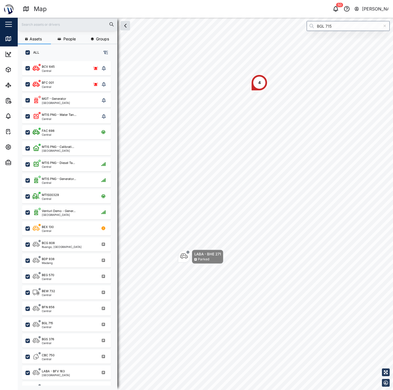
scroll to position [322, 86]
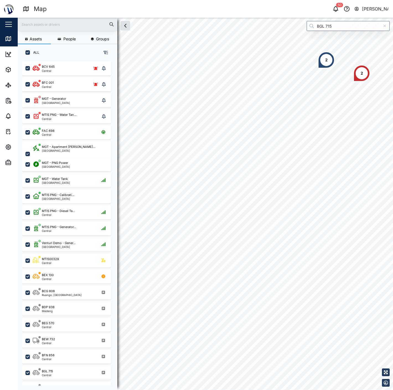
click at [280, 18] on div "2 2" at bounding box center [205, 18] width 375 height 0
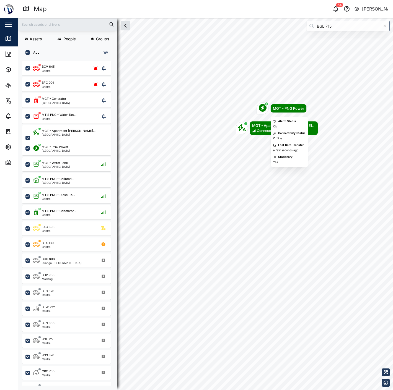
click at [279, 108] on div "MGT - PNG Power" at bounding box center [288, 109] width 31 height 6
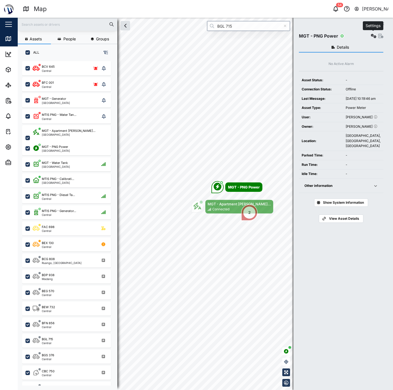
click at [373, 35] on icon "button" at bounding box center [374, 36] width 6 height 4
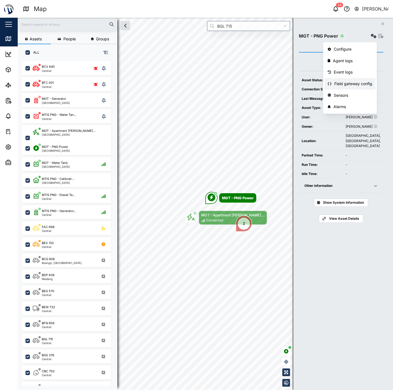
click at [360, 87] on div "Field gateway config" at bounding box center [353, 84] width 38 height 6
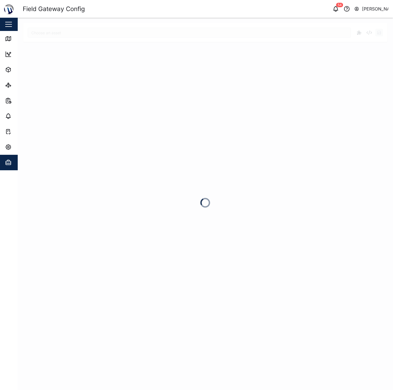
type input "MGT - PNG Power"
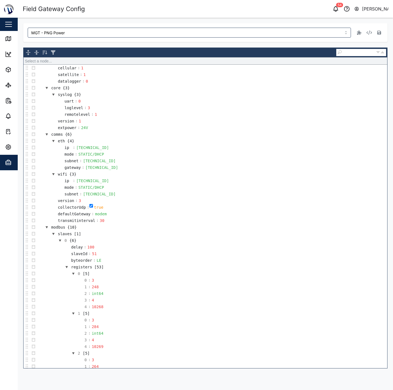
scroll to position [58, 0]
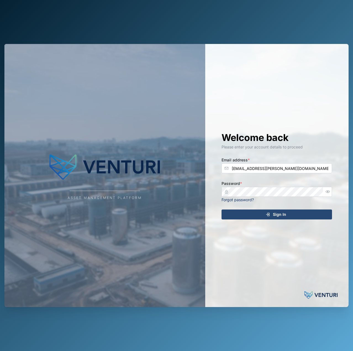
type input "[EMAIL_ADDRESS][PERSON_NAME][DOMAIN_NAME]"
click at [222, 210] on button "Sign In" at bounding box center [277, 215] width 111 height 10
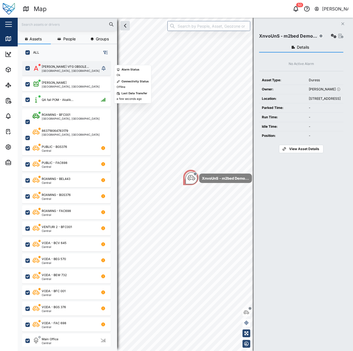
scroll to position [283, 87]
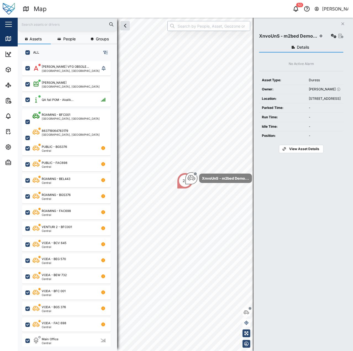
click at [204, 22] on input "search" at bounding box center [209, 26] width 83 height 10
click at [201, 14] on header "Map 50 Declan Delahunty" at bounding box center [176, 9] width 353 height 18
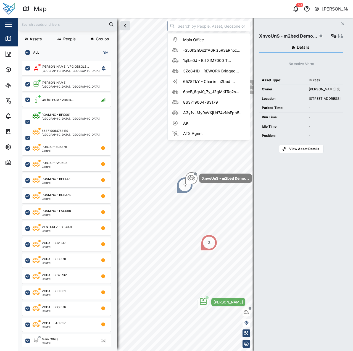
click at [201, 24] on input "search" at bounding box center [209, 26] width 83 height 10
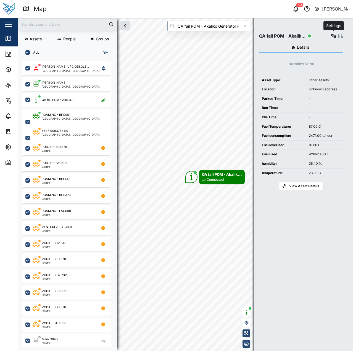
type input "QA fail POM - Akaliko Generator Flow Meter - A_-By2Z2-M4f0ILr9BCfnKRl1s-Eq4CINN…"
click at [336, 33] on button "button" at bounding box center [334, 36] width 8 height 8
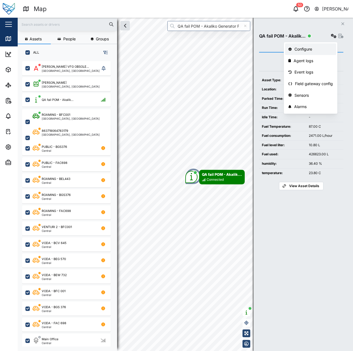
click at [319, 46] on div "Configure" at bounding box center [314, 49] width 38 height 6
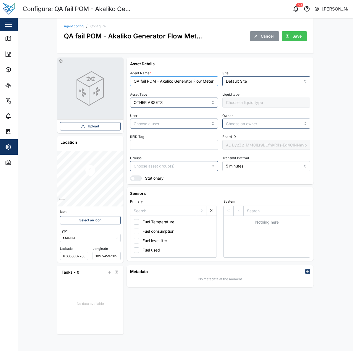
click at [156, 83] on input "QA fail POM - Akaliko Generator Flow Meter - A_-By2Z2-M4f0ILr9BCfnKRl1s-Eq4CINN…" at bounding box center [174, 81] width 88 height 10
click at [164, 81] on input "QA fail POM - Akaliko Generator Flow Meter - A_-By2Z2-M4f0ILr9BCfnKRl1s-Eq4CINN…" at bounding box center [174, 81] width 88 height 10
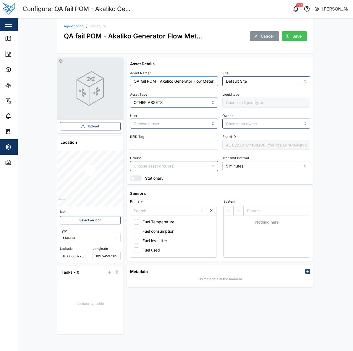
click at [164, 81] on input "QA fail POM - Akaliko Generator Flow Meter - A_-By2Z2-M4f0ILr9BCfnKRl1s-Eq4CINN…" at bounding box center [174, 81] width 88 height 10
type input "Foodpro"
click at [189, 67] on div "Asset Details Agent Name * Foodpro Site Default Site Asset Type OTHER ASSETS Li…" at bounding box center [220, 121] width 180 height 120
click at [296, 38] on span "Save" at bounding box center [297, 36] width 9 height 9
click at [5, 40] on icon at bounding box center [8, 38] width 7 height 7
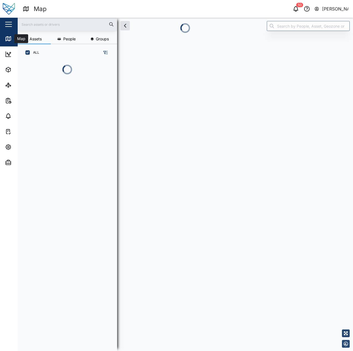
scroll to position [4, 4]
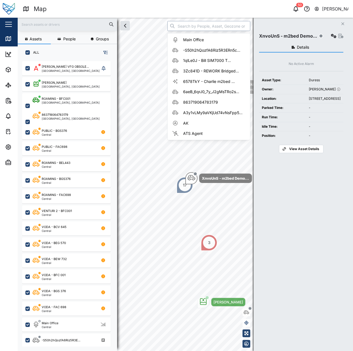
click at [216, 25] on input "search" at bounding box center [209, 26] width 83 height 10
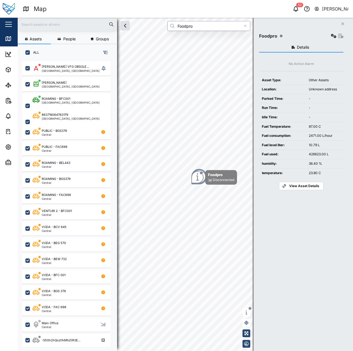
type input "Foodpro"
click at [335, 35] on icon "button" at bounding box center [334, 36] width 6 height 4
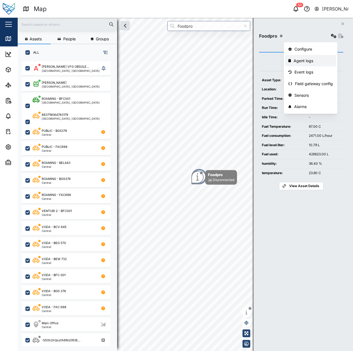
click at [318, 58] on div "Agent logs" at bounding box center [313, 61] width 39 height 6
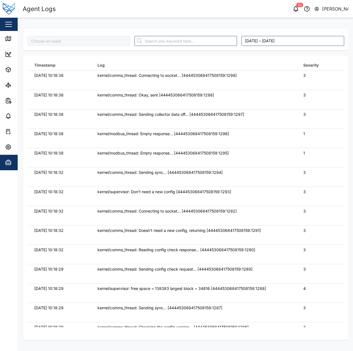
type input "Foodpro"
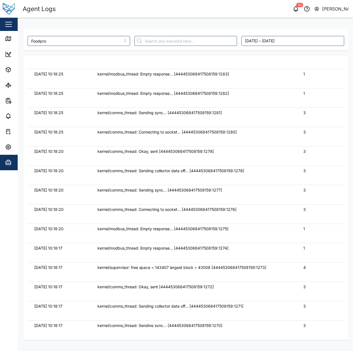
scroll to position [332, 0]
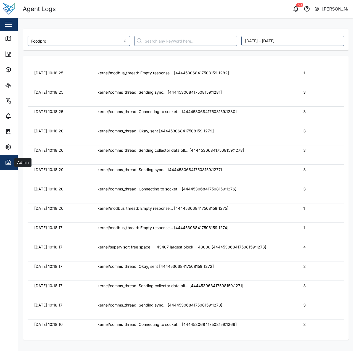
click at [12, 160] on div "Admin" at bounding box center [30, 162] width 50 height 7
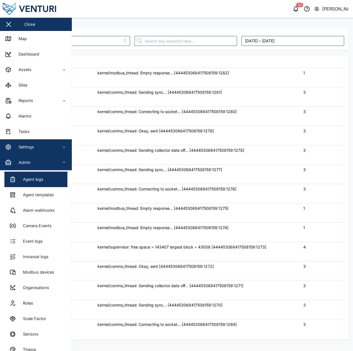
click at [15, 144] on div "Settings" at bounding box center [24, 147] width 20 height 6
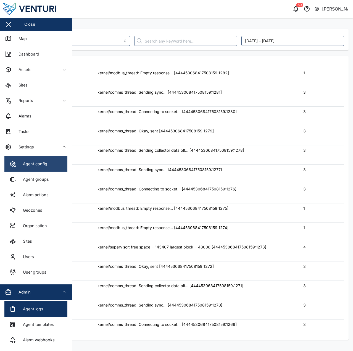
click at [43, 164] on div "Agent config" at bounding box center [33, 164] width 28 height 6
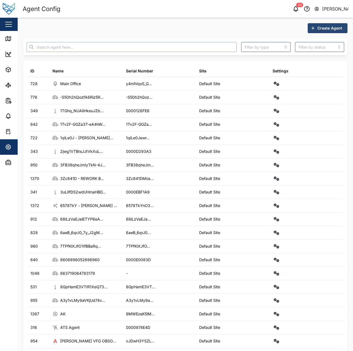
click at [168, 45] on input "text" at bounding box center [132, 47] width 210 height 10
type input "Foodpro"
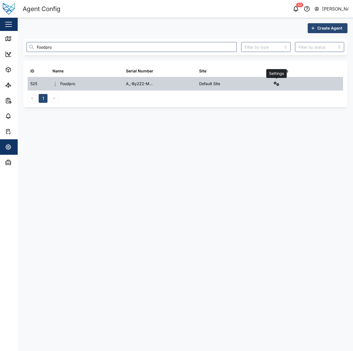
click at [280, 82] on div "Settings" at bounding box center [307, 83] width 74 height 13
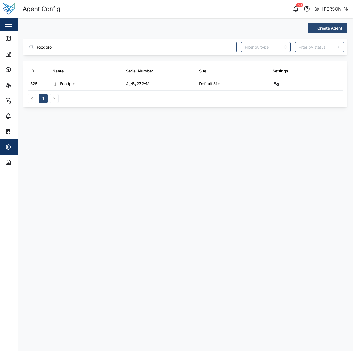
click at [261, 97] on div "1" at bounding box center [186, 97] width 316 height 12
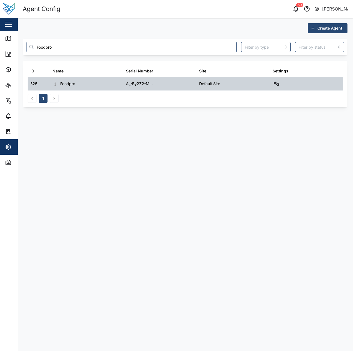
click at [277, 88] on div at bounding box center [307, 83] width 74 height 13
click at [277, 85] on icon "button" at bounding box center [277, 84] width 6 height 4
click at [267, 135] on link "Field gateway config" at bounding box center [253, 132] width 51 height 12
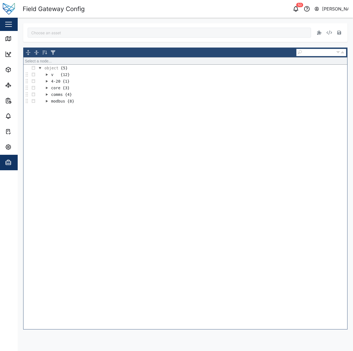
type input "Foodpro"
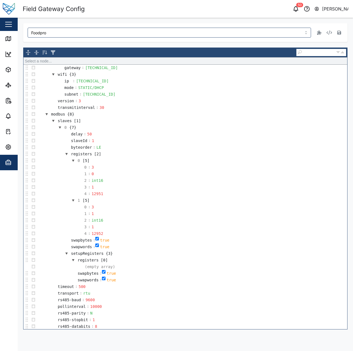
scroll to position [200, 0]
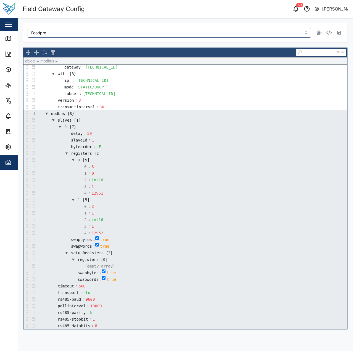
click at [34, 114] on button "button" at bounding box center [33, 113] width 7 height 7
click at [44, 171] on div "Remove" at bounding box center [47, 170] width 33 height 7
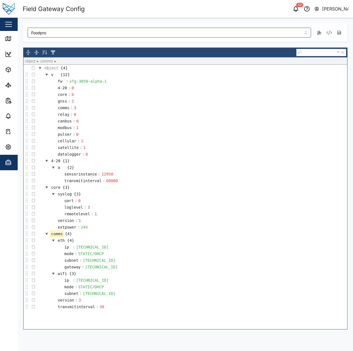
click at [160, 229] on td "extpower : 24V" at bounding box center [192, 227] width 311 height 7
click at [147, 181] on td "transmitinterval : 60000" at bounding box center [192, 181] width 311 height 7
click at [64, 302] on div "version" at bounding box center [66, 300] width 18 height 6
click at [90, 303] on div "3" at bounding box center [94, 300] width 9 height 6
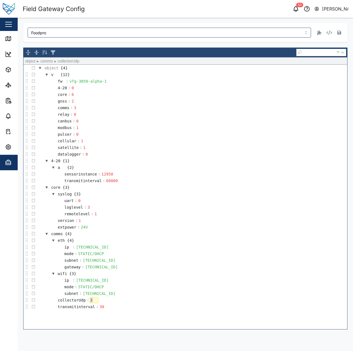
click at [90, 303] on div "3" at bounding box center [94, 300] width 9 height 6
click at [82, 309] on div "transmitinterval" at bounding box center [76, 307] width 39 height 6
click at [99, 309] on div "30" at bounding box center [98, 307] width 9 height 6
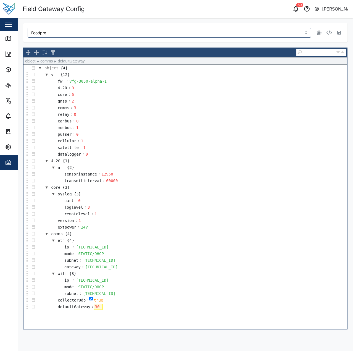
click at [94, 307] on div "30" at bounding box center [98, 307] width 9 height 6
click at [148, 282] on td "ip : 10.0.1.50" at bounding box center [192, 280] width 311 height 7
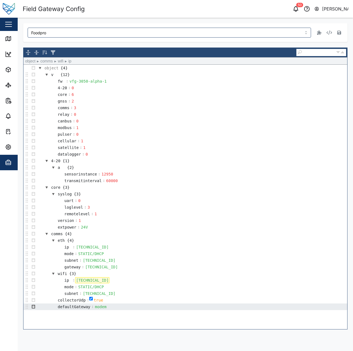
click at [35, 304] on button "button" at bounding box center [33, 307] width 7 height 7
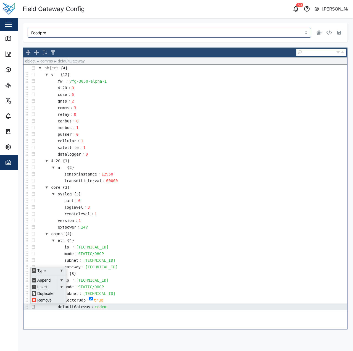
scroll to position [4, 0]
click at [45, 285] on div "Insert" at bounding box center [43, 287] width 24 height 7
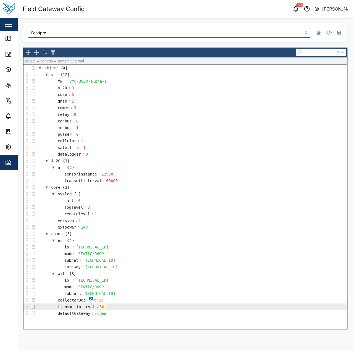
click at [32, 307] on button "button" at bounding box center [33, 307] width 7 height 7
click at [43, 287] on div "Insert" at bounding box center [43, 287] width 24 height 7
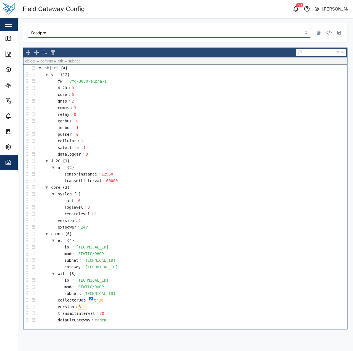
click at [199, 262] on td "subnet : 255.255.255.0" at bounding box center [192, 260] width 311 height 7
click at [339, 32] on icon "button" at bounding box center [340, 32] width 4 height 4
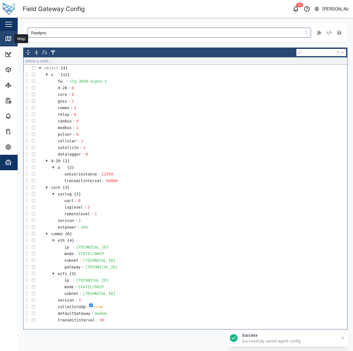
click at [4, 32] on link "Map" at bounding box center [36, 38] width 72 height 15
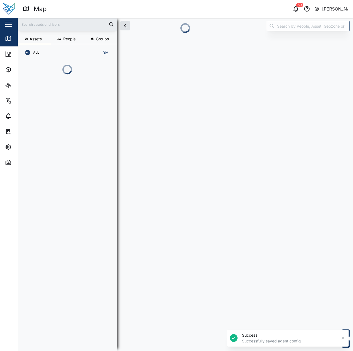
scroll to position [4, 4]
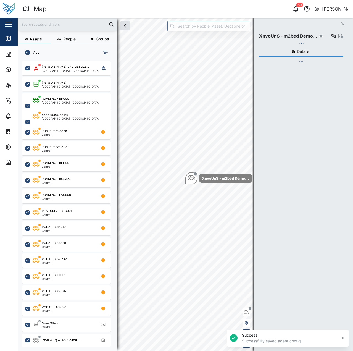
checkbox input "true"
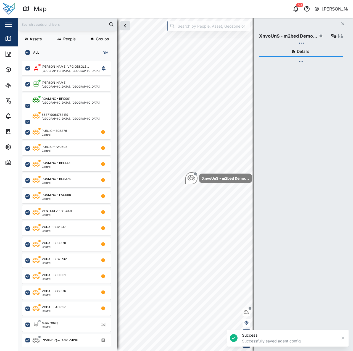
checkbox input "true"
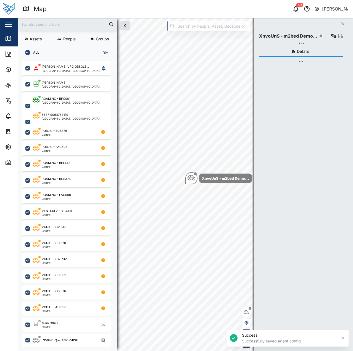
checkbox input "true"
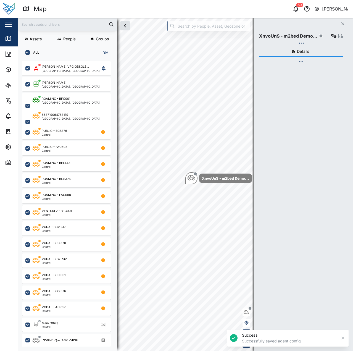
checkbox input "true"
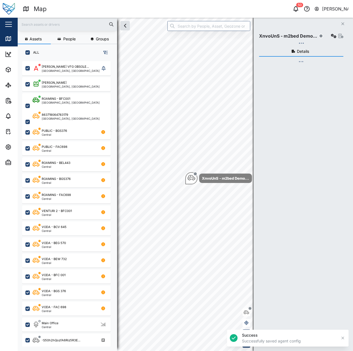
checkbox input "true"
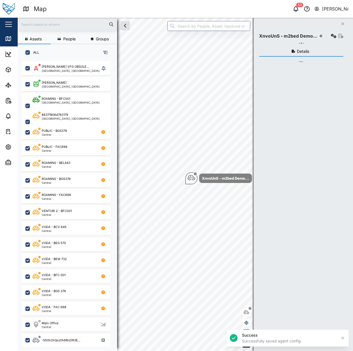
checkbox input "true"
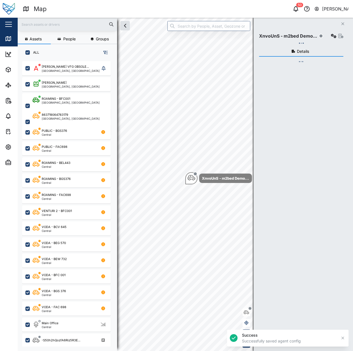
checkbox input "true"
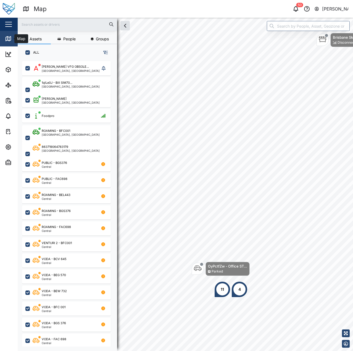
click at [10, 39] on icon at bounding box center [8, 38] width 7 height 7
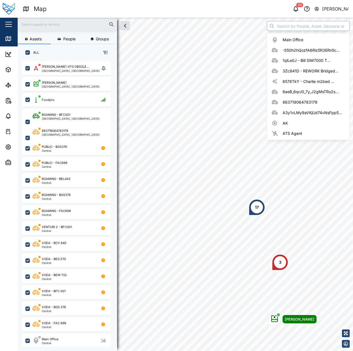
click at [297, 25] on input "search" at bounding box center [308, 26] width 83 height 10
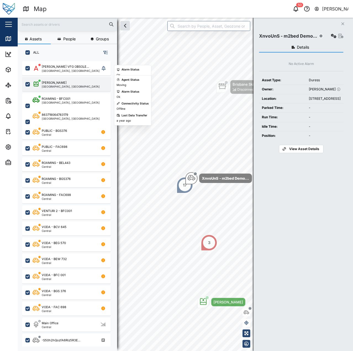
click at [74, 87] on div "[PERSON_NAME] Tank [GEOGRAPHIC_DATA], [GEOGRAPHIC_DATA]" at bounding box center [70, 83] width 75 height 7
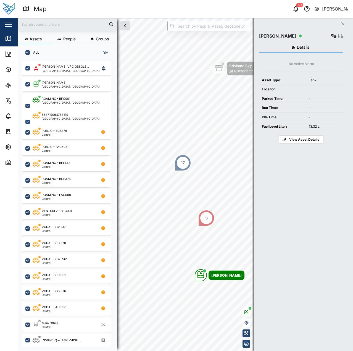
click at [180, 23] on input "search" at bounding box center [209, 26] width 83 height 10
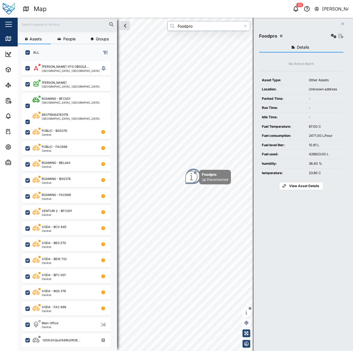
type input "Foodpro"
click at [333, 35] on icon "button" at bounding box center [334, 36] width 6 height 4
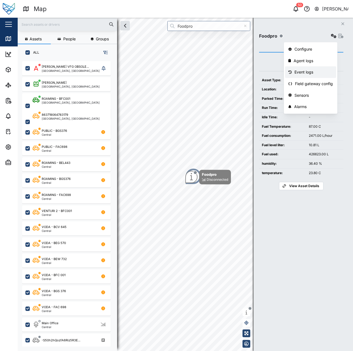
click at [307, 71] on div "Event logs" at bounding box center [314, 72] width 38 height 6
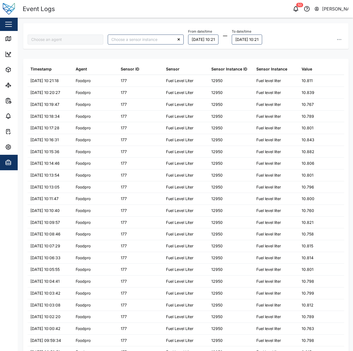
type input "Foodpro"
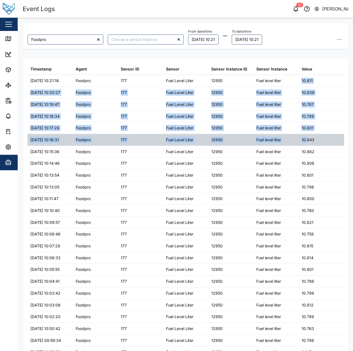
drag, startPoint x: 296, startPoint y: 80, endPoint x: 303, endPoint y: 140, distance: 60.7
click at [304, 140] on table "Timestamp Agent Sensor ID Sensor Sensor Instance ID Sensor Instance Value 03/09…" at bounding box center [186, 210] width 317 height 295
click at [303, 140] on div "10.843" at bounding box center [308, 140] width 13 height 6
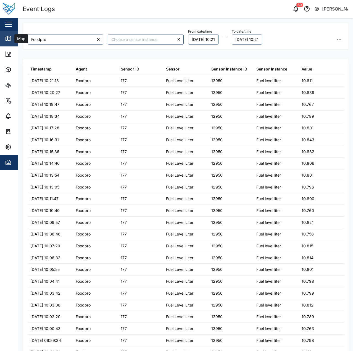
click at [2, 38] on link "Map" at bounding box center [36, 38] width 72 height 15
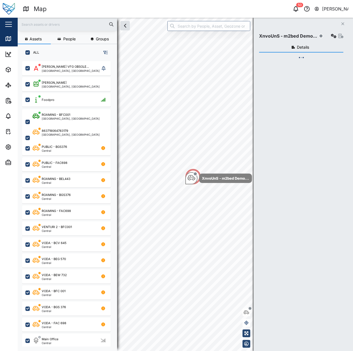
scroll to position [283, 87]
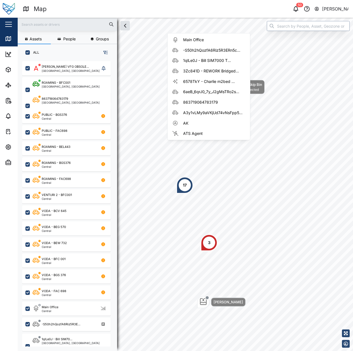
click at [267, 24] on input "search" at bounding box center [308, 26] width 83 height 10
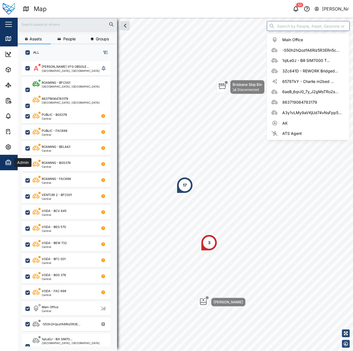
click at [9, 165] on icon "button" at bounding box center [8, 163] width 5 height 4
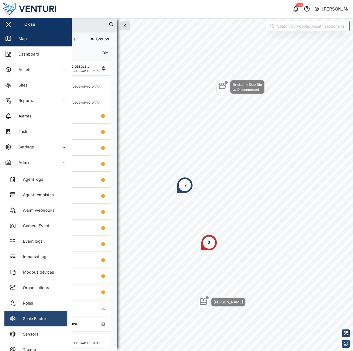
click at [40, 317] on div "Scale Factor" at bounding box center [32, 319] width 27 height 6
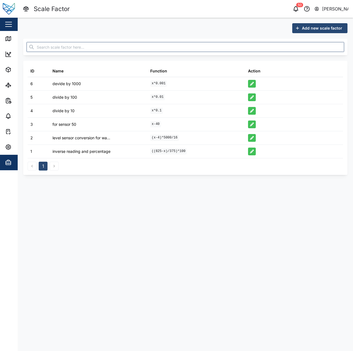
click at [307, 29] on span "Add new scale factor" at bounding box center [322, 28] width 40 height 9
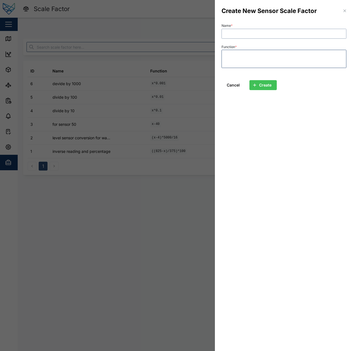
click at [238, 36] on input "Name *" at bounding box center [284, 34] width 125 height 10
type input "f"
type input "MTIS bulk"
click at [270, 54] on textarea "Function *" at bounding box center [284, 59] width 125 height 18
paste textarea "(x-4)*812.5"
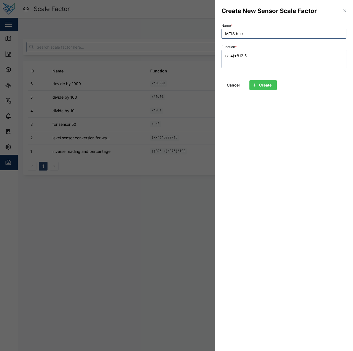
type textarea "(x-4)*812.5"
click at [317, 90] on div "Cancel Create" at bounding box center [284, 84] width 129 height 18
click at [230, 85] on span "Cancel" at bounding box center [233, 84] width 13 height 9
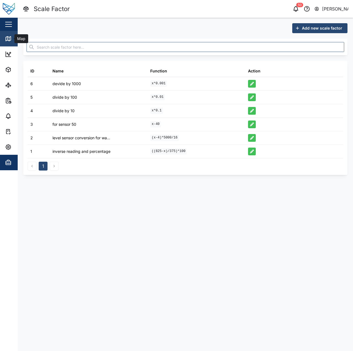
click at [8, 34] on link "Map" at bounding box center [36, 38] width 72 height 15
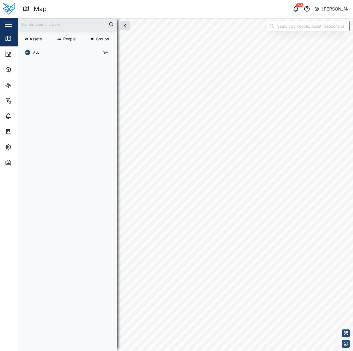
scroll to position [4, 4]
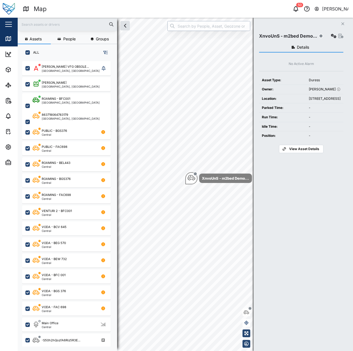
click at [222, 27] on input "search" at bounding box center [209, 26] width 83 height 10
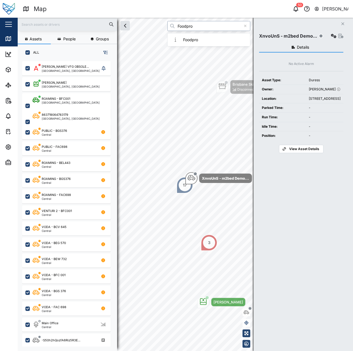
type input "Foodpro"
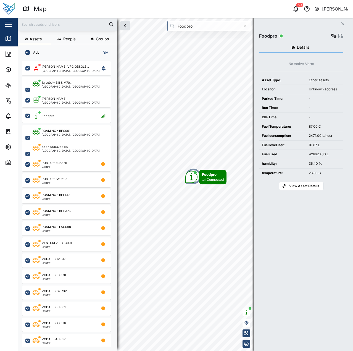
click at [323, 68] on div "No Active Alarm Asset Type: Other Assets Location: Unknown address Parked Time:…" at bounding box center [301, 125] width 84 height 129
click at [335, 35] on icon "button" at bounding box center [334, 36] width 6 height 4
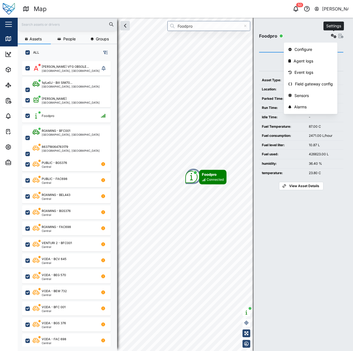
click at [331, 36] on button "button" at bounding box center [334, 36] width 8 height 8
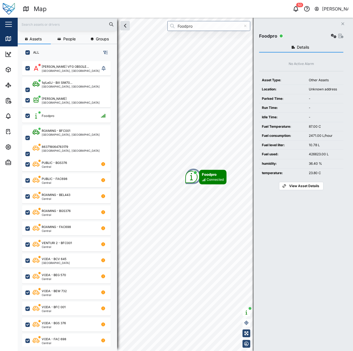
click at [308, 128] on td "87.00 C" at bounding box center [324, 126] width 37 height 9
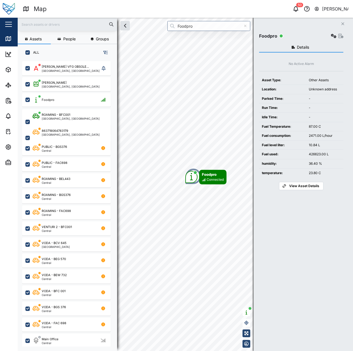
drag, startPoint x: 317, startPoint y: 100, endPoint x: 322, endPoint y: 90, distance: 11.5
click at [317, 99] on div "-" at bounding box center [325, 98] width 32 height 5
click at [333, 39] on button "button" at bounding box center [334, 36] width 8 height 8
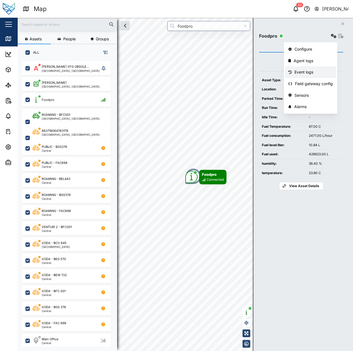
click at [324, 73] on div "Event logs" at bounding box center [314, 72] width 38 height 6
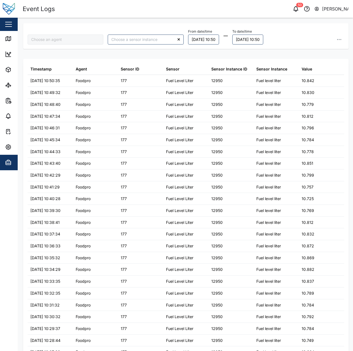
type input "Foodpro"
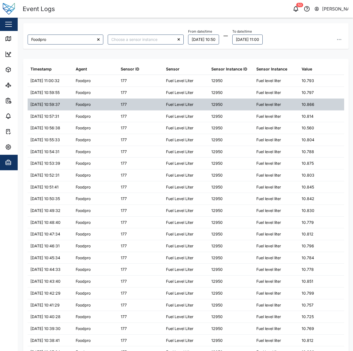
click at [165, 100] on div "Fuel Level Liter" at bounding box center [185, 105] width 45 height 12
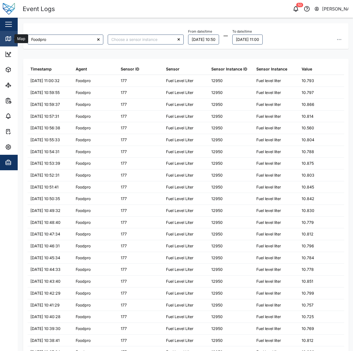
click at [6, 37] on icon at bounding box center [8, 39] width 5 height 4
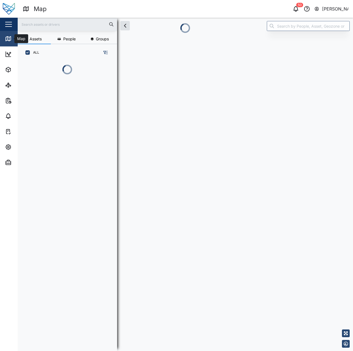
scroll to position [0, 0]
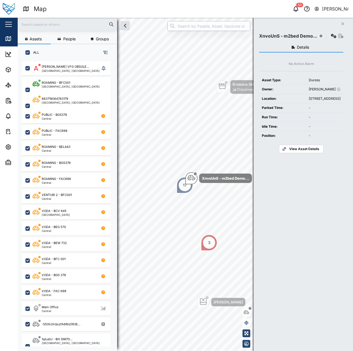
click at [208, 28] on input "search" at bounding box center [209, 26] width 83 height 10
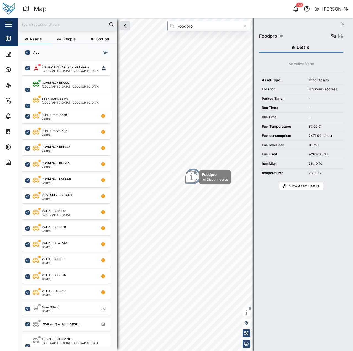
type input "Foodpro"
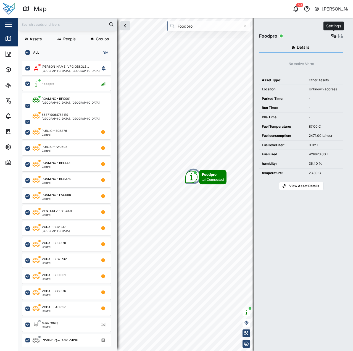
click at [334, 38] on icon "button" at bounding box center [334, 36] width 6 height 4
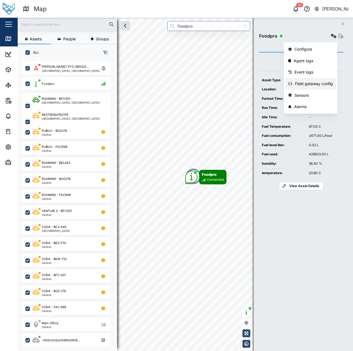
click at [303, 87] on div "Field gateway config" at bounding box center [314, 84] width 38 height 6
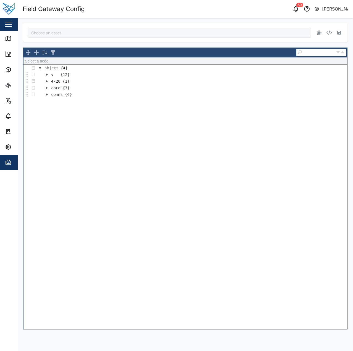
type input "Foodpro"
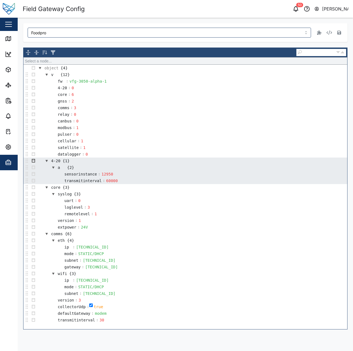
click at [33, 162] on button "button" at bounding box center [33, 161] width 7 height 7
click at [38, 212] on div "Remove" at bounding box center [47, 211] width 33 height 7
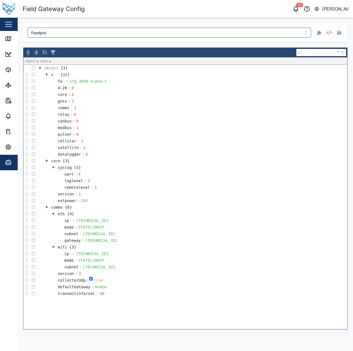
click at [38, 308] on div "object {3} v {12} fw : vfg-3050-alpha-1 4-20 : 0 core : 6 gnss : 2 comms : 3 re…" at bounding box center [186, 197] width 324 height 265
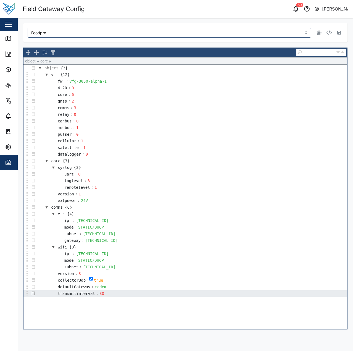
click at [35, 293] on button "button" at bounding box center [33, 293] width 7 height 7
click at [40, 273] on div "Insert" at bounding box center [43, 273] width 24 height 7
click at [35, 295] on button "button" at bounding box center [33, 293] width 7 height 7
click at [41, 286] on div "Remove" at bounding box center [47, 287] width 33 height 7
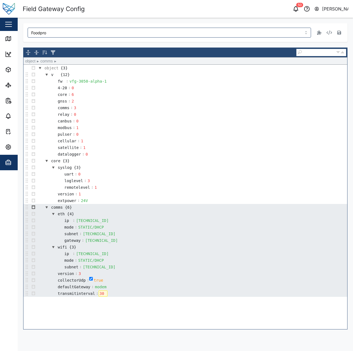
click at [31, 206] on button "button" at bounding box center [33, 207] width 7 height 7
click at [41, 251] on div "Insert" at bounding box center [43, 251] width 24 height 7
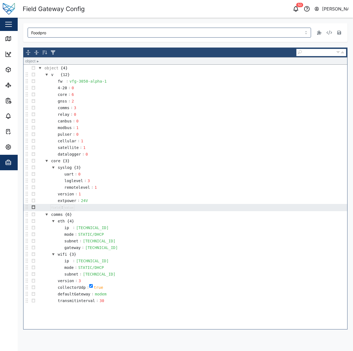
click at [35, 205] on button "button" at bounding box center [33, 207] width 7 height 7
click at [45, 214] on div "Type" at bounding box center [47, 214] width 33 height 7
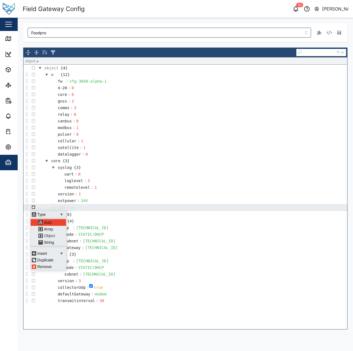
click at [51, 235] on div "Object" at bounding box center [50, 236] width 27 height 7
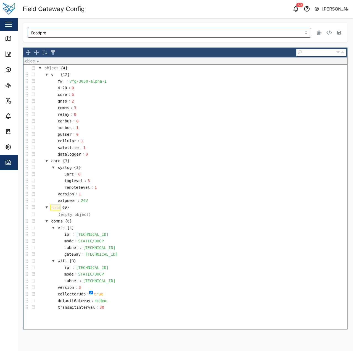
click at [54, 211] on td at bounding box center [55, 207] width 11 height 7
click at [61, 213] on div "(empty object)" at bounding box center [75, 214] width 34 height 6
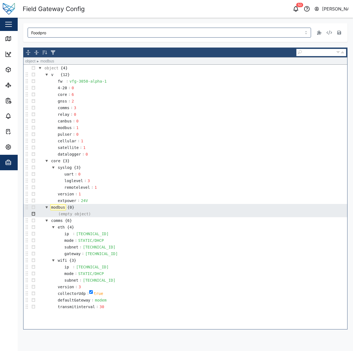
click at [33, 212] on button "button" at bounding box center [33, 214] width 7 height 7
click at [45, 219] on div "Append" at bounding box center [43, 221] width 24 height 7
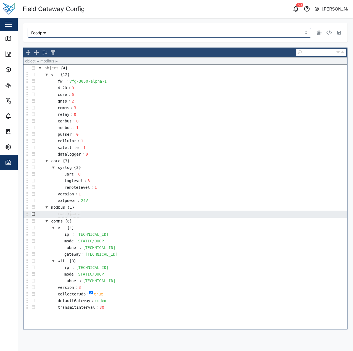
click at [32, 214] on button "button" at bounding box center [33, 214] width 7 height 7
click at [45, 239] on div "Insert" at bounding box center [43, 237] width 24 height 7
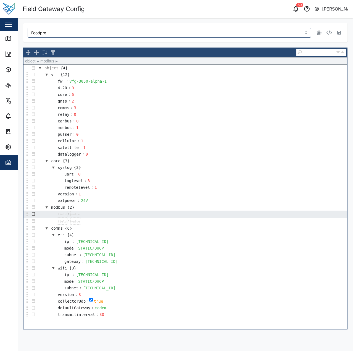
click at [35, 215] on button "button" at bounding box center [33, 214] width 7 height 7
click at [48, 231] on div "Insert" at bounding box center [43, 231] width 24 height 7
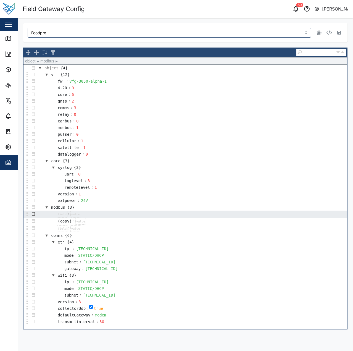
click at [35, 214] on button "button" at bounding box center [33, 214] width 7 height 7
click at [43, 231] on div "Insert" at bounding box center [43, 231] width 24 height 7
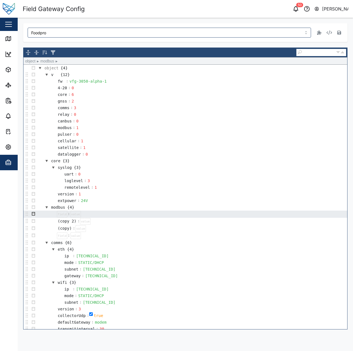
click at [34, 214] on button "button" at bounding box center [33, 214] width 7 height 7
drag, startPoint x: 43, startPoint y: 231, endPoint x: 42, endPoint y: 228, distance: 3.2
click at [43, 231] on div "Insert" at bounding box center [43, 231] width 24 height 7
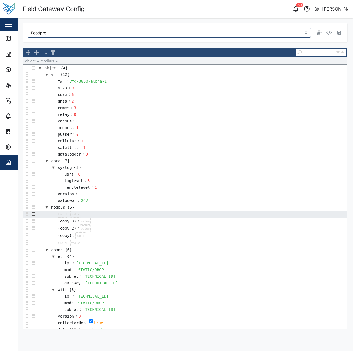
click at [35, 213] on button "button" at bounding box center [33, 214] width 7 height 7
click at [45, 233] on div "Insert" at bounding box center [43, 231] width 24 height 7
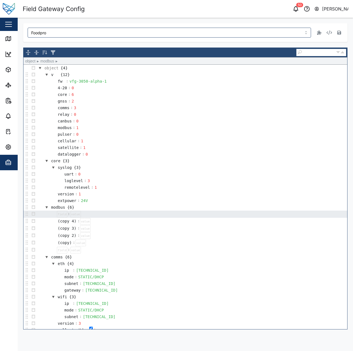
drag, startPoint x: 35, startPoint y: 214, endPoint x: 45, endPoint y: 216, distance: 10.6
click at [35, 214] on button "button" at bounding box center [33, 214] width 7 height 7
click at [46, 231] on div "Insert" at bounding box center [43, 231] width 24 height 7
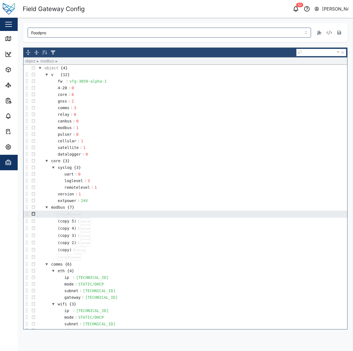
click at [36, 216] on button "button" at bounding box center [33, 214] width 7 height 7
click at [51, 232] on div "Insert" at bounding box center [43, 231] width 24 height 7
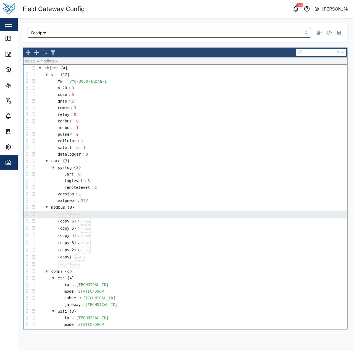
drag, startPoint x: 35, startPoint y: 215, endPoint x: 41, endPoint y: 215, distance: 5.6
click at [36, 215] on button "button" at bounding box center [33, 214] width 7 height 7
click at [47, 233] on div "Insert" at bounding box center [43, 231] width 24 height 7
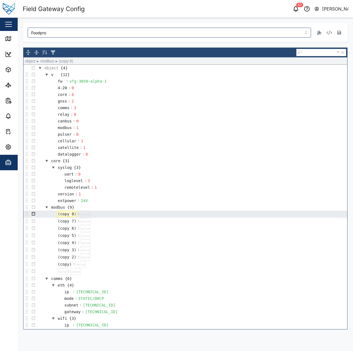
click at [35, 213] on button "button" at bounding box center [33, 214] width 7 height 7
click at [53, 217] on td at bounding box center [53, 214] width 7 height 7
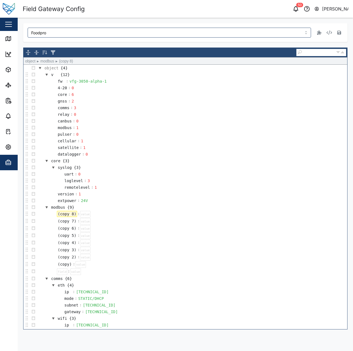
click at [37, 214] on td "(copy 8) :" at bounding box center [192, 214] width 311 height 7
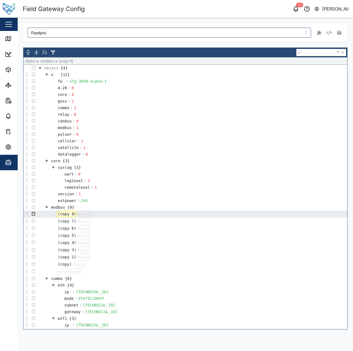
click at [34, 214] on button "button" at bounding box center [33, 214] width 7 height 7
click at [54, 222] on div "Type" at bounding box center [47, 221] width 33 height 7
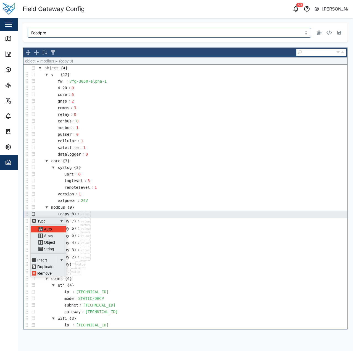
click at [53, 238] on div "Array" at bounding box center [50, 236] width 27 height 7
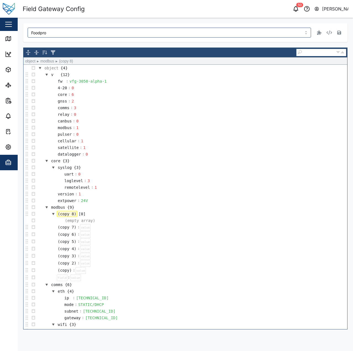
click at [71, 215] on div "(copy 8)" at bounding box center [67, 214] width 20 height 6
click at [67, 225] on div "(copy 7)" at bounding box center [67, 227] width 20 height 6
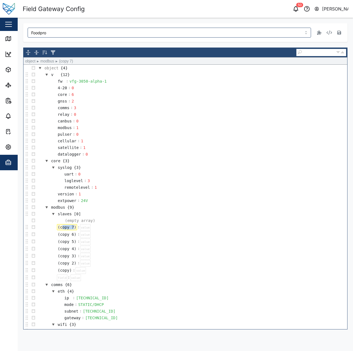
click at [67, 225] on div "(copy 7)" at bounding box center [67, 227] width 20 height 6
click at [63, 228] on div "(copy 7)" at bounding box center [67, 227] width 20 height 6
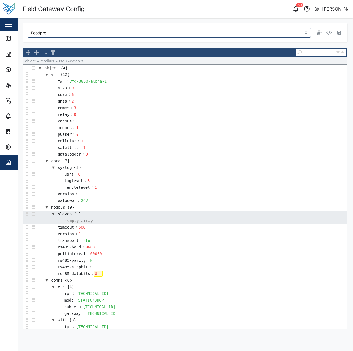
click at [35, 222] on button "button" at bounding box center [33, 220] width 7 height 7
click at [44, 229] on div "Append" at bounding box center [43, 228] width 24 height 7
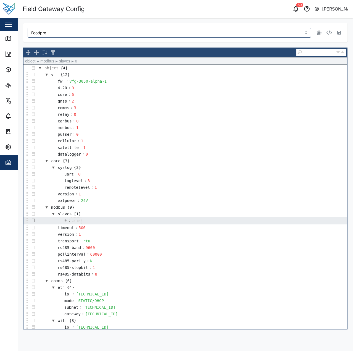
click at [32, 219] on button "button" at bounding box center [33, 220] width 7 height 7
click at [59, 228] on div "button" at bounding box center [61, 228] width 7 height 7
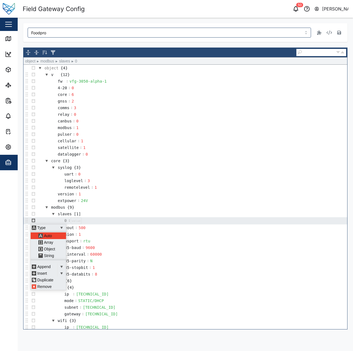
click at [52, 250] on div "Object" at bounding box center [50, 249] width 27 height 7
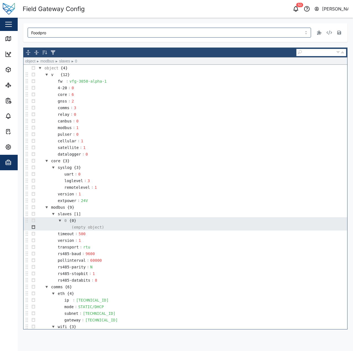
click at [34, 228] on button "button" at bounding box center [33, 227] width 7 height 7
click at [45, 237] on div "Append" at bounding box center [43, 234] width 24 height 7
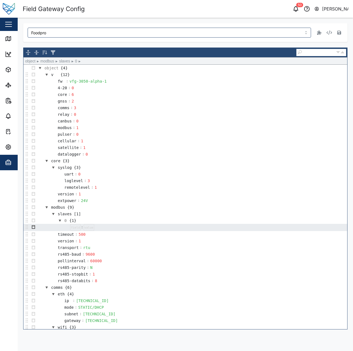
click at [35, 227] on button "button" at bounding box center [33, 227] width 7 height 7
drag, startPoint x: 45, startPoint y: 251, endPoint x: 39, endPoint y: 241, distance: 11.1
click at [44, 251] on div "Insert" at bounding box center [43, 251] width 24 height 7
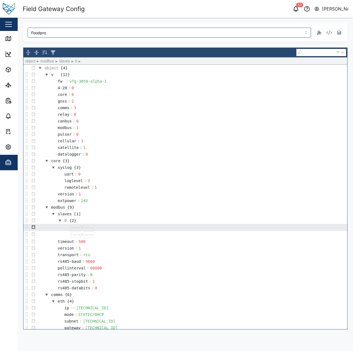
click at [34, 227] on button "button" at bounding box center [33, 227] width 7 height 7
click at [43, 243] on div "Insert" at bounding box center [43, 244] width 24 height 7
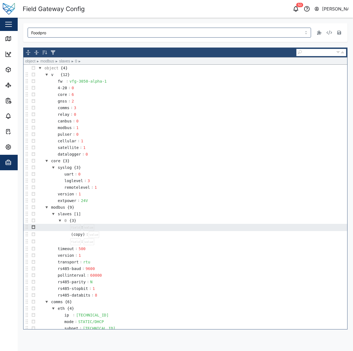
click at [33, 227] on button "button" at bounding box center [33, 227] width 7 height 7
click at [47, 243] on div "Insert" at bounding box center [43, 244] width 24 height 7
click at [33, 226] on button "button" at bounding box center [33, 227] width 7 height 7
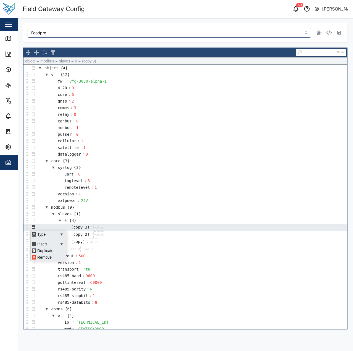
click at [44, 246] on div "Insert" at bounding box center [43, 244] width 24 height 7
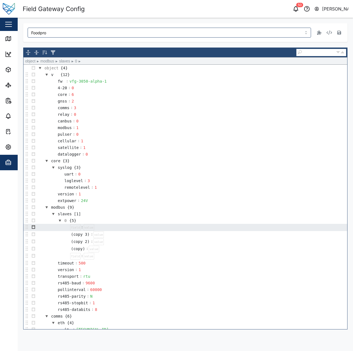
click at [33, 228] on button "button" at bounding box center [33, 227] width 7 height 7
click at [44, 244] on div "Insert" at bounding box center [43, 244] width 24 height 7
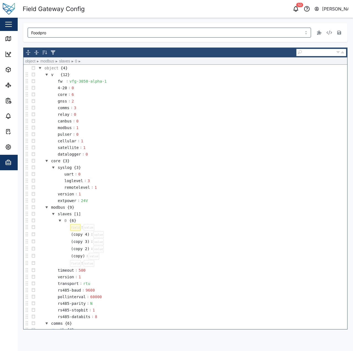
click at [72, 227] on div at bounding box center [75, 227] width 11 height 7
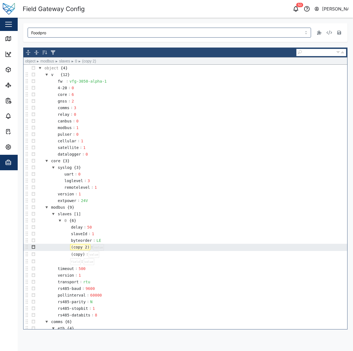
click at [35, 246] on button "button" at bounding box center [33, 247] width 7 height 7
click at [47, 264] on div "Insert" at bounding box center [43, 264] width 24 height 7
click at [33, 246] on button "button" at bounding box center [33, 247] width 7 height 7
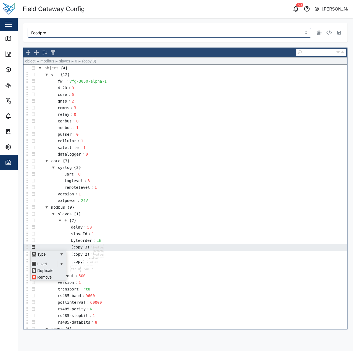
click at [45, 272] on div "Duplicate" at bounding box center [47, 270] width 33 height 7
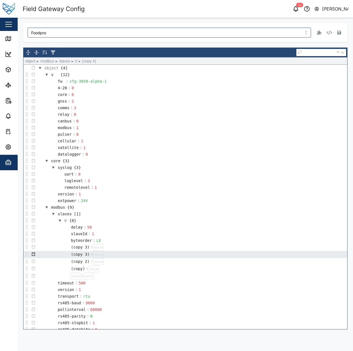
click at [34, 253] on button "button" at bounding box center [33, 254] width 7 height 7
click at [43, 284] on div "Remove" at bounding box center [47, 284] width 33 height 7
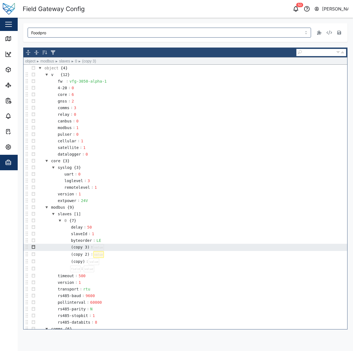
click at [35, 246] on button "button" at bounding box center [33, 247] width 7 height 7
click at [44, 278] on div "Remove" at bounding box center [47, 277] width 33 height 7
click at [33, 247] on button "button" at bounding box center [33, 247] width 7 height 7
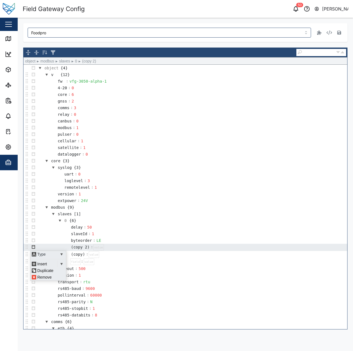
click at [46, 256] on div "Type" at bounding box center [47, 254] width 33 height 7
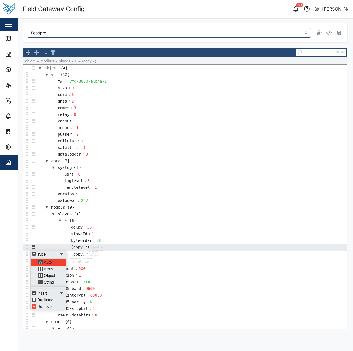
click at [48, 269] on div "Array" at bounding box center [50, 269] width 27 height 7
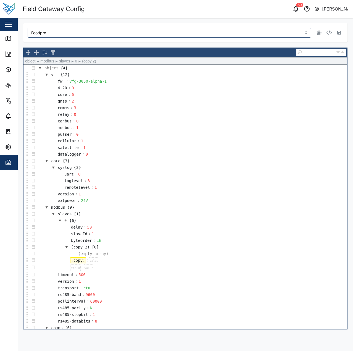
click at [73, 261] on div "(copy)" at bounding box center [78, 260] width 16 height 6
click at [78, 247] on div "(copy 2)" at bounding box center [80, 247] width 20 height 6
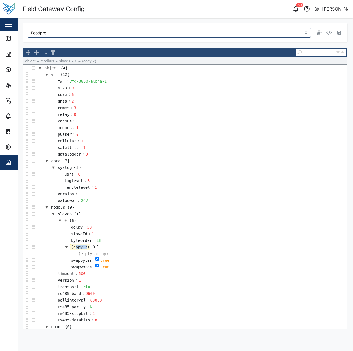
click at [78, 247] on div "(copy 2)" at bounding box center [80, 247] width 20 height 6
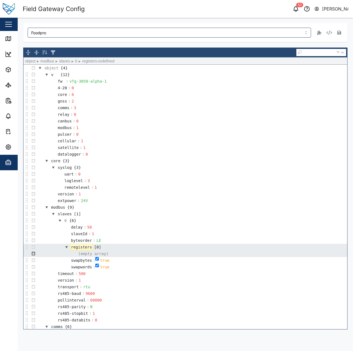
click at [33, 253] on button "button" at bounding box center [33, 254] width 7 height 7
click at [40, 263] on div "Append" at bounding box center [43, 261] width 24 height 7
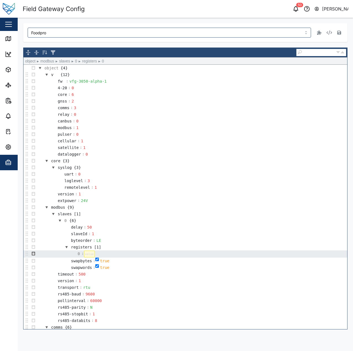
click at [33, 253] on button "button" at bounding box center [33, 254] width 7 height 7
click at [47, 260] on div "Type" at bounding box center [47, 261] width 33 height 7
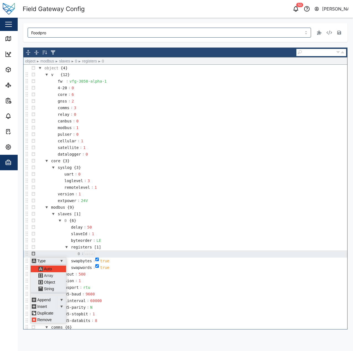
click at [51, 274] on div "Array" at bounding box center [50, 275] width 27 height 7
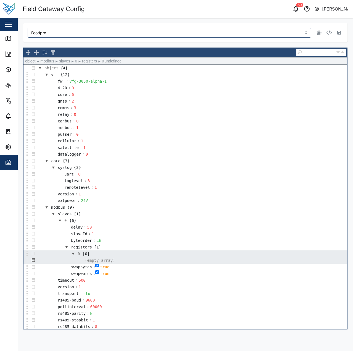
click at [35, 260] on button "button" at bounding box center [33, 260] width 7 height 7
click at [43, 267] on div "Append" at bounding box center [43, 267] width 24 height 7
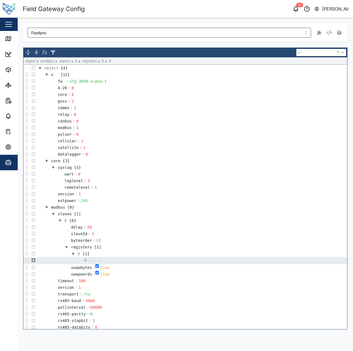
click at [33, 260] on button "button" at bounding box center [33, 260] width 7 height 7
click at [40, 239] on div "Insert" at bounding box center [43, 240] width 24 height 7
click at [35, 260] on button "button" at bounding box center [33, 260] width 7 height 7
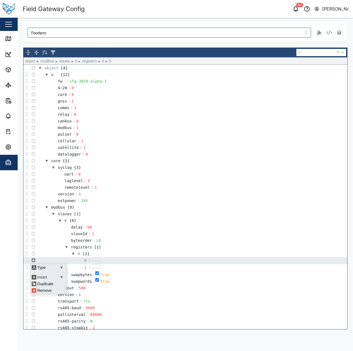
click at [43, 277] on div "Insert" at bounding box center [43, 277] width 24 height 7
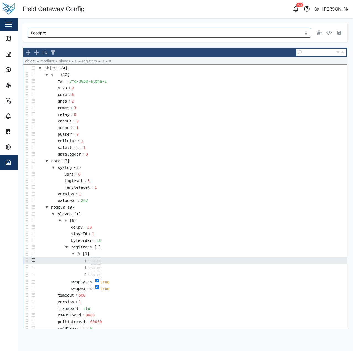
click at [34, 259] on button "button" at bounding box center [33, 260] width 7 height 7
click at [42, 276] on div "Insert" at bounding box center [43, 277] width 24 height 7
drag, startPoint x: 33, startPoint y: 259, endPoint x: 42, endPoint y: 262, distance: 9.5
click at [33, 259] on button "button" at bounding box center [33, 260] width 7 height 7
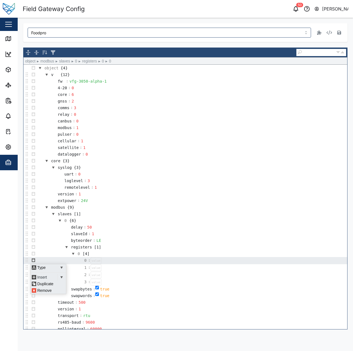
click at [44, 277] on div "Insert" at bounding box center [43, 277] width 24 height 7
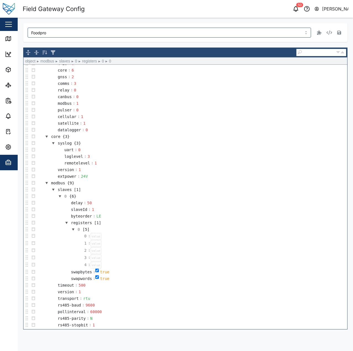
scroll to position [122, 0]
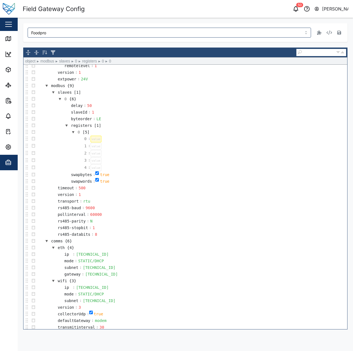
click at [95, 139] on div at bounding box center [96, 139] width 11 height 7
click at [95, 147] on div at bounding box center [96, 146] width 11 height 7
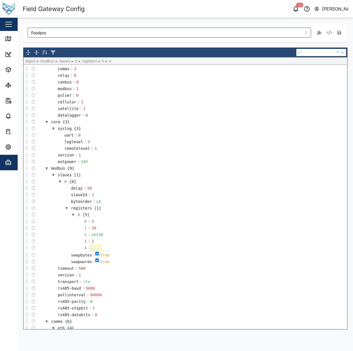
scroll to position [55, 0]
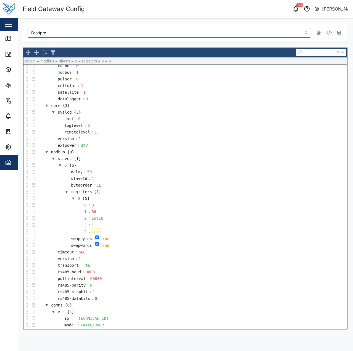
click at [98, 232] on div at bounding box center [96, 232] width 11 height 7
click at [161, 201] on td "0 [5]" at bounding box center [192, 198] width 311 height 7
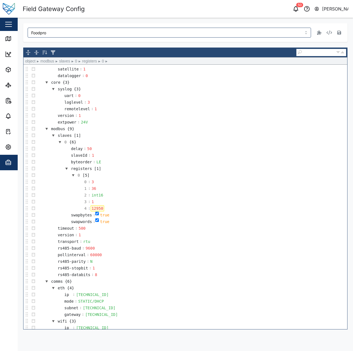
scroll to position [83, 0]
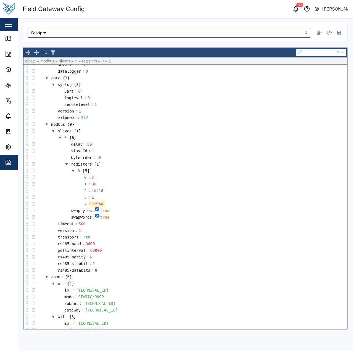
click at [168, 185] on td "1 : 36" at bounding box center [192, 184] width 311 height 7
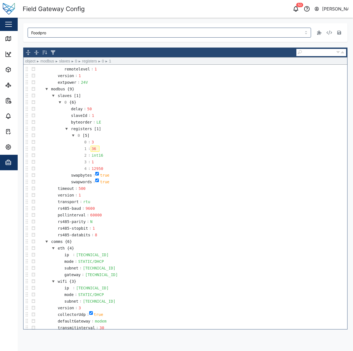
scroll to position [120, 0]
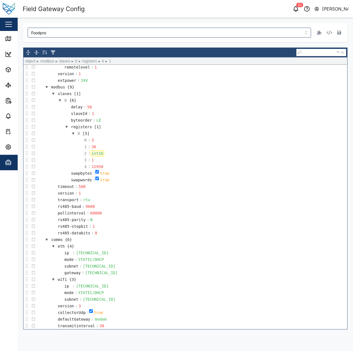
click at [94, 154] on div "int16" at bounding box center [97, 153] width 13 height 6
click at [168, 134] on td "0 [5]" at bounding box center [192, 133] width 311 height 7
click at [163, 173] on td "swapbytes : true" at bounding box center [192, 173] width 311 height 7
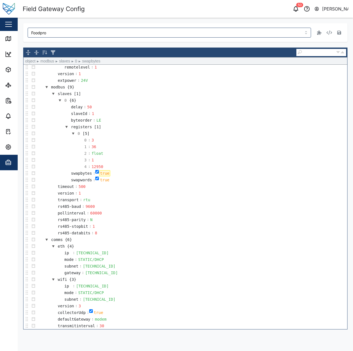
scroll to position [0, 0]
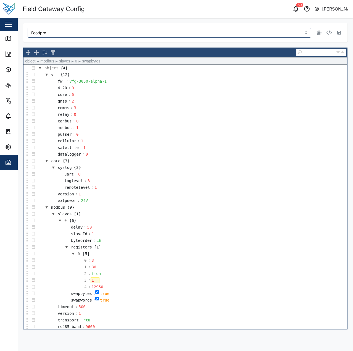
click at [95, 281] on div "1" at bounding box center [95, 280] width 9 height 6
drag, startPoint x: 95, startPoint y: 281, endPoint x: 87, endPoint y: 280, distance: 8.9
click at [87, 280] on tr "3 : 1" at bounding box center [88, 280] width 23 height 7
click at [187, 250] on td "registers [1]" at bounding box center [192, 247] width 311 height 7
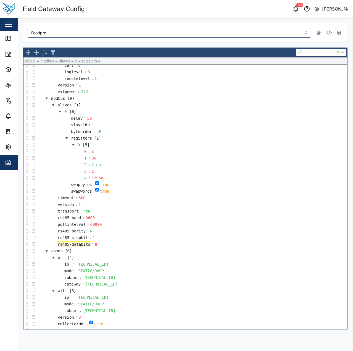
scroll to position [120, 0]
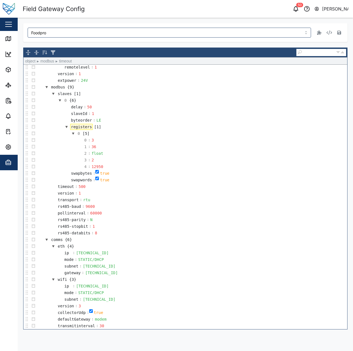
click at [184, 188] on td "timeout : 500" at bounding box center [192, 186] width 311 height 7
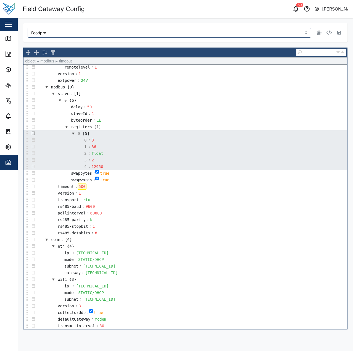
click at [35, 134] on button "button" at bounding box center [33, 133] width 7 height 7
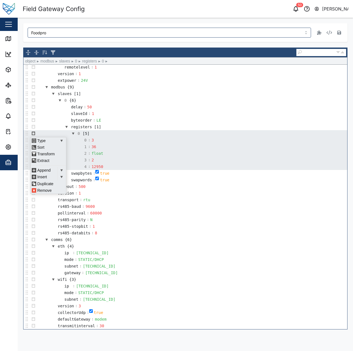
scroll to position [4, 0]
click at [46, 183] on div "Duplicate" at bounding box center [47, 184] width 33 height 7
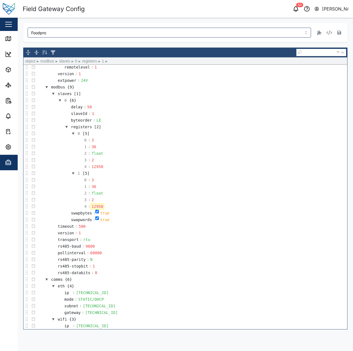
click at [97, 207] on div "12950" at bounding box center [97, 207] width 13 height 6
click at [96, 186] on div "36" at bounding box center [95, 187] width 9 height 6
click at [158, 180] on td "0 : 3" at bounding box center [192, 180] width 311 height 7
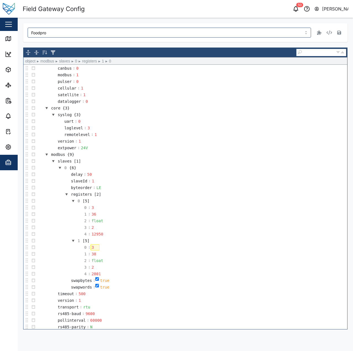
scroll to position [50, 0]
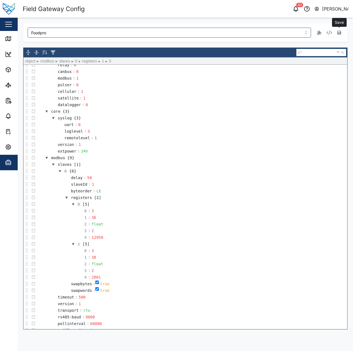
click at [338, 33] on icon "button" at bounding box center [340, 33] width 4 height 4
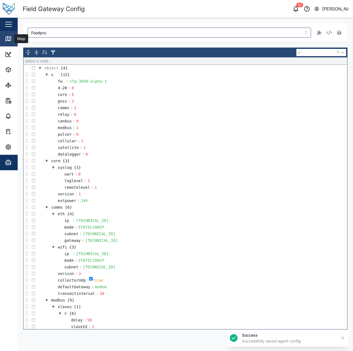
click at [9, 36] on icon at bounding box center [8, 38] width 7 height 7
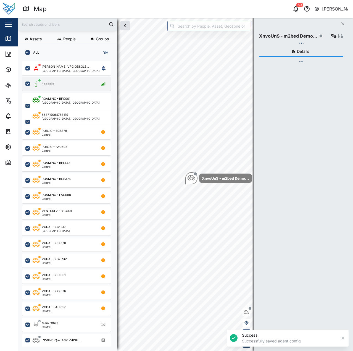
checkbox input "true"
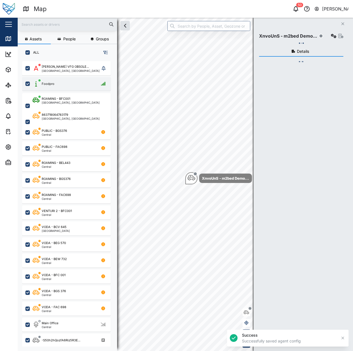
checkbox input "true"
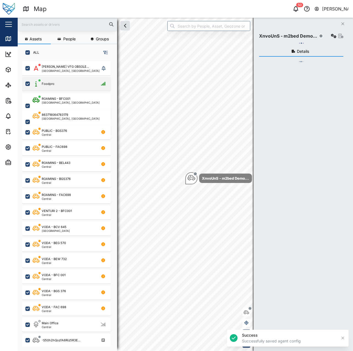
checkbox input "true"
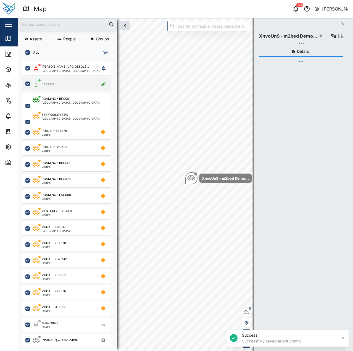
checkbox input "true"
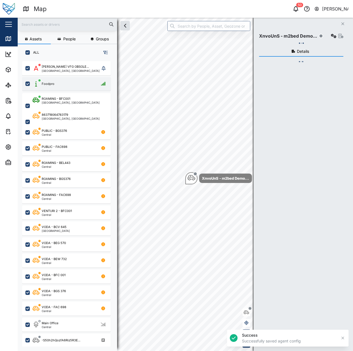
checkbox input "true"
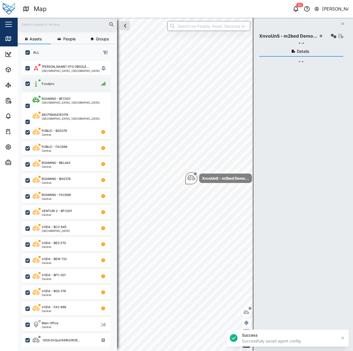
checkbox input "true"
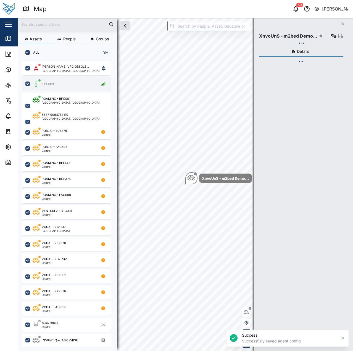
checkbox input "true"
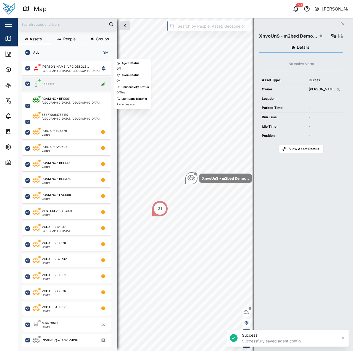
click at [69, 86] on div "Foodpro" at bounding box center [70, 83] width 75 height 7
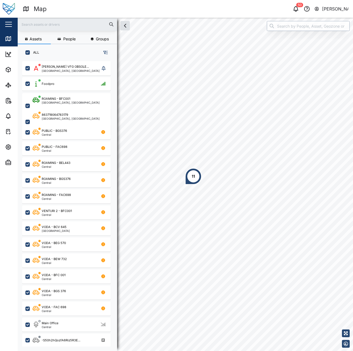
click at [307, 29] on input "search" at bounding box center [308, 26] width 83 height 10
click at [309, 46] on div "Foodpro" at bounding box center [308, 39] width 82 height 13
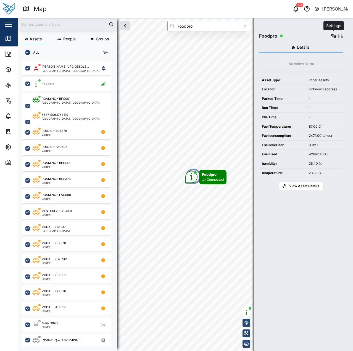
type input "Foodpro"
click at [335, 38] on icon "button" at bounding box center [334, 36] width 6 height 4
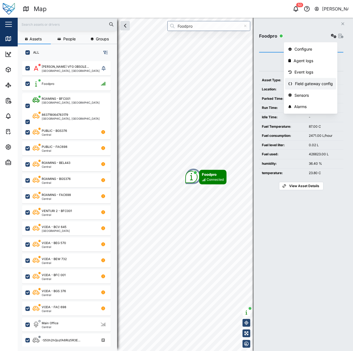
click at [316, 83] on div "Field gateway config" at bounding box center [314, 84] width 38 height 6
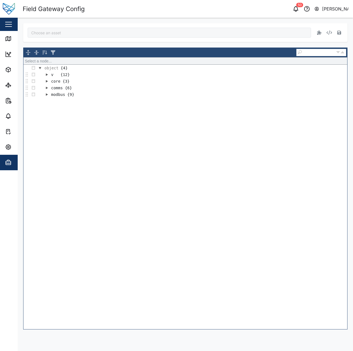
type input "Foodpro"
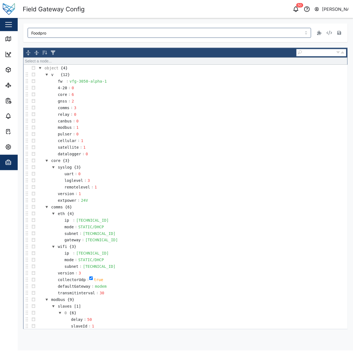
scroll to position [160, 0]
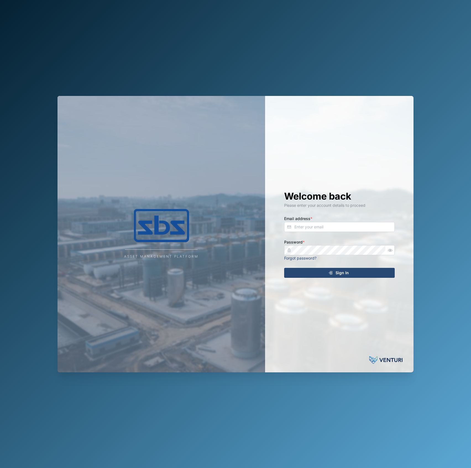
click at [330, 221] on div "Email address *" at bounding box center [339, 223] width 111 height 17
drag, startPoint x: 333, startPoint y: 221, endPoint x: 339, endPoint y: 225, distance: 6.2
click at [334, 222] on div "Email address *" at bounding box center [339, 223] width 111 height 17
drag, startPoint x: 339, startPoint y: 225, endPoint x: 339, endPoint y: 227, distance: 2.8
click at [339, 227] on input "d" at bounding box center [339, 227] width 111 height 10
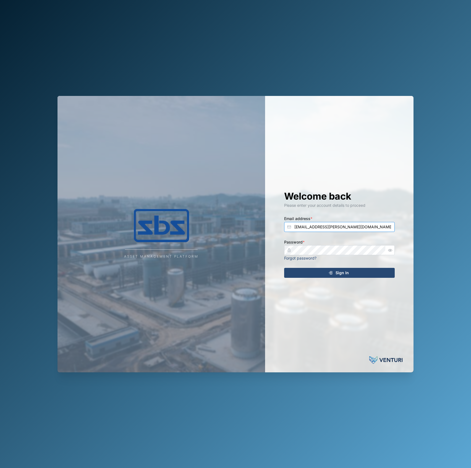
type input "declan.delahunty@venturi.io"
click at [284, 268] on button "Sign In" at bounding box center [339, 273] width 111 height 10
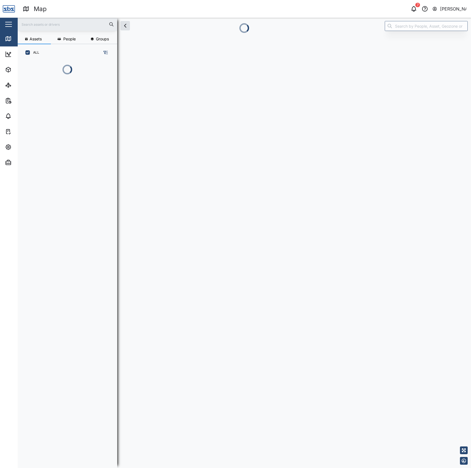
scroll to position [399, 85]
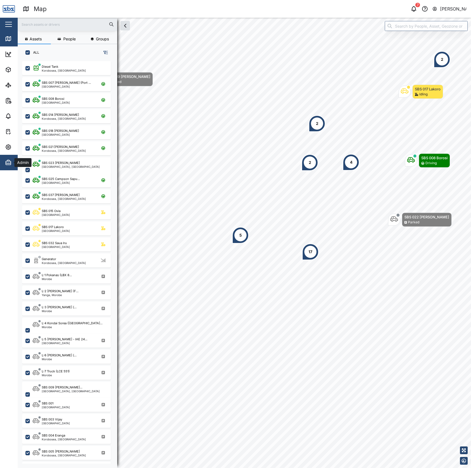
click at [7, 161] on icon "button" at bounding box center [8, 160] width 2 height 1
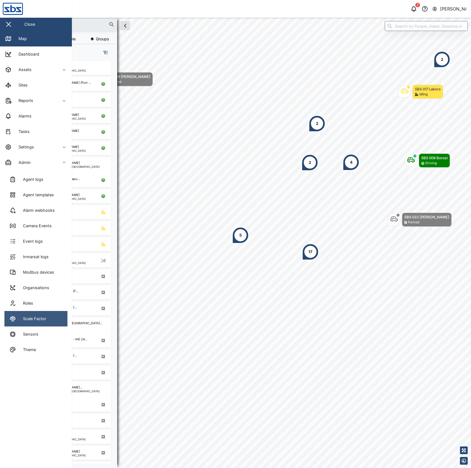
click at [40, 318] on div "Scale Factor" at bounding box center [32, 319] width 27 height 6
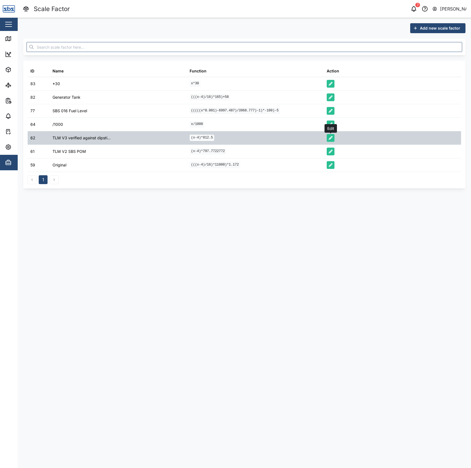
click at [331, 136] on button "button" at bounding box center [331, 138] width 8 height 8
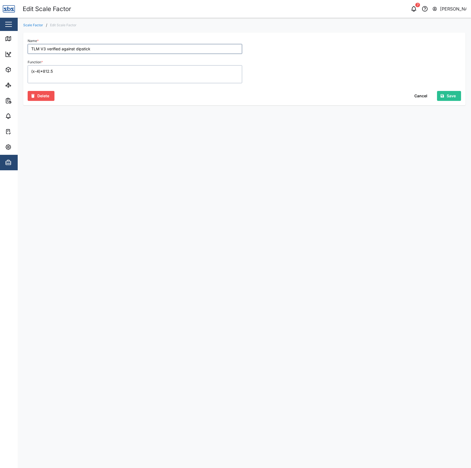
click at [121, 72] on textarea "(x-4)*812.5" at bounding box center [135, 74] width 215 height 18
click at [78, 112] on div "Scale Factor / Edit Scale Factor Name * TLM V3 verified against dipstick Functi…" at bounding box center [245, 67] width 454 height 99
click at [1, 32] on link "Map" at bounding box center [36, 38] width 72 height 15
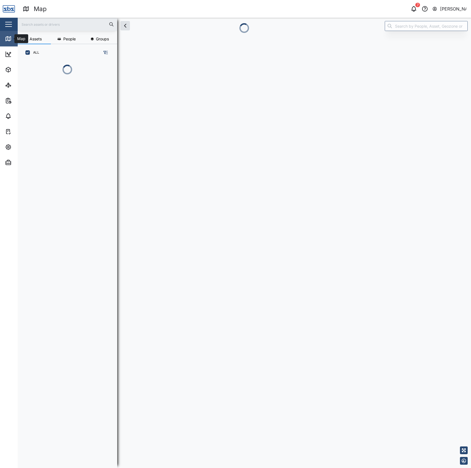
scroll to position [399, 85]
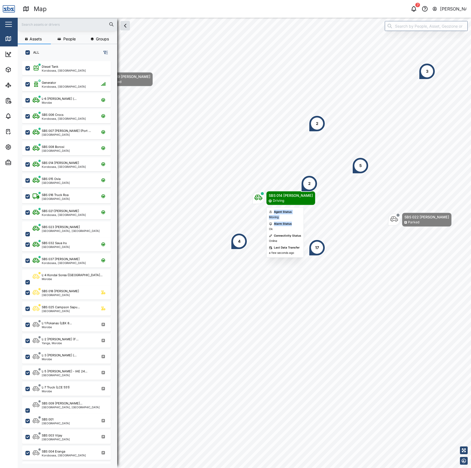
click at [319, 194] on body "Map 7 Declan Delahunty Close Map Dashboard Assets ATS Camera Generator Personne…" at bounding box center [235, 234] width 471 height 468
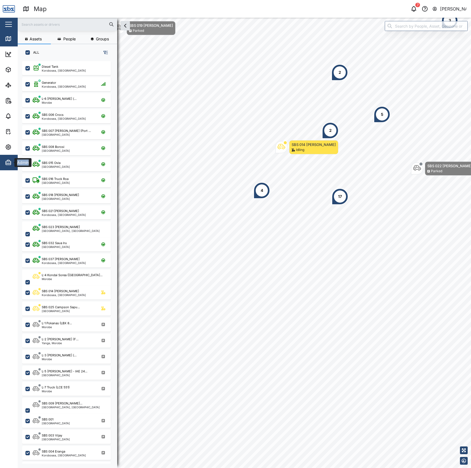
click at [8, 165] on icon "button" at bounding box center [8, 162] width 7 height 7
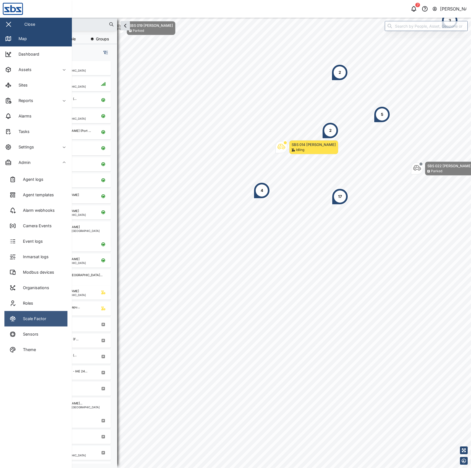
click at [51, 321] on link "Scale Factor" at bounding box center [35, 318] width 63 height 15
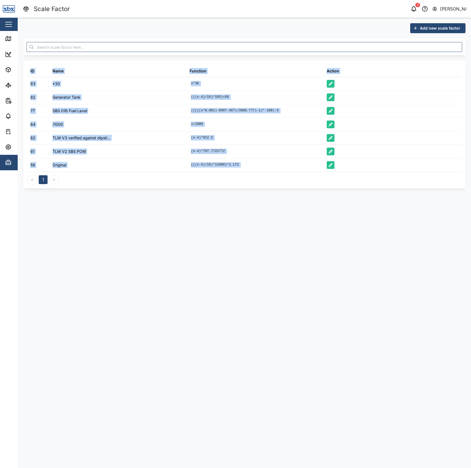
click at [213, 174] on div "1" at bounding box center [245, 178] width 434 height 12
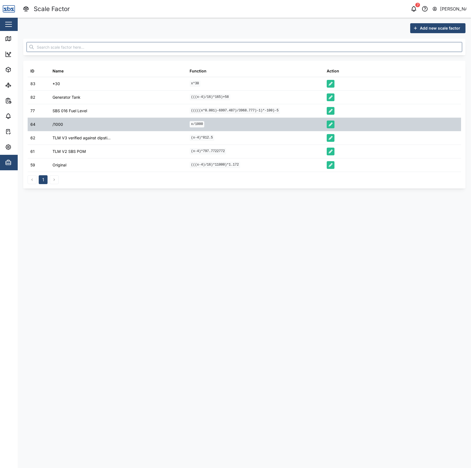
click at [197, 123] on code "x/1000" at bounding box center [197, 124] width 15 height 6
click at [196, 123] on code "x/1000" at bounding box center [197, 124] width 15 height 6
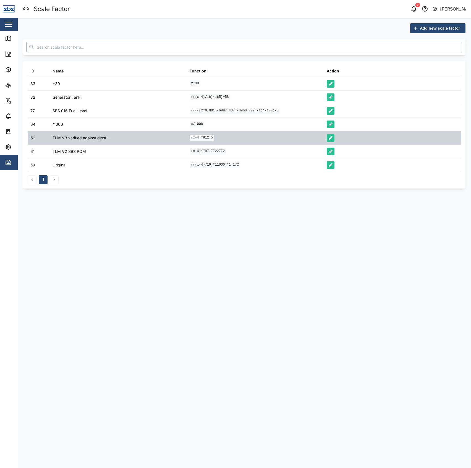
click at [132, 140] on div "TLM V3 verified against dipsti..." at bounding box center [118, 137] width 137 height 13
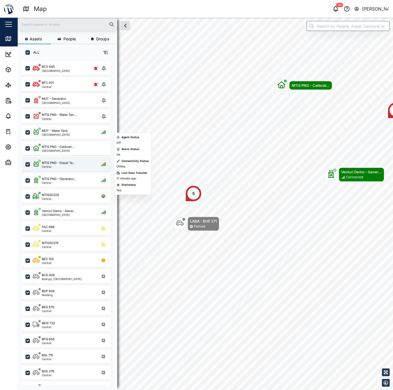
click at [74, 169] on div "MTIS PNG - Diesel Ta... Central" at bounding box center [66, 164] width 89 height 14
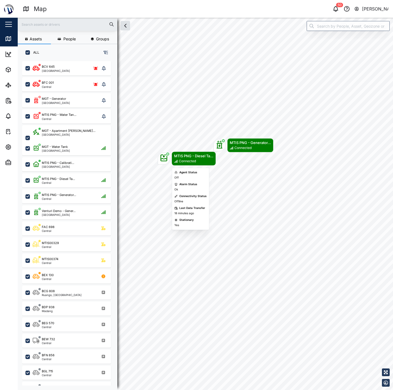
click at [178, 158] on div "MTIS PNG - Diesel Ta..." at bounding box center [193, 156] width 39 height 6
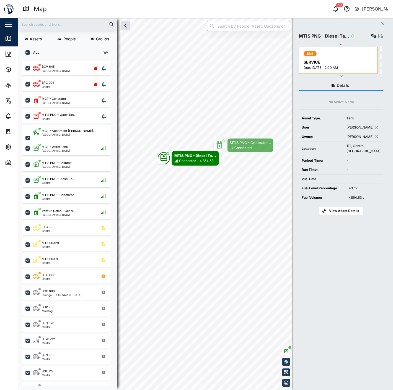
click at [364, 201] on div "4854.53 L" at bounding box center [364, 197] width 32 height 5
click at [372, 37] on icon "button" at bounding box center [374, 36] width 6 height 4
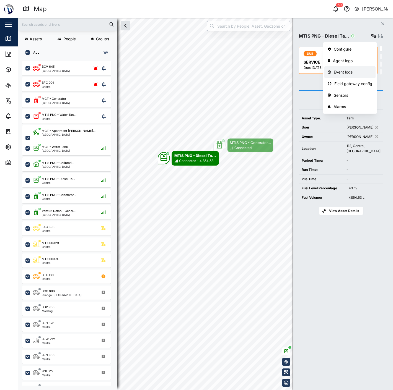
click at [351, 71] on div "Event logs" at bounding box center [353, 72] width 38 height 6
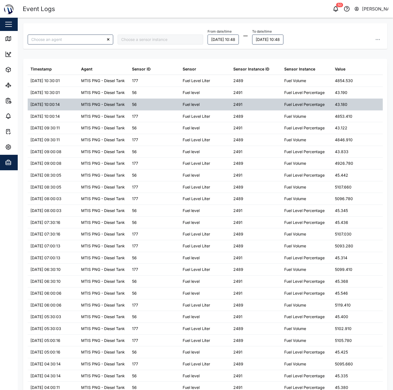
type input "MTIS PNG - Diesel Tank"
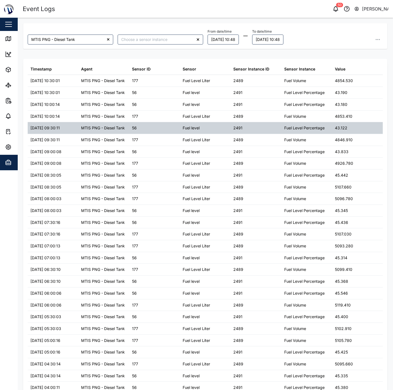
click at [164, 123] on div "56" at bounding box center [154, 128] width 51 height 12
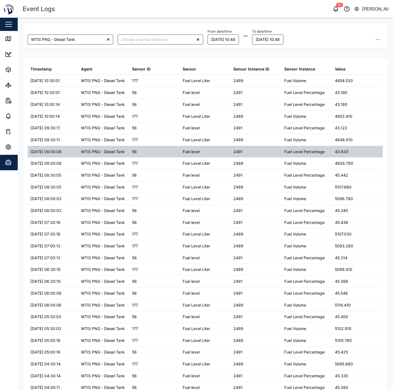
click at [102, 148] on div "MTIS PNG - Diesel Tank" at bounding box center [103, 152] width 51 height 12
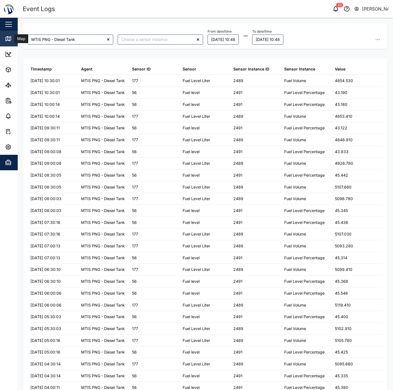
click at [11, 41] on icon at bounding box center [8, 38] width 7 height 7
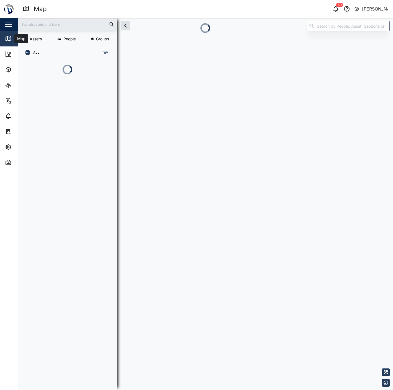
scroll to position [5, 5]
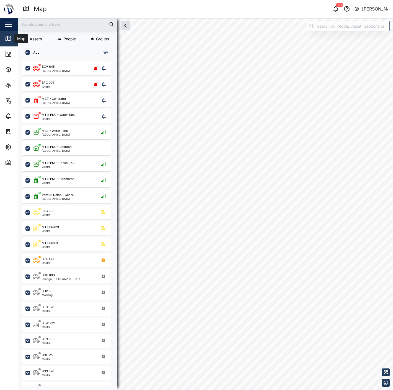
checkbox input "true"
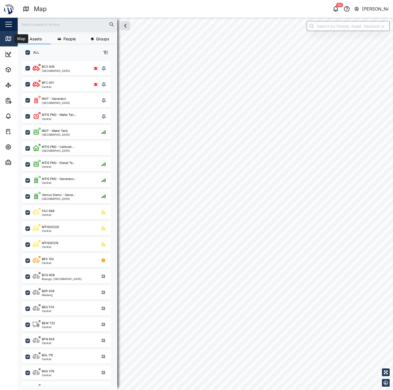
checkbox input "true"
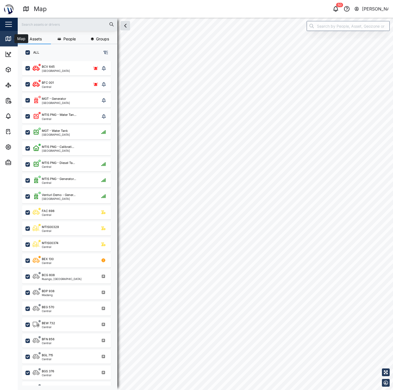
checkbox input "true"
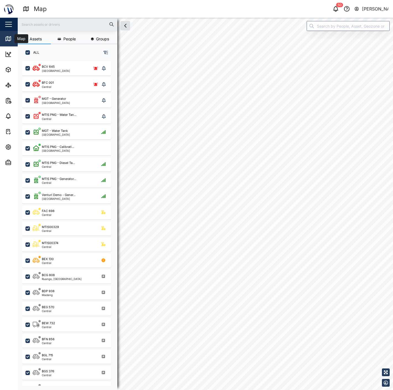
checkbox input "true"
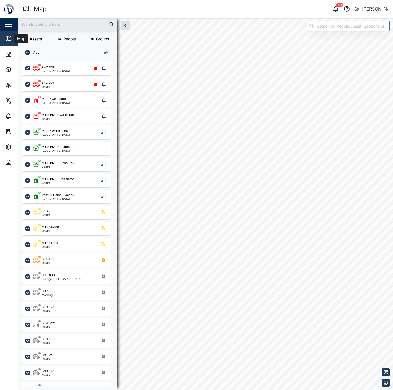
checkbox input "true"
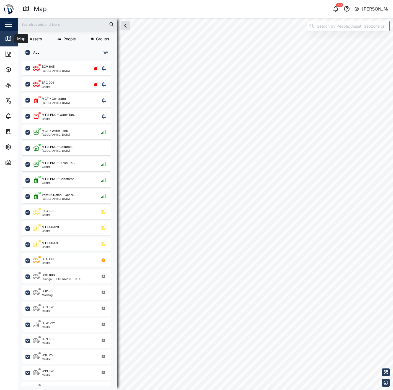
checkbox input "true"
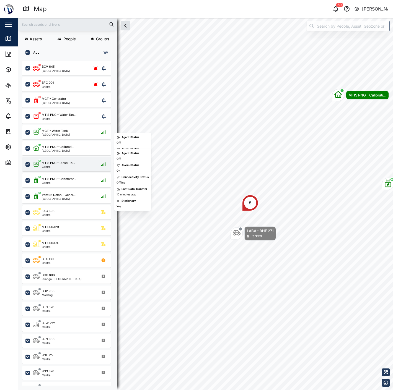
click at [68, 162] on div "MTIS PNG - Diesel Ta..." at bounding box center [58, 163] width 33 height 5
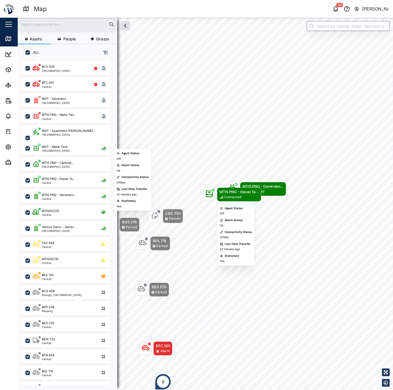
click at [240, 195] on div "Connected" at bounding box center [232, 197] width 17 height 5
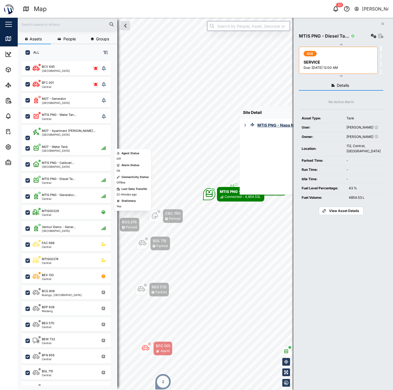
click at [380, 36] on icon "button" at bounding box center [380, 36] width 5 height 4
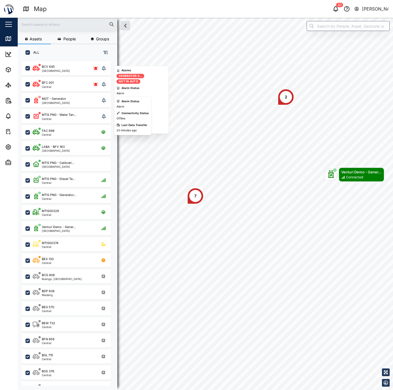
scroll to position [322, 86]
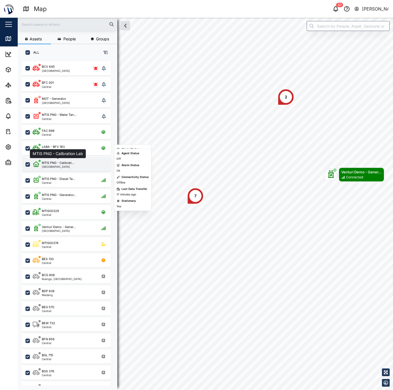
click at [65, 161] on div "MTIS PNG - Calibrati..." at bounding box center [58, 163] width 32 height 5
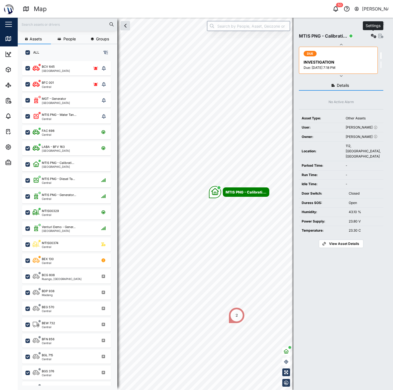
click at [374, 36] on icon "button" at bounding box center [374, 36] width 6 height 4
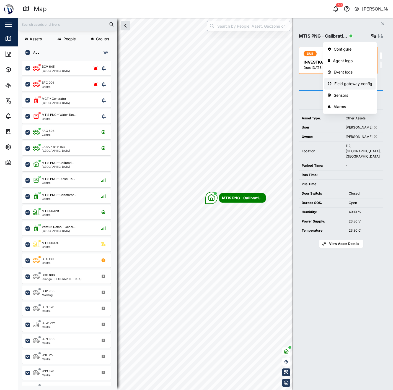
click at [350, 81] on div "Field gateway config" at bounding box center [353, 84] width 38 height 6
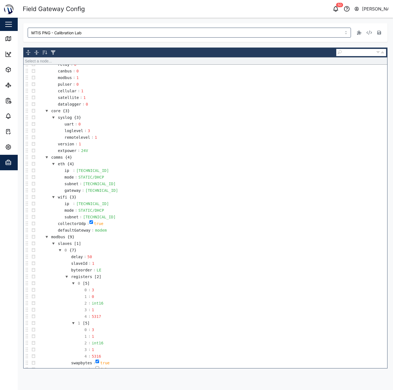
scroll to position [61, 0]
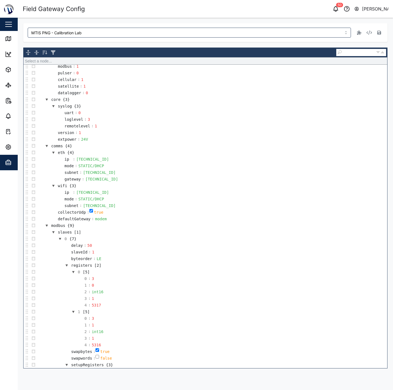
click at [52, 234] on button "button" at bounding box center [53, 232] width 7 height 7
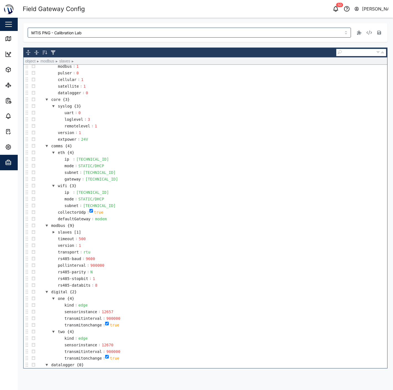
click at [54, 234] on button "button" at bounding box center [53, 232] width 7 height 7
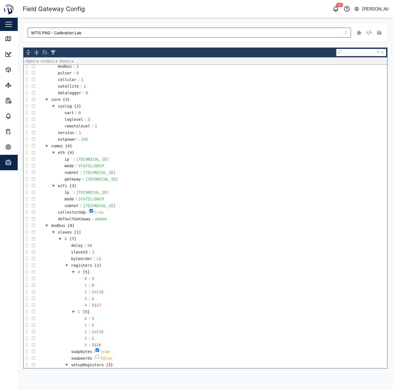
click at [67, 268] on button "button" at bounding box center [66, 265] width 7 height 7
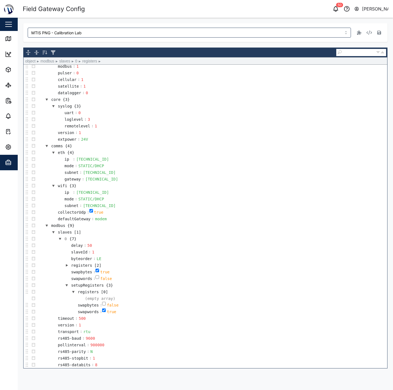
click at [66, 266] on button "button" at bounding box center [66, 265] width 7 height 7
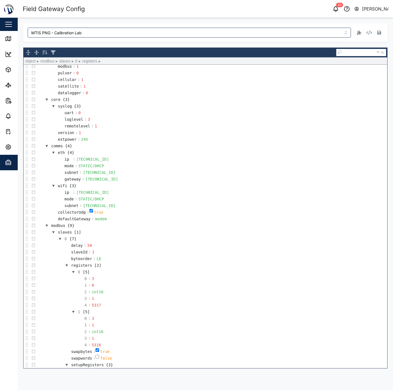
click at [303, 245] on td "delay : 50" at bounding box center [212, 245] width 350 height 7
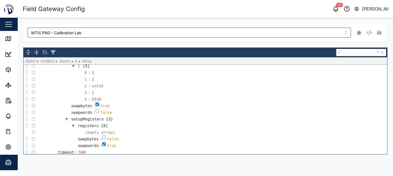
scroll to position [277, 0]
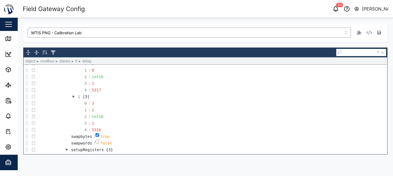
click at [140, 33] on input "MTIS PNG - Calibration Lab" at bounding box center [189, 33] width 323 height 10
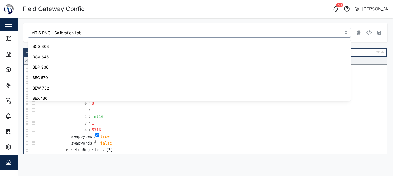
scroll to position [191, 0]
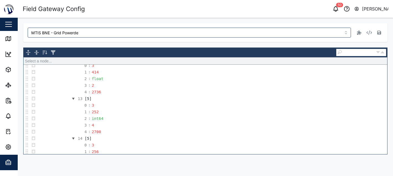
type input "MTIS BNE - Grid Power"
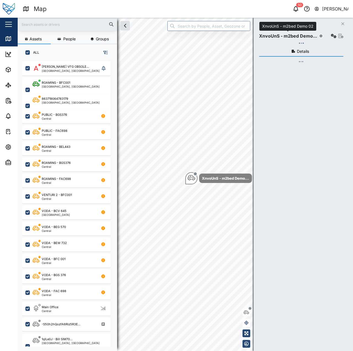
click at [289, 27] on div "Close XnvoUnS - m2bed Demo... Details" at bounding box center [304, 185] width 100 height 334
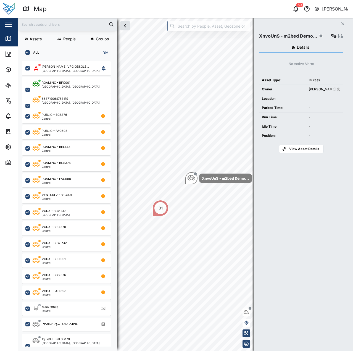
scroll to position [283, 87]
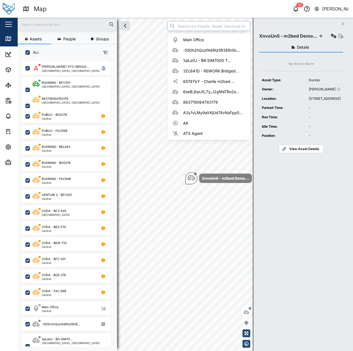
click at [219, 29] on input "search" at bounding box center [209, 26] width 83 height 10
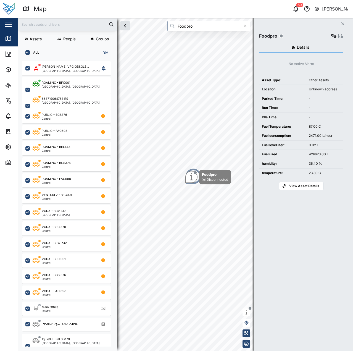
type input "Foodpro"
click at [330, 35] on button "button" at bounding box center [334, 36] width 8 height 8
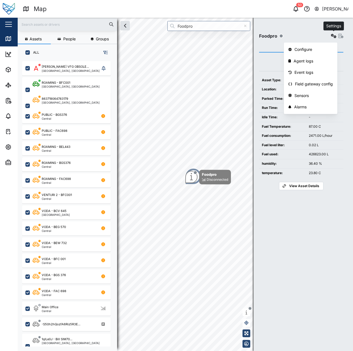
click at [334, 35] on icon "button" at bounding box center [334, 36] width 6 height 4
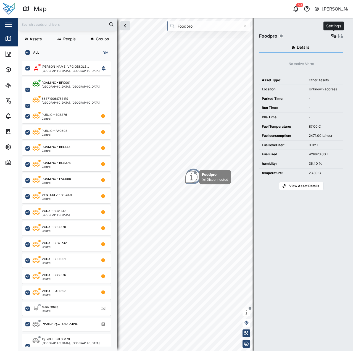
click at [334, 35] on icon "button" at bounding box center [334, 36] width 6 height 4
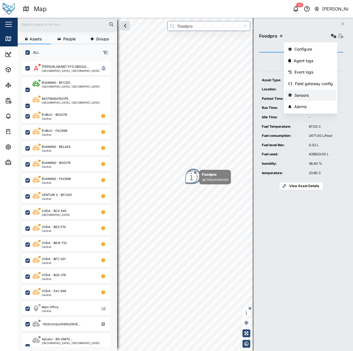
click at [314, 95] on div "Sensors" at bounding box center [314, 95] width 38 height 6
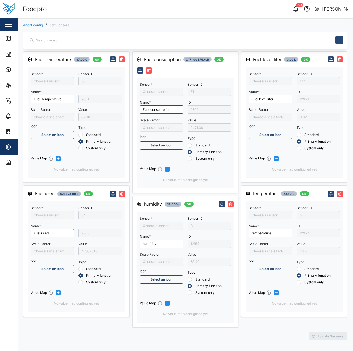
type input "Fuel Temperature"
type input "Fuel used"
type input "Fuel consumption"
type input "divide by 10"
type input "Humidity1"
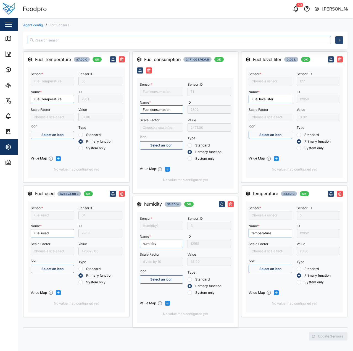
type input "Fuel Level Liter"
type input "divide by 10"
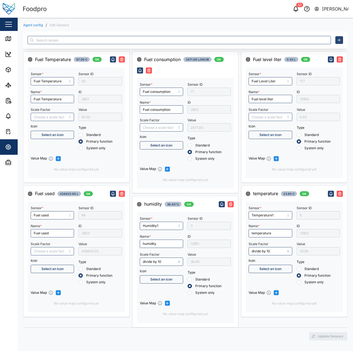
type input "Temperature1"
click at [304, 101] on div "12950" at bounding box center [318, 99] width 43 height 8
click at [33, 26] on link "Agent config" at bounding box center [33, 25] width 20 height 3
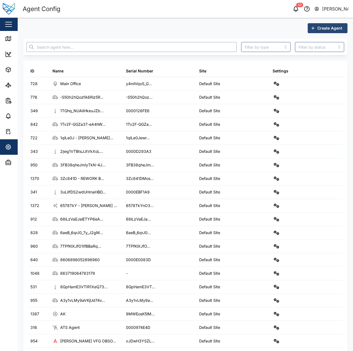
click at [177, 51] on input "text" at bounding box center [132, 47] width 210 height 10
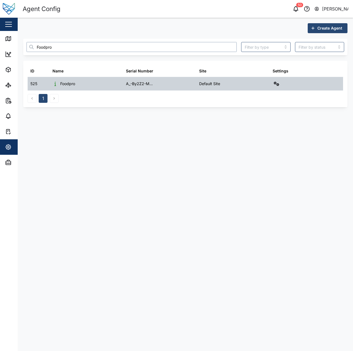
type input "Foodpro"
click at [272, 83] on div at bounding box center [307, 83] width 74 height 13
click at [276, 83] on icon "button" at bounding box center [277, 84] width 6 height 4
click at [254, 110] on div "Agent logs" at bounding box center [256, 108] width 39 height 6
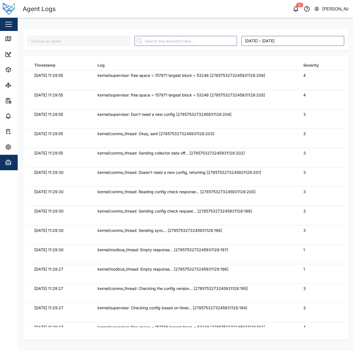
type input "Foodpro"
click at [175, 38] on input "text" at bounding box center [186, 41] width 103 height 10
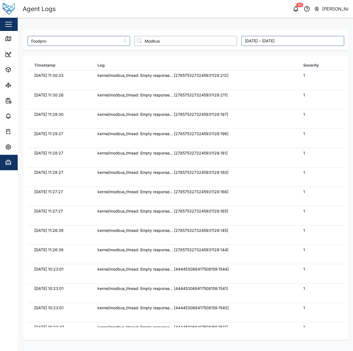
type input "Modbus"
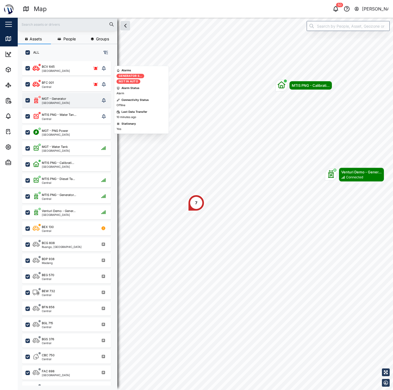
click at [46, 95] on div "MGT - Generator [GEOGRAPHIC_DATA]" at bounding box center [66, 100] width 89 height 14
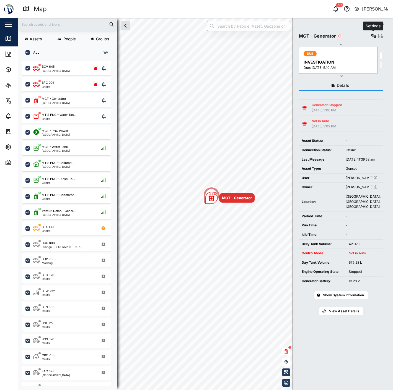
click at [374, 33] on button "button" at bounding box center [373, 36] width 8 height 8
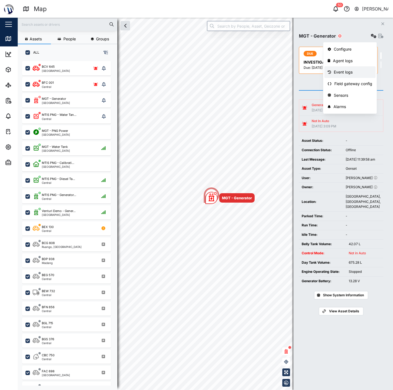
click at [349, 70] on div "Event logs" at bounding box center [353, 72] width 38 height 6
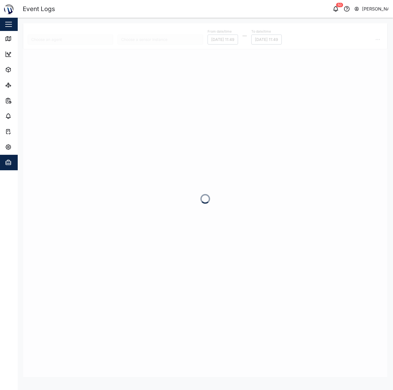
type input "MGT - Generator"
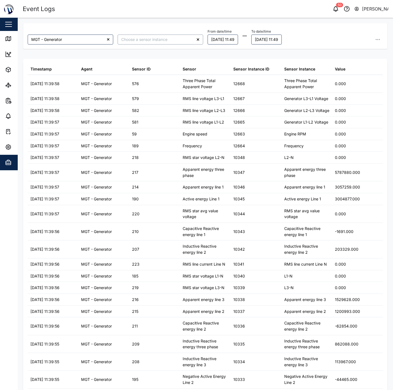
click at [155, 39] on input "search" at bounding box center [160, 40] width 85 height 10
click at [147, 39] on input "Fuel" at bounding box center [160, 40] width 85 height 10
type input "F"
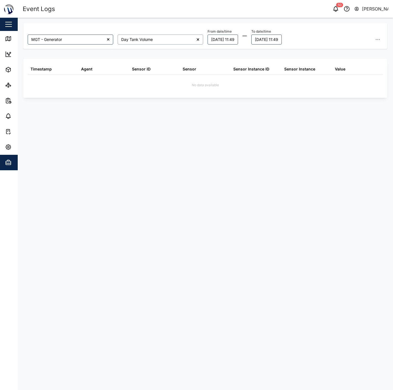
type input "Day Tank Volume"
click at [220, 37] on button "[DATE] 11:49" at bounding box center [222, 40] width 30 height 10
click at [216, 54] on icon "button" at bounding box center [217, 55] width 4 height 4
click at [225, 76] on button "1" at bounding box center [227, 76] width 10 height 10
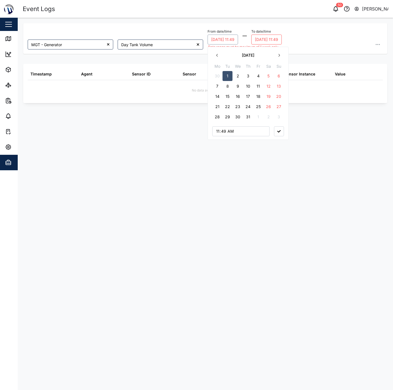
click at [292, 56] on div "MGT - Generator Day Tank Volume From date/time [DATE] 11:49 [DATE] Mo Tu We Th …" at bounding box center [205, 200] width 364 height 354
click at [292, 56] on div "MGT - Generator Day Tank Volume From date/time [DATE] 11:49 To date/time [DATE]…" at bounding box center [205, 200] width 364 height 354
click at [234, 42] on button "[DATE] 11:49" at bounding box center [222, 40] width 30 height 10
click at [279, 54] on icon "button" at bounding box center [279, 55] width 4 height 4
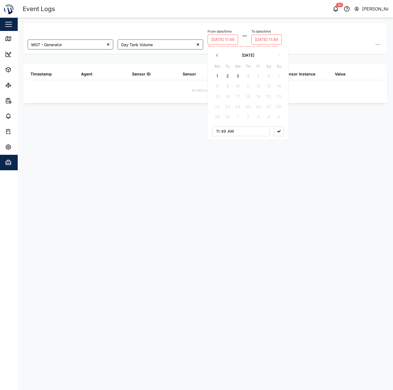
click at [218, 56] on icon "button" at bounding box center [217, 55] width 4 height 4
click at [242, 118] on button "27" at bounding box center [238, 117] width 10 height 10
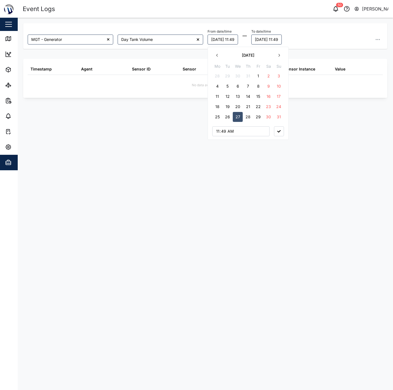
click at [282, 132] on button "button" at bounding box center [279, 131] width 10 height 10
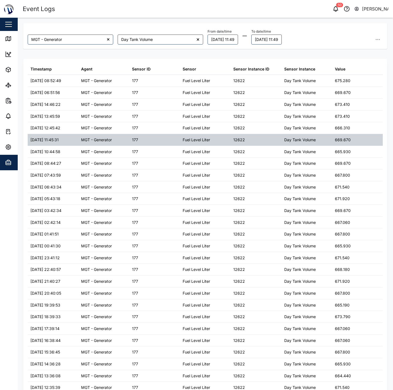
click at [308, 142] on div "Day Tank Volume" at bounding box center [300, 140] width 32 height 6
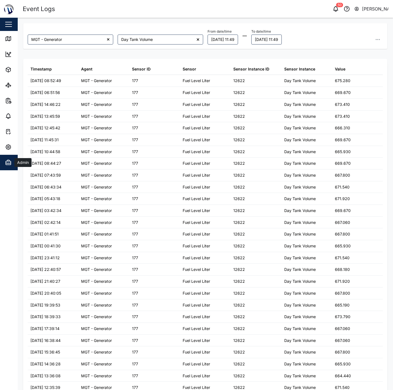
click at [8, 163] on icon "button" at bounding box center [8, 162] width 7 height 7
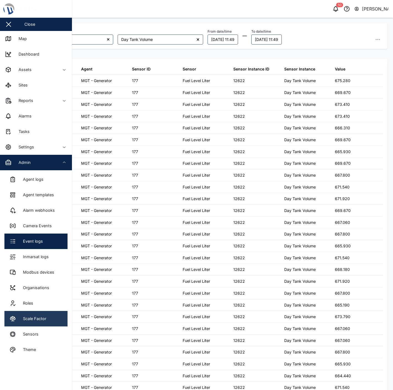
click at [54, 320] on link "Scale Factor" at bounding box center [35, 318] width 63 height 15
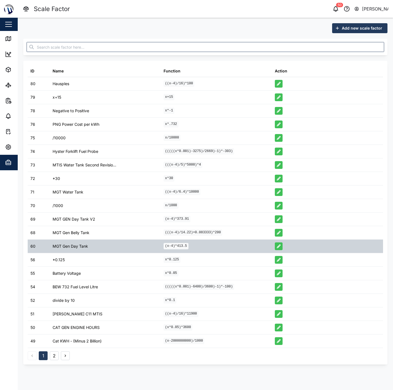
click at [139, 250] on div "MGT Gen Day Tank" at bounding box center [105, 246] width 111 height 13
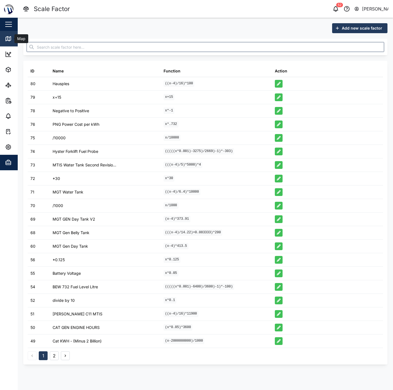
click at [4, 39] on link "Map" at bounding box center [36, 38] width 72 height 15
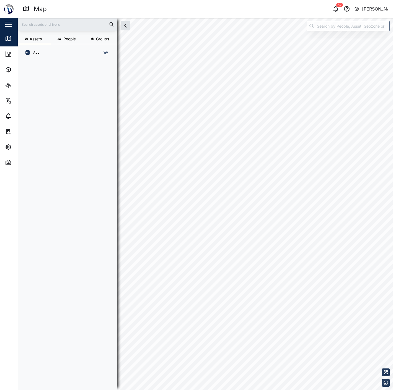
scroll to position [322, 86]
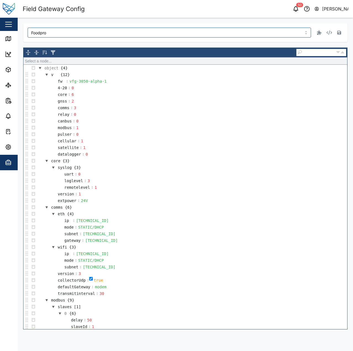
click at [59, 41] on div "Foodpro" at bounding box center [185, 32] width 325 height 19
click at [5, 44] on link "Map" at bounding box center [36, 38] width 72 height 15
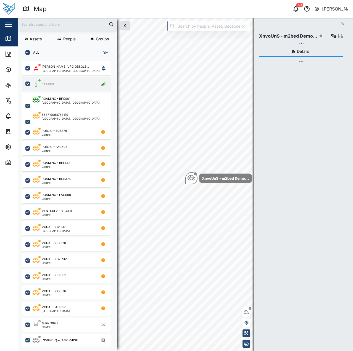
scroll to position [283, 87]
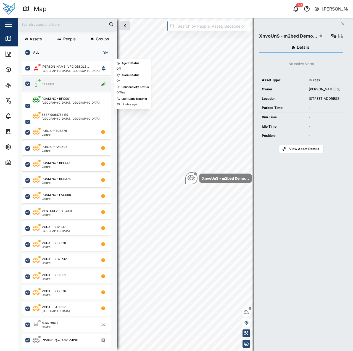
click at [64, 86] on div "Foodpro" at bounding box center [70, 83] width 75 height 7
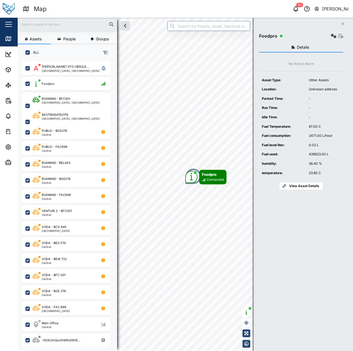
click at [332, 36] on icon "button" at bounding box center [334, 36] width 6 height 4
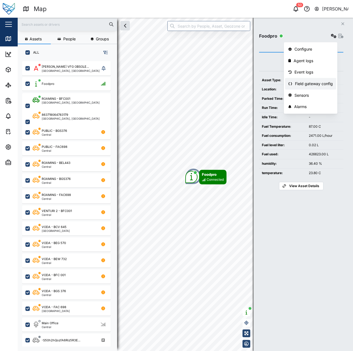
click at [302, 84] on div "Field gateway config" at bounding box center [314, 84] width 38 height 6
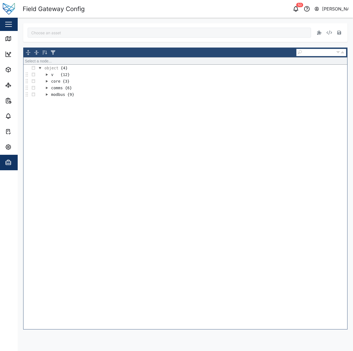
type input "Foodpro"
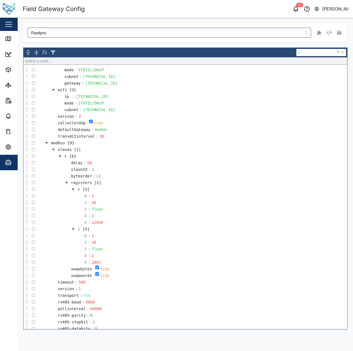
scroll to position [160, 0]
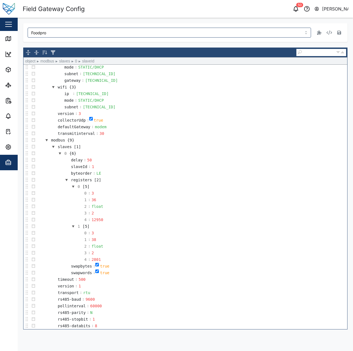
click at [129, 168] on td "slaveId : 1" at bounding box center [192, 166] width 311 height 7
click at [306, 127] on td "defaultGateway : modem" at bounding box center [192, 127] width 311 height 7
click at [155, 124] on td "defaultGateway : modem" at bounding box center [192, 127] width 311 height 7
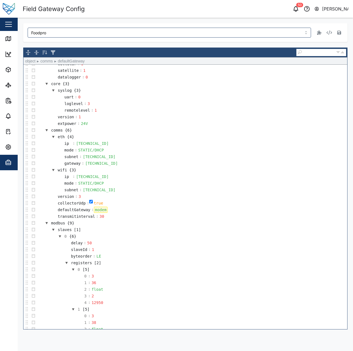
click at [156, 123] on td "extpower : 24V" at bounding box center [192, 123] width 311 height 7
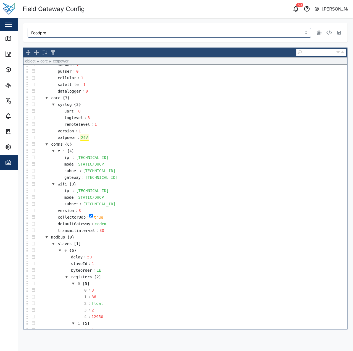
scroll to position [0, 0]
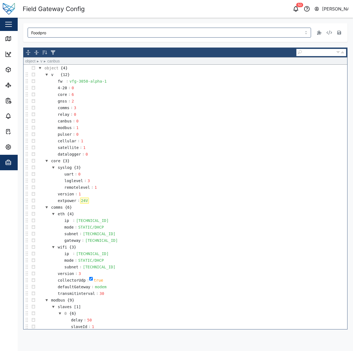
click at [156, 123] on td "canbus : 0" at bounding box center [192, 121] width 311 height 7
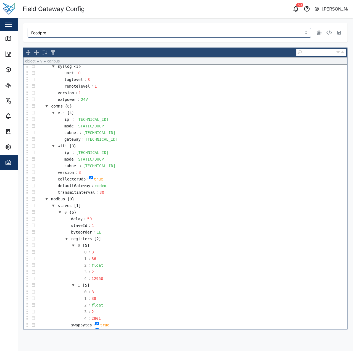
scroll to position [160, 0]
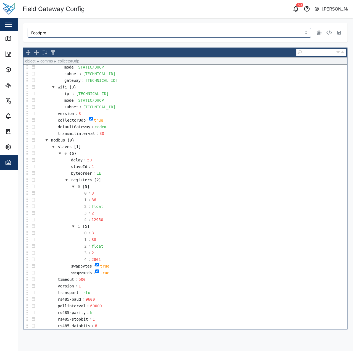
click at [156, 123] on td "collectorUdp : true" at bounding box center [192, 120] width 311 height 7
click at [165, 134] on td "transmitinterval : 30" at bounding box center [192, 133] width 311 height 7
click at [146, 149] on td "slaves [1]" at bounding box center [192, 147] width 311 height 7
click at [39, 140] on td "modbus {9}" at bounding box center [192, 140] width 311 height 7
click at [40, 138] on td "modbus {9}" at bounding box center [192, 140] width 311 height 7
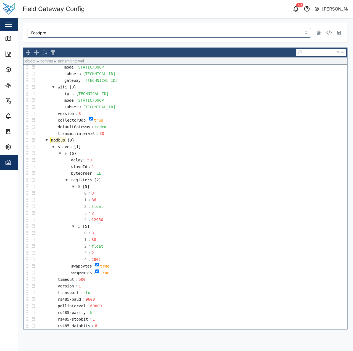
click at [41, 136] on td "transmitinterval : 30" at bounding box center [192, 133] width 311 height 7
click at [12, 41] on div "Map" at bounding box center [16, 38] width 22 height 7
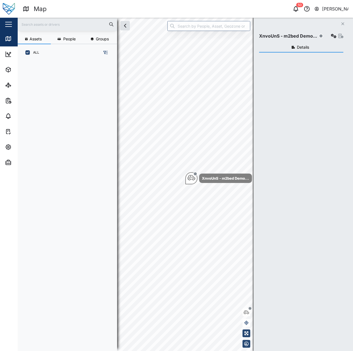
scroll to position [283, 87]
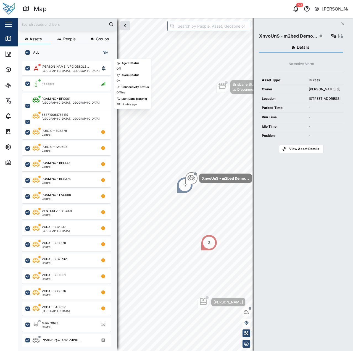
click at [63, 91] on div "Foodpro" at bounding box center [66, 83] width 89 height 16
click at [62, 85] on div "Foodpro" at bounding box center [70, 83] width 75 height 7
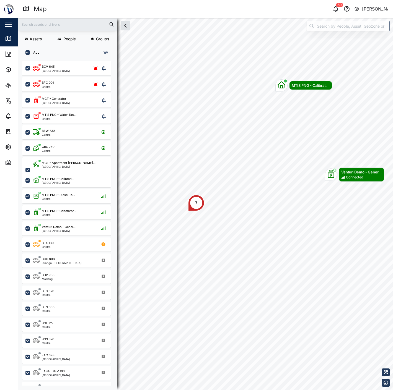
scroll to position [322, 86]
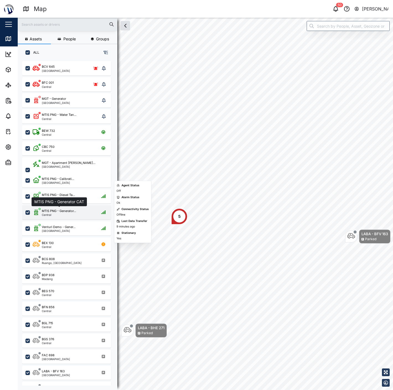
click at [65, 210] on div "MTIS PNG - Generator..." at bounding box center [59, 211] width 34 height 5
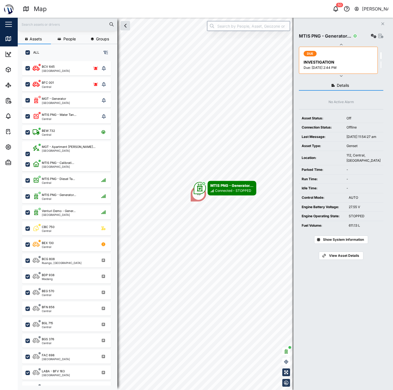
click at [206, 18] on div "MTIS PNG - Generator... Connected - STOPPED 13 2 7" at bounding box center [205, 18] width 375 height 0
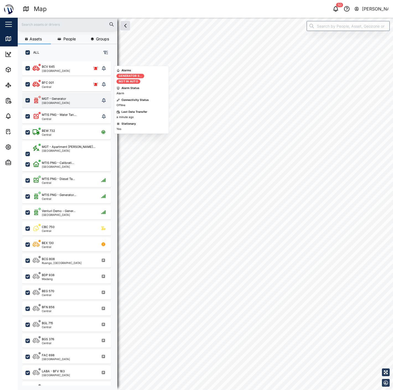
click at [65, 103] on div "[GEOGRAPHIC_DATA]" at bounding box center [56, 102] width 28 height 3
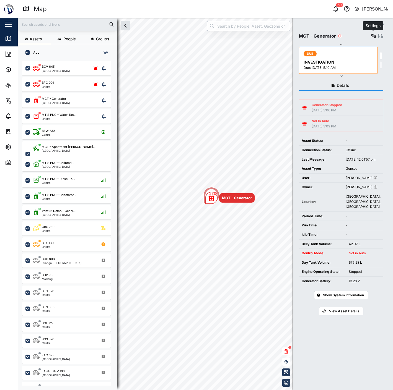
click at [371, 34] on icon "button" at bounding box center [374, 36] width 6 height 4
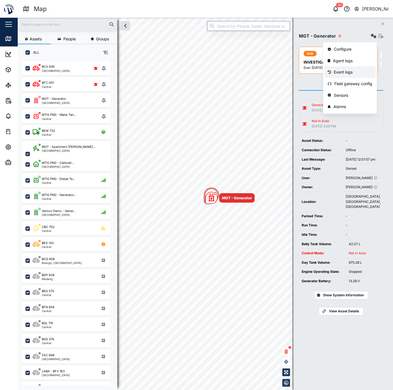
click at [357, 73] on div "Event logs" at bounding box center [353, 72] width 38 height 6
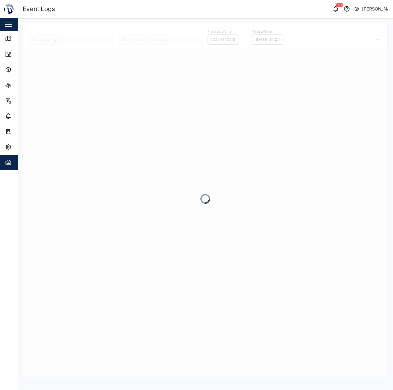
type input "MGT - Generator"
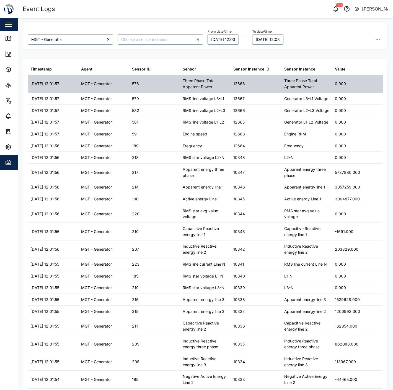
click at [159, 91] on div "576" at bounding box center [154, 83] width 51 height 17
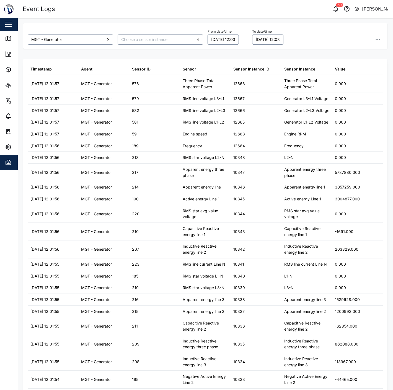
click at [154, 32] on div at bounding box center [160, 39] width 90 height 14
click at [153, 38] on input "search" at bounding box center [160, 40] width 85 height 10
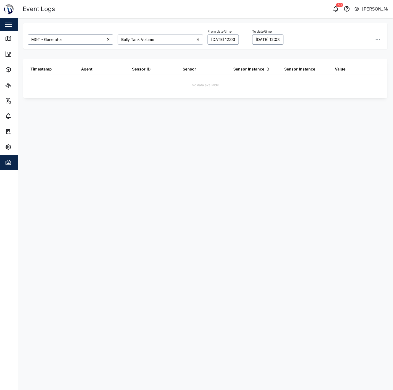
type input "Belly Tank Volume"
click at [233, 39] on button "[DATE] 12:03" at bounding box center [222, 40] width 31 height 10
click at [220, 76] on button "1" at bounding box center [217, 76] width 10 height 10
click at [276, 132] on button "button" at bounding box center [279, 131] width 10 height 10
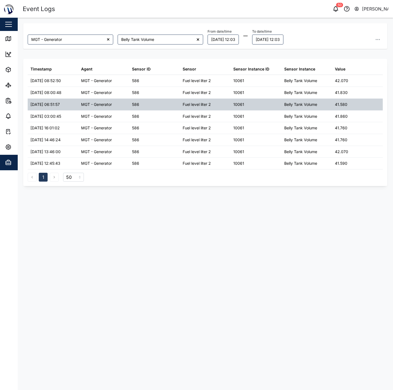
click at [322, 110] on div "Belly Tank Volume" at bounding box center [306, 105] width 51 height 12
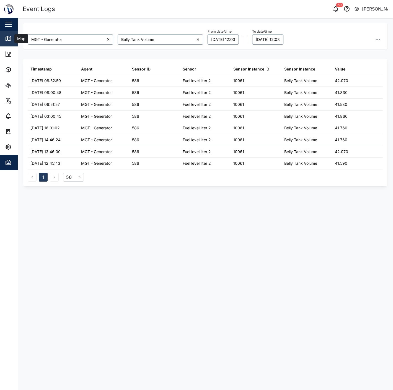
click at [9, 35] on link "Map" at bounding box center [36, 38] width 72 height 15
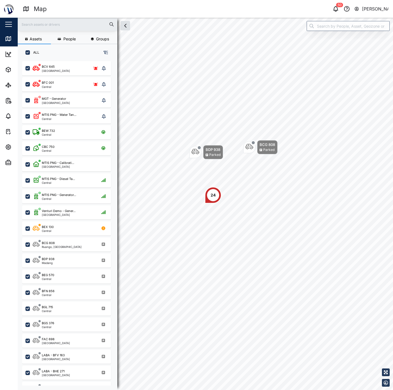
scroll to position [322, 86]
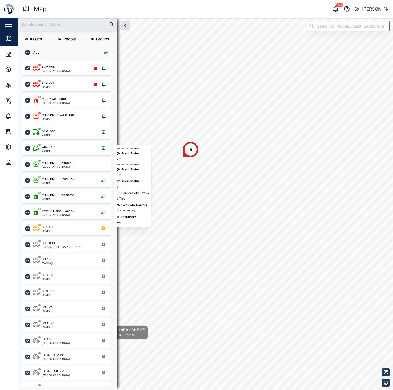
click at [62, 156] on div "MTIS PNG - Calibrati... [GEOGRAPHIC_DATA]" at bounding box center [66, 163] width 89 height 16
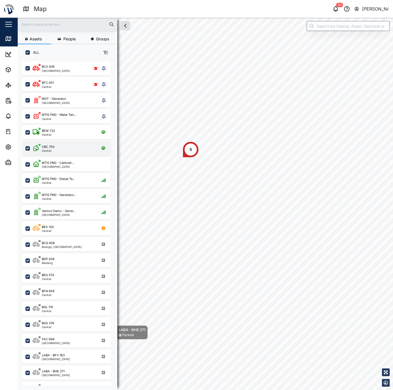
click at [62, 145] on div "CBC 750 Central" at bounding box center [70, 148] width 75 height 7
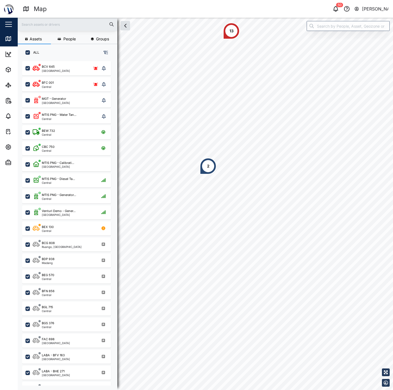
click at [209, 163] on div "2" at bounding box center [208, 166] width 2 height 6
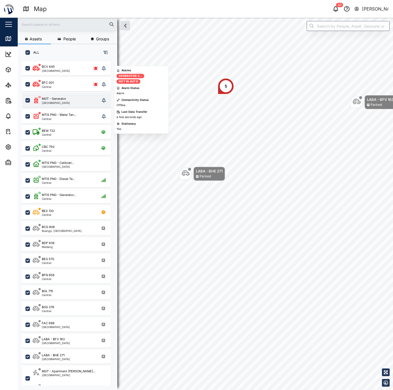
click at [40, 101] on div "MGT - Generator [GEOGRAPHIC_DATA]" at bounding box center [51, 100] width 37 height 7
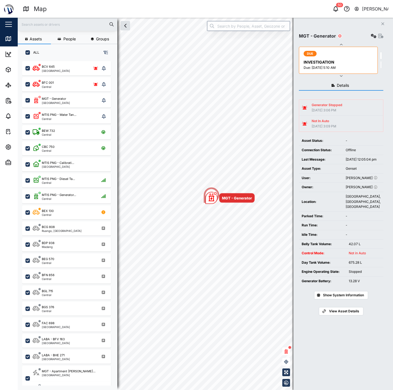
click at [318, 164] on td "Last Message:" at bounding box center [321, 159] width 44 height 9
click at [371, 35] on icon "button" at bounding box center [374, 36] width 6 height 4
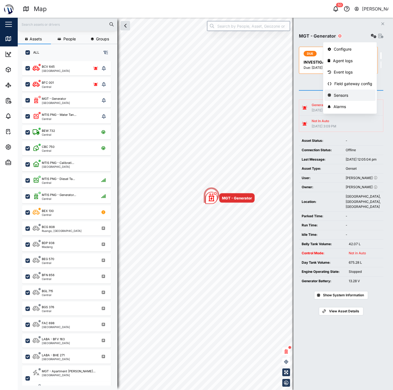
click at [342, 93] on div "Sensors" at bounding box center [353, 95] width 38 height 6
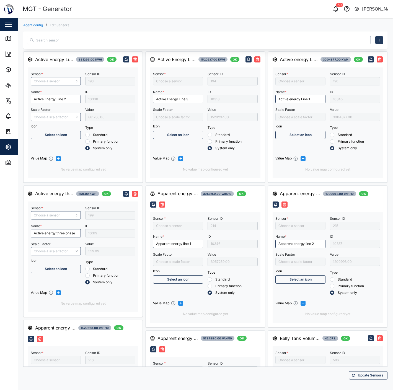
type input "Active Energy Line 2"
type input "Active energy three phase"
type input "/10000"
type input "Apparent energy line 3"
type input "Capacitive Reactive energy line 1"
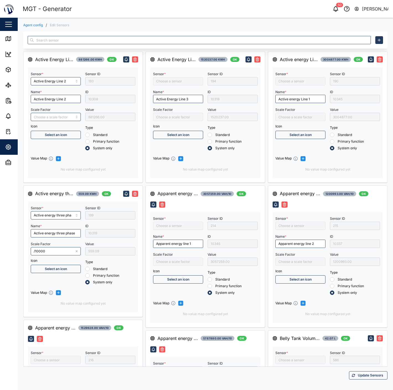
type input "Capacitive Reactive energy three phase"
type input "Active Energy Line 3"
type input "Apparent energy line 1"
type input "Apparent energy three phase"
type input "Capacitive Reactive energy line 2"
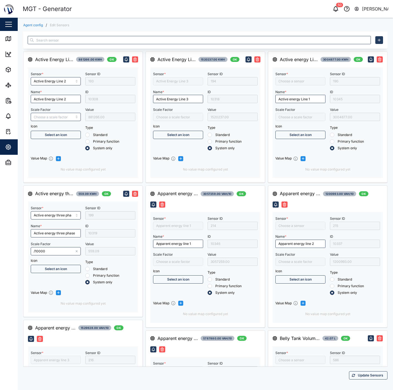
type input "Active energy Line 1"
type input "Apparent energy line 2"
type input "Fuel level liter 2"
type input "MGT Gen Belly Tank"
type input "Capacitive Reactive energy line 3"
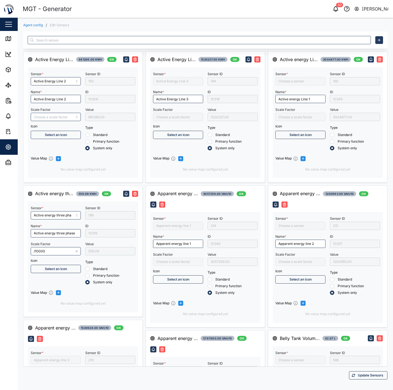
type input "Fuel Level Liter"
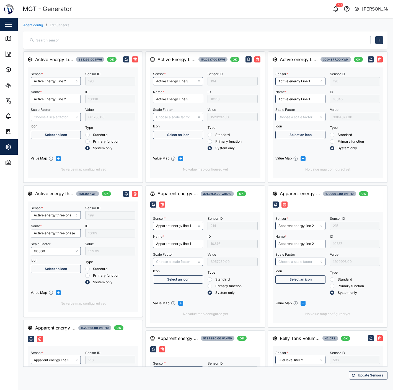
type input "Control Mode"
type input "MGT GEN Day Tank V2"
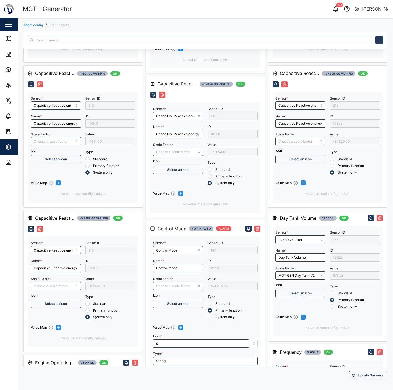
type input "Engine Battery voltage"
type input "RMS star voltage L1-N"
type input "RMS line voltage L3-L1"
type input "Engine speed"
type input "*30"
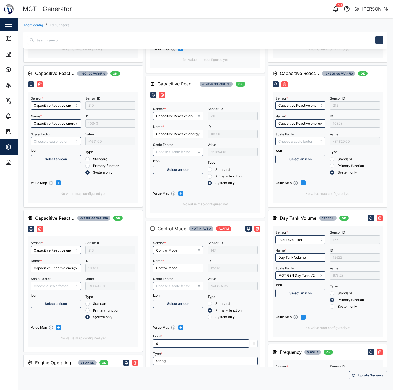
type input "Engine operating state"
type input "/1000"
type input "Inductive Reactive energy line 3"
type input "RMS line voltage L1-L2"
type input "Inductive Reactive energy three phase"
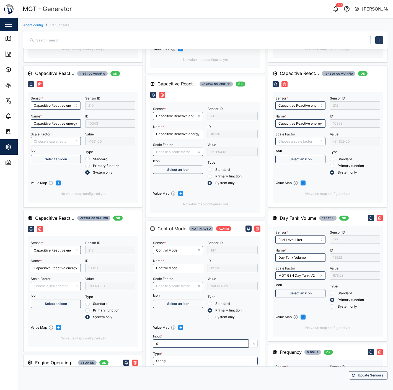
type input "Inductive Reactive energy line 2"
type input "RMS star voltage L2-N"
type input "Inductive Reactive energy line 1"
type input "RMS line current Line 2"
type input "Frequency"
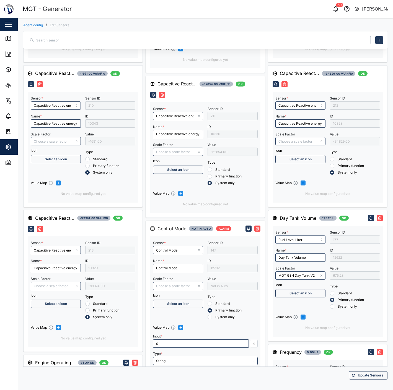
type input "RMS line voltage L2-L3"
type input "RMS line current Line 1"
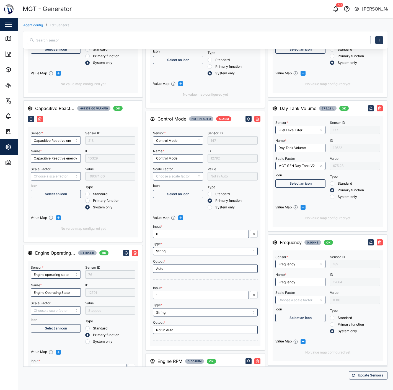
scroll to position [522, 0]
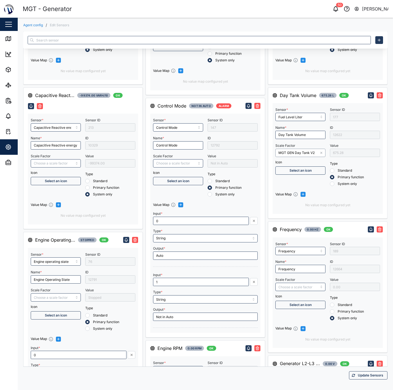
drag, startPoint x: 296, startPoint y: 165, endPoint x: 313, endPoint y: 164, distance: 17.2
click at [299, 157] on input "MGT GEN Day Tank V2" at bounding box center [300, 153] width 50 height 8
click at [319, 155] on icon "button" at bounding box center [320, 152] width 3 height 3
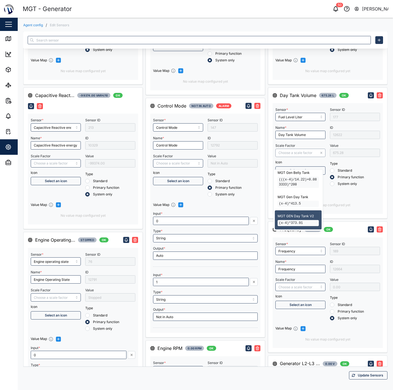
scroll to position [0, 0]
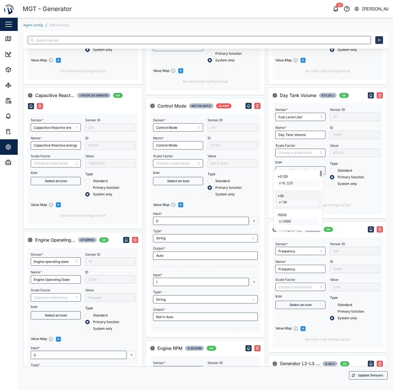
click at [352, 113] on div "Sensor * Fuel Level Liter Name * Day Tank Volume Scale Factor Icon Select an ic…" at bounding box center [327, 158] width 110 height 111
click at [362, 376] on span "Update Sensors" at bounding box center [370, 376] width 25 height 8
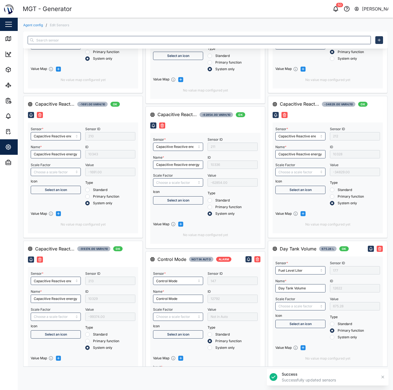
type input "Engine operating state"
type input "Engine Battery voltage"
type input "/1000"
type input "RMS line voltage L3-L1"
type input "Inductive Reactive energy line 3"
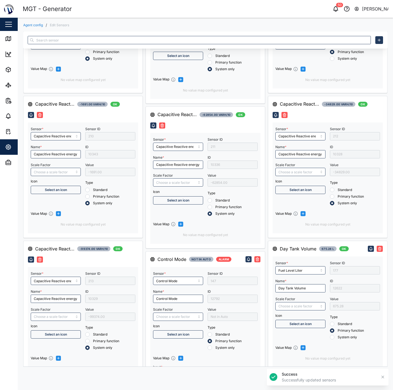
type input "RMS star voltage L1-N"
type input "Inductive Reactive energy line 1"
type input "RMS line current Line 2"
type input "Engine speed"
type input "*30"
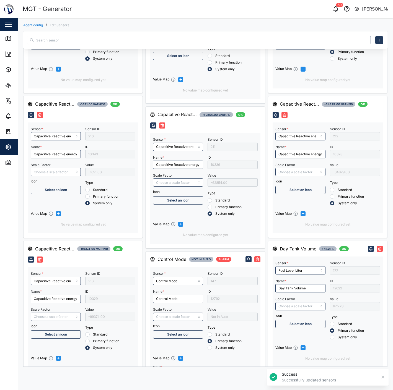
type input "RMS line voltage L1-L2"
type input "Inductive Reactive energy three phase"
type input "Frequency"
type input "RMS line voltage L2-L3"
type input "Inductive Reactive energy line 2"
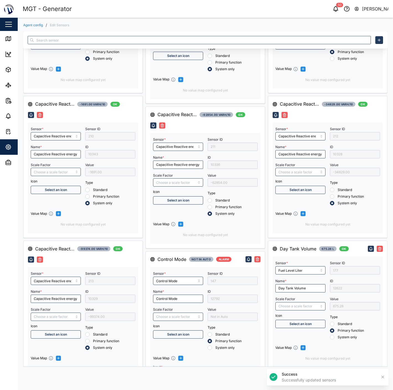
type input "RMS line current Line 1"
type input "RMS star voltage L2-N"
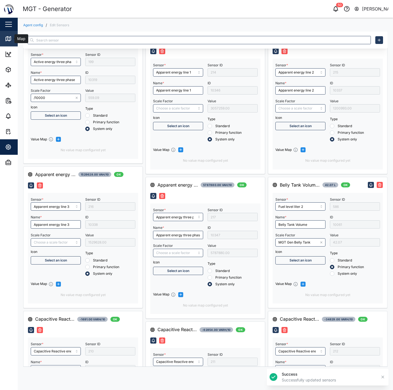
click at [8, 42] on link "Map" at bounding box center [36, 38] width 72 height 15
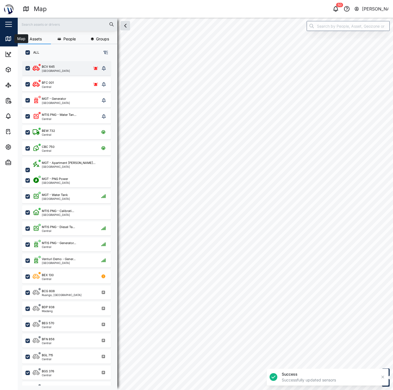
checkbox input "true"
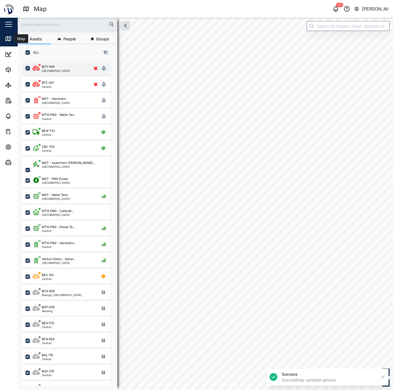
checkbox input "true"
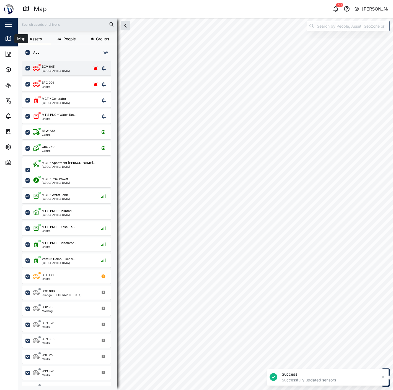
checkbox input "true"
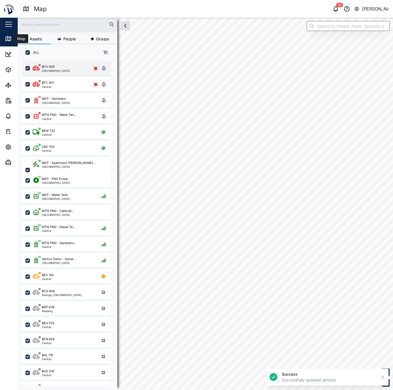
checkbox input "true"
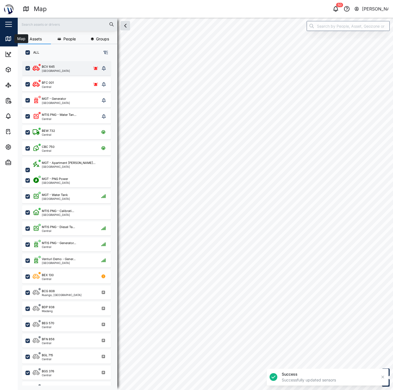
checkbox input "true"
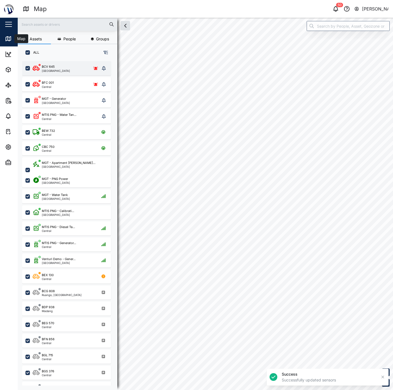
checkbox input "true"
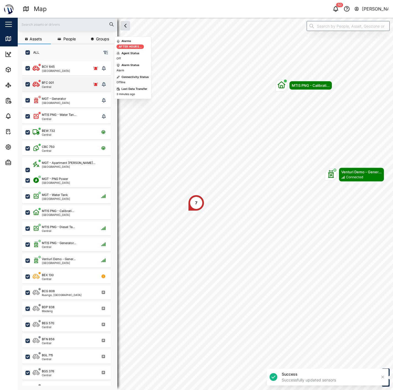
scroll to position [322, 86]
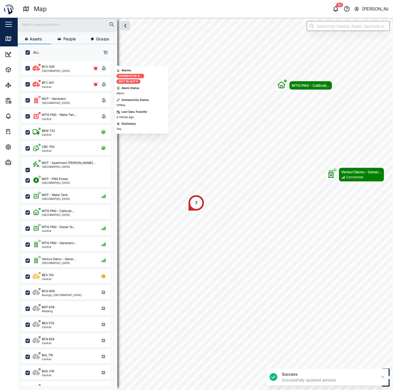
click at [42, 92] on div "MGT - Generator [GEOGRAPHIC_DATA]" at bounding box center [66, 99] width 89 height 16
click at [47, 98] on div "MGT - Generator" at bounding box center [54, 99] width 24 height 5
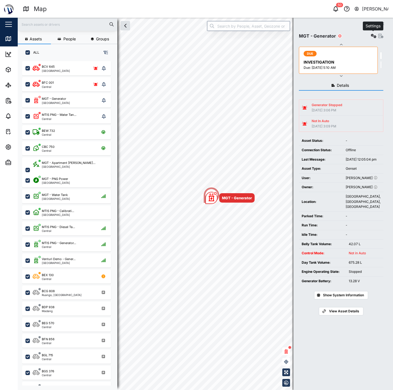
click at [375, 33] on button "button" at bounding box center [373, 36] width 8 height 8
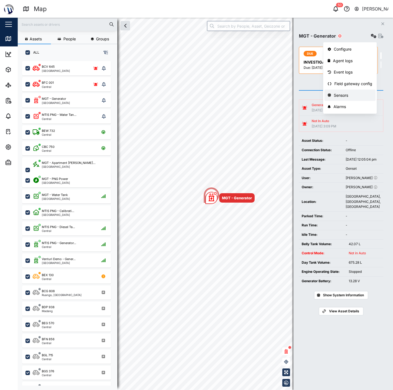
click at [350, 96] on div "Sensors" at bounding box center [353, 95] width 38 height 6
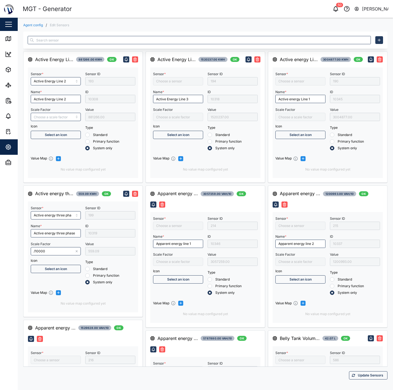
type input "Active Energy Line 2"
type input "Active energy three phase"
type input "/10000"
type input "Apparent energy line 3"
type input "Capacitive Reactive energy line 1"
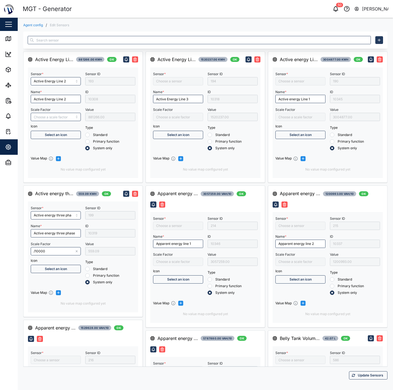
type input "Capacitive Reactive energy three phase"
type input "Control Mode"
type input "Apparent energy line 2"
type input "Fuel level liter 2"
type input "Apparent energy three phase"
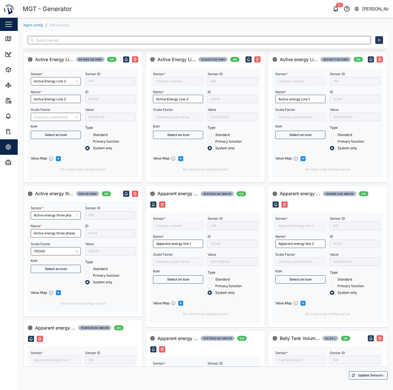
type input "MGT Gen Belly Tank"
type input "Active Energy Line 3"
type input "Apparent energy line 1"
type input "Capacitive Reactive energy line 2"
type input "Active energy Line 1"
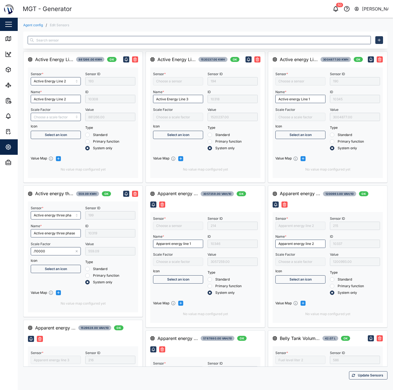
type input "Capacitive Reactive energy line 3"
type input "Fuel Level Liter"
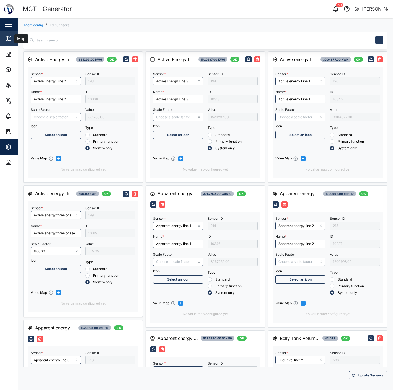
click at [14, 40] on div "Map" at bounding box center [20, 39] width 12 height 6
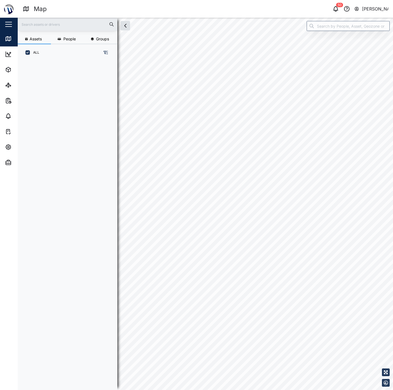
scroll to position [5, 5]
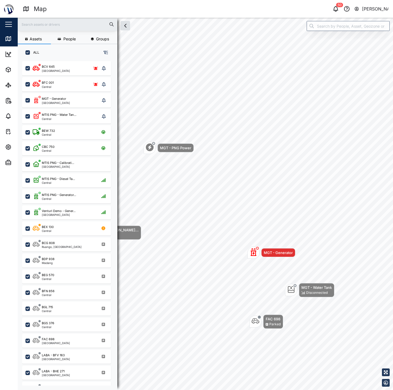
click at [349, 17] on header "Map 50 Declan Delahunty" at bounding box center [196, 9] width 393 height 18
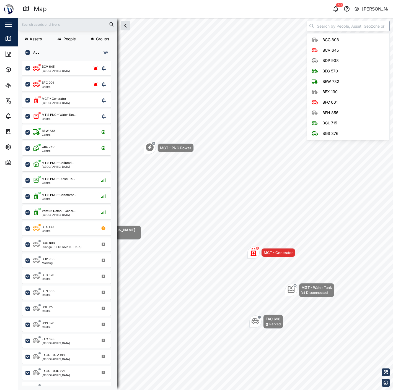
click at [351, 24] on input "search" at bounding box center [347, 26] width 83 height 10
type input "C"
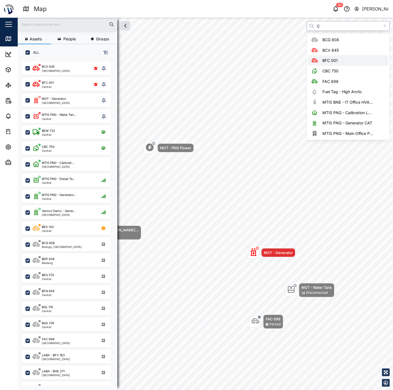
type input "C"
click at [353, 25] on input "C" at bounding box center [347, 26] width 83 height 10
click at [353, 24] on input "C" at bounding box center [347, 26] width 83 height 10
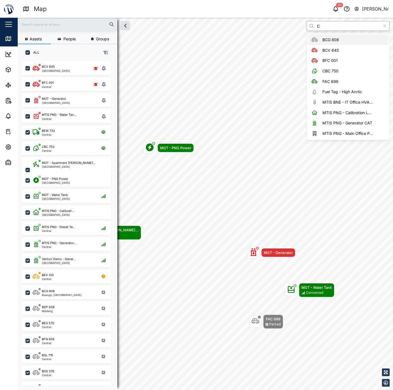
click at [334, 26] on input "C" at bounding box center [347, 26] width 83 height 10
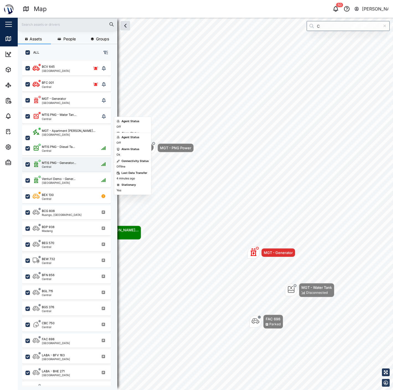
click at [71, 164] on div "MTIS PNG - Generator..." at bounding box center [59, 163] width 34 height 5
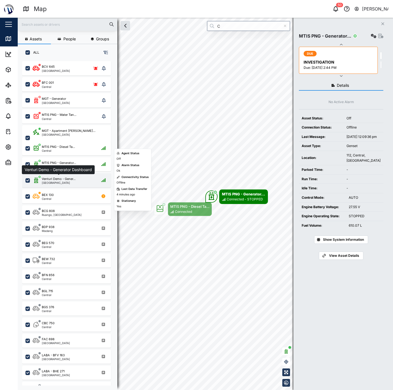
click at [71, 178] on div "Venturi Demo - Gener..." at bounding box center [59, 179] width 34 height 5
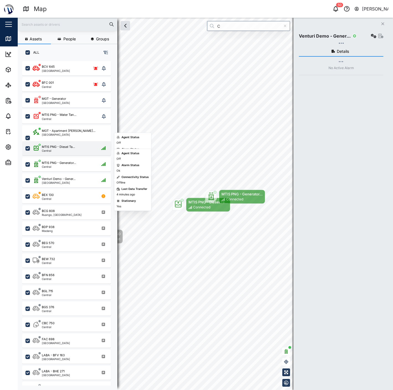
click at [68, 146] on div "MTIS PNG - Diesel Ta..." at bounding box center [58, 147] width 33 height 5
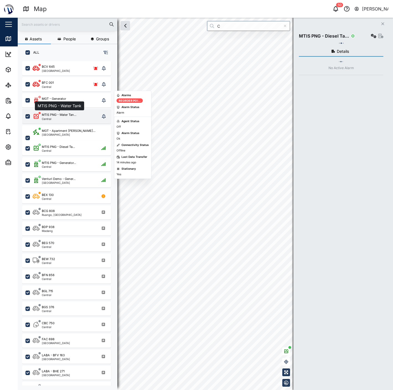
click at [66, 116] on div "MTIS PNG - Water Tan..." at bounding box center [59, 115] width 35 height 5
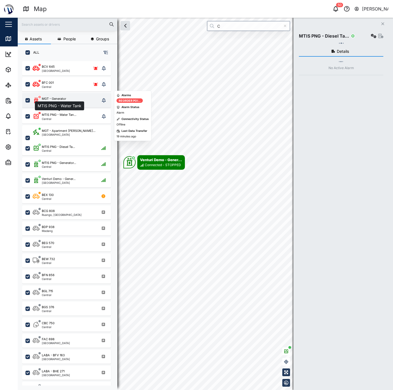
click at [66, 97] on div "MGT - Generator [GEOGRAPHIC_DATA]" at bounding box center [66, 101] width 67 height 8
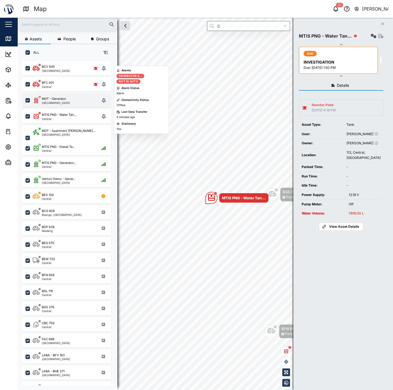
click at [66, 97] on div "MGT - Generator [GEOGRAPHIC_DATA]" at bounding box center [66, 101] width 67 height 8
click at [62, 101] on div "[GEOGRAPHIC_DATA]" at bounding box center [56, 102] width 28 height 3
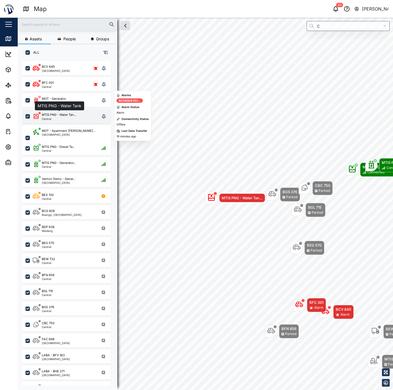
click at [64, 114] on div "MTIS PNG - Water Tan..." at bounding box center [59, 115] width 35 height 5
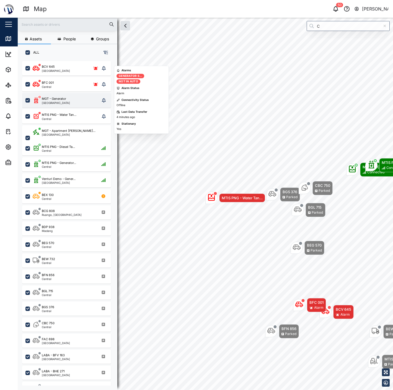
click at [57, 103] on div "[GEOGRAPHIC_DATA]" at bounding box center [56, 102] width 28 height 3
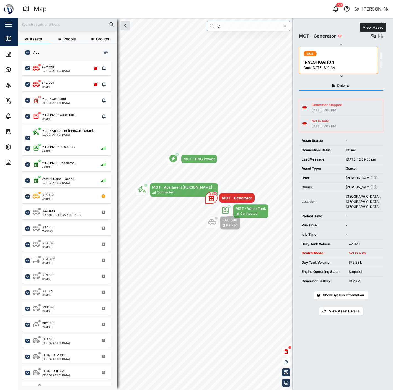
drag, startPoint x: 380, startPoint y: 37, endPoint x: 375, endPoint y: 37, distance: 5.0
click at [375, 37] on div "View Asset" at bounding box center [376, 36] width 14 height 8
click at [374, 37] on icon "button" at bounding box center [374, 36] width 6 height 4
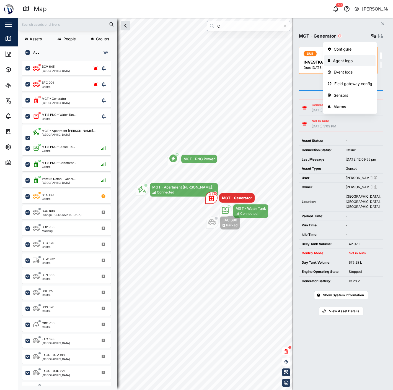
click at [357, 57] on link "Agent logs" at bounding box center [349, 61] width 51 height 12
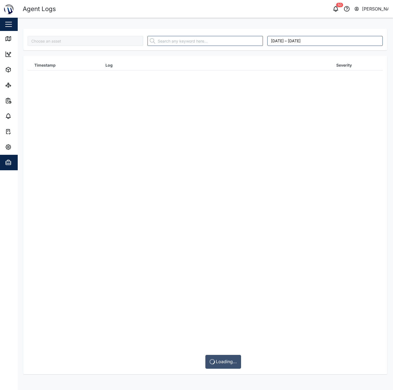
type input "MGT - Generator"
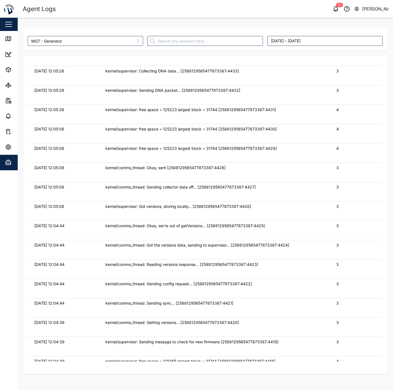
scroll to position [985, 0]
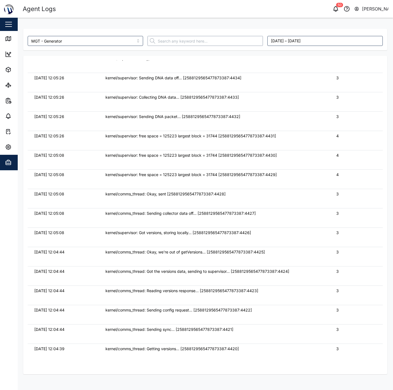
click at [172, 41] on input "text" at bounding box center [204, 41] width 115 height 10
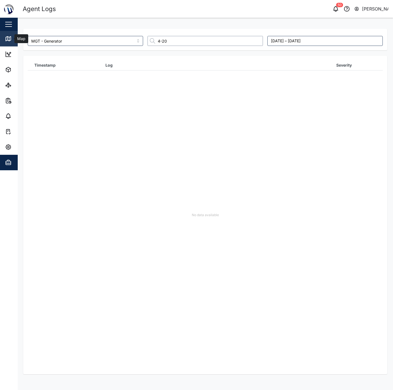
type input "4-20"
click at [11, 44] on link "Map" at bounding box center [36, 38] width 72 height 15
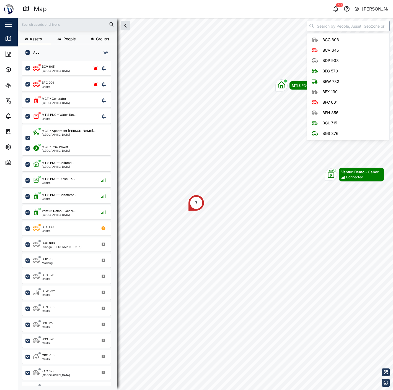
scroll to position [322, 86]
drag, startPoint x: 313, startPoint y: 26, endPoint x: 322, endPoint y: 25, distance: 9.2
click at [319, 26] on input "search" at bounding box center [347, 26] width 83 height 10
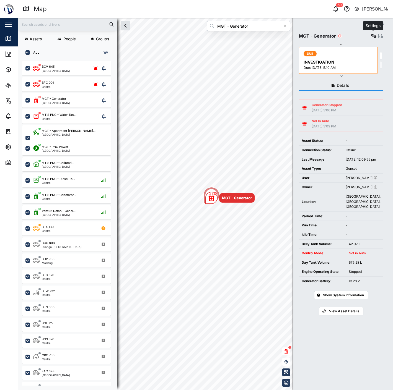
type input "MGT - Generator"
click at [373, 35] on icon "button" at bounding box center [374, 36] width 6 height 4
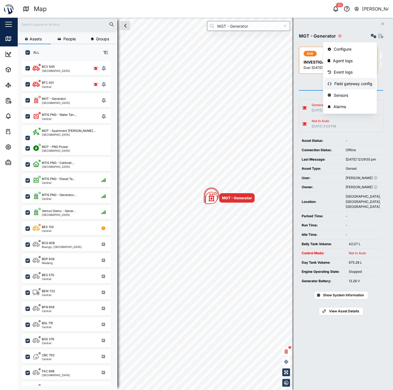
click at [350, 82] on div "Field gateway config" at bounding box center [353, 84] width 38 height 6
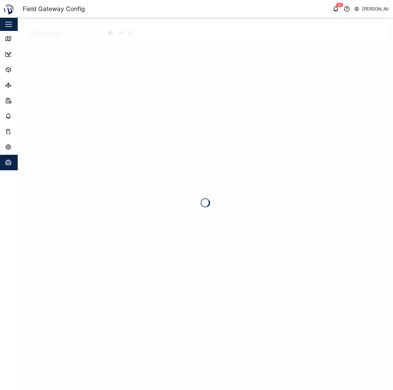
type input "MGT - Generator"
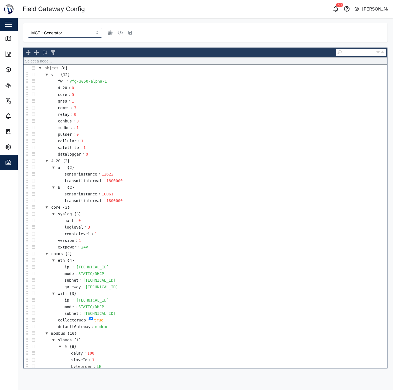
click at [111, 205] on td "core {3}" at bounding box center [212, 207] width 350 height 7
click at [111, 202] on div "1800000" at bounding box center [114, 201] width 18 height 6
click at [112, 201] on div "1800000" at bounding box center [114, 201] width 18 height 6
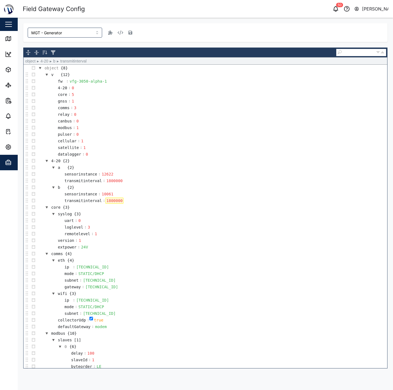
click at [117, 204] on div "1800000" at bounding box center [114, 201] width 18 height 6
click at [155, 200] on td "transmitinterval : 1800000" at bounding box center [212, 200] width 350 height 7
click at [98, 201] on div "transmitinterval" at bounding box center [83, 201] width 39 height 6
click at [116, 201] on div "1800000" at bounding box center [114, 201] width 18 height 6
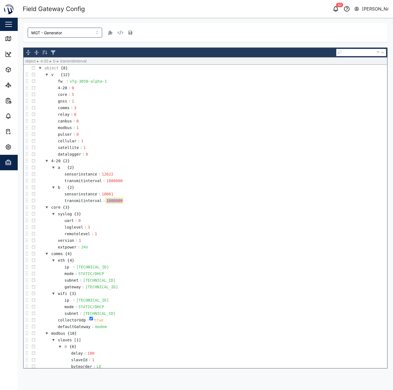
click at [116, 201] on div "1800000" at bounding box center [114, 201] width 18 height 6
click at [105, 182] on div "1800000" at bounding box center [114, 181] width 18 height 6
click at [262, 183] on td "transmitinterval : 60000" at bounding box center [212, 181] width 350 height 7
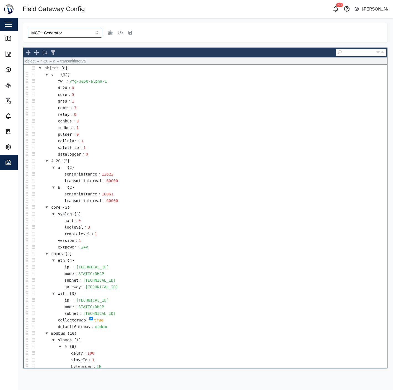
click at [338, 30] on div "MGT - Generator" at bounding box center [205, 33] width 355 height 10
click at [128, 34] on icon "button" at bounding box center [130, 32] width 4 height 4
click at [9, 35] on icon at bounding box center [8, 38] width 7 height 7
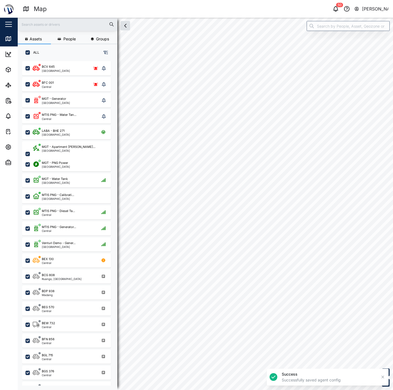
checkbox input "true"
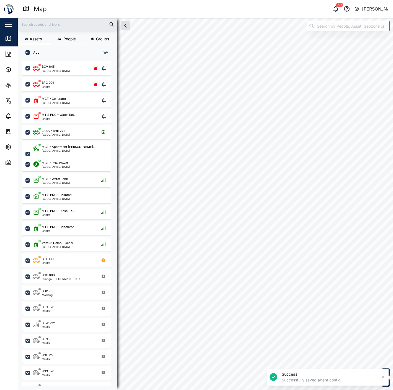
checkbox input "true"
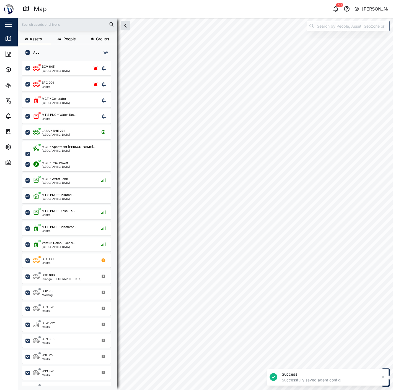
checkbox input "true"
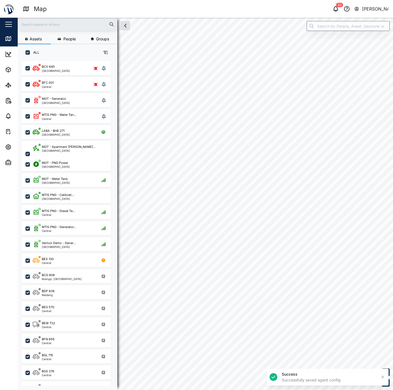
checkbox input "true"
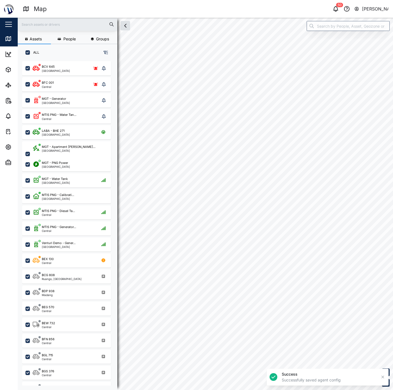
checkbox input "true"
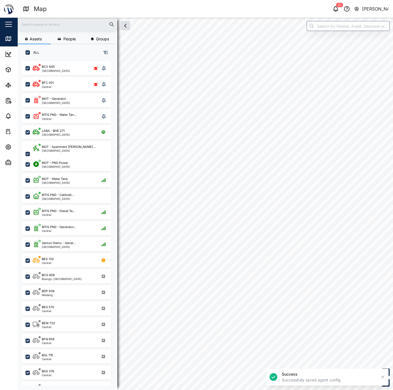
checkbox input "true"
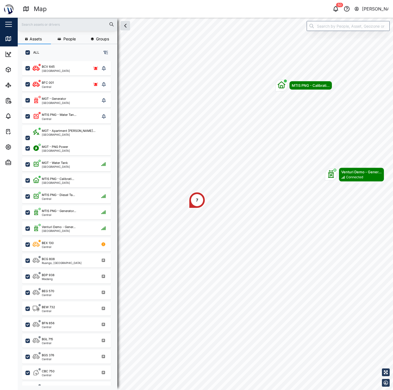
click at [202, 202] on div "7" at bounding box center [197, 200] width 17 height 17
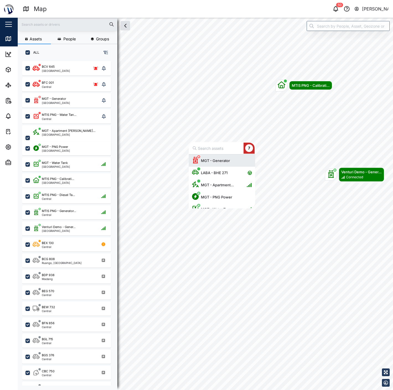
scroll to position [49, 62]
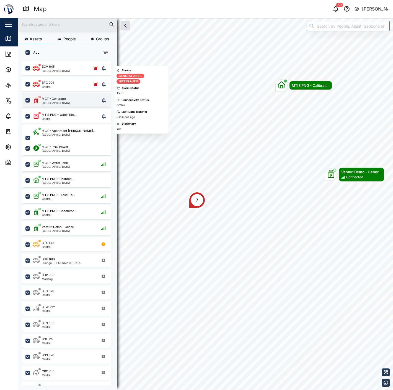
click at [70, 100] on div "MGT - Generator Port Moresby" at bounding box center [66, 101] width 67 height 8
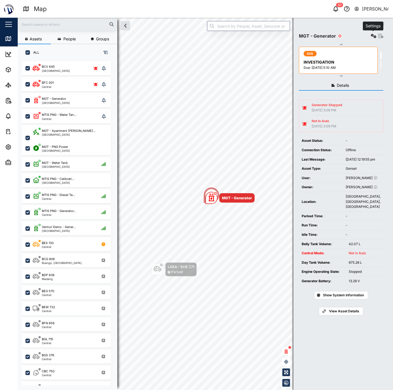
click at [376, 33] on button "button" at bounding box center [373, 36] width 8 height 8
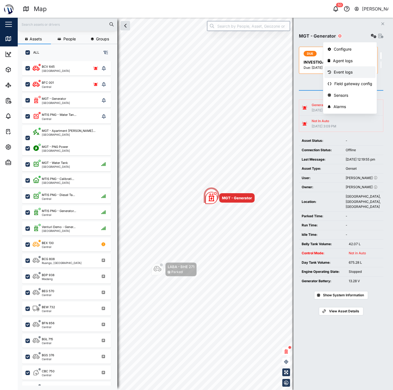
click at [348, 71] on div "Event logs" at bounding box center [353, 72] width 38 height 6
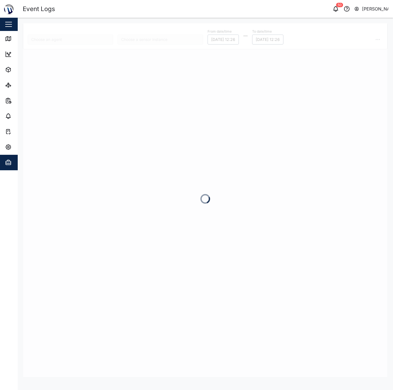
type input "MGT - Generator"
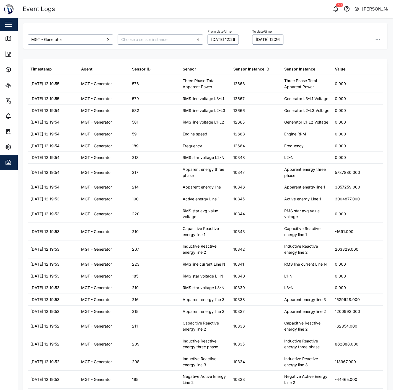
click at [164, 49] on div "MGT - Generator From date/time 02/09/2025 12:26 To date/time 03/09/2025 12:26 T…" at bounding box center [205, 200] width 364 height 354
drag, startPoint x: 159, startPoint y: 45, endPoint x: 161, endPoint y: 40, distance: 5.2
click at [160, 44] on div at bounding box center [160, 39] width 90 height 14
click at [160, 41] on input "search" at bounding box center [160, 40] width 85 height 10
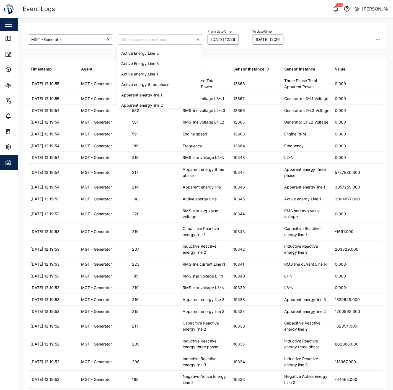
click at [153, 39] on input "search" at bounding box center [160, 40] width 85 height 10
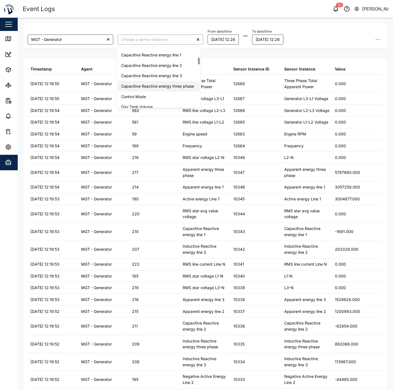
scroll to position [123, 0]
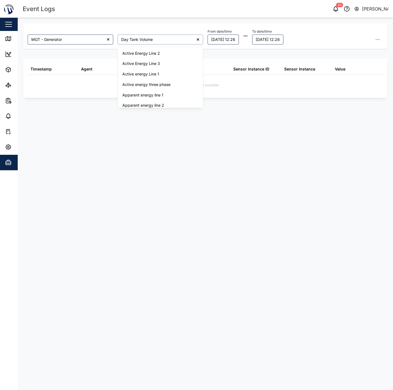
click at [144, 37] on input "Day Tank Volume" at bounding box center [160, 40] width 85 height 10
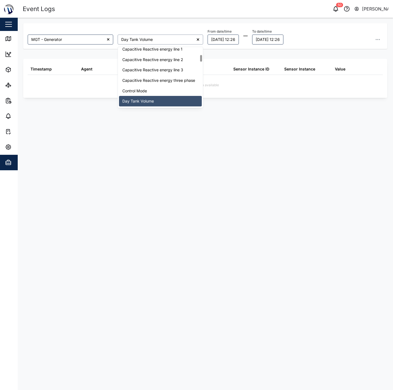
scroll to position [67, 0]
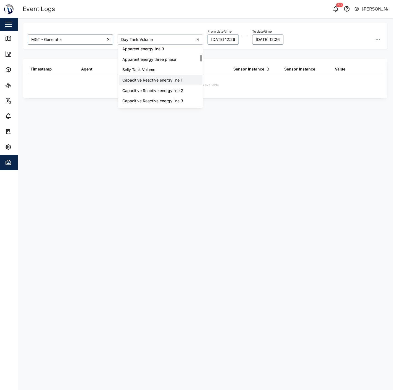
type input "Belly Tank Volume"
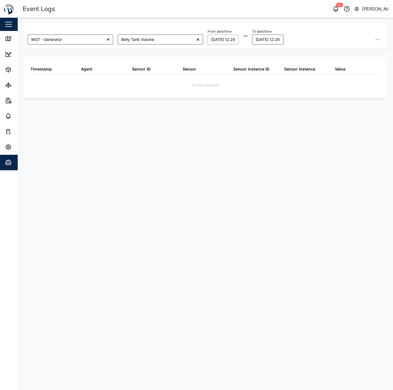
click at [222, 42] on button "02/09/2025 12:26" at bounding box center [222, 40] width 31 height 10
drag, startPoint x: 218, startPoint y: 55, endPoint x: 221, endPoint y: 58, distance: 3.9
click at [218, 54] on icon "button" at bounding box center [217, 55] width 4 height 4
click at [227, 115] on button "26" at bounding box center [227, 117] width 10 height 10
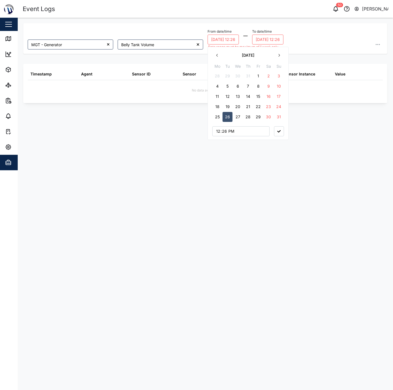
click at [241, 117] on button "27" at bounding box center [238, 117] width 10 height 10
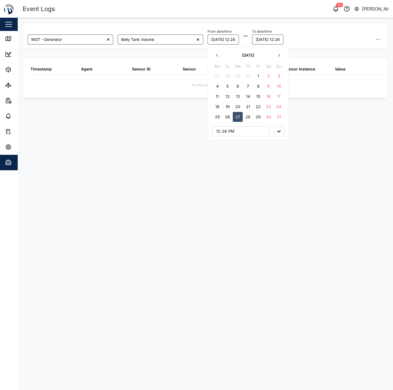
click at [279, 131] on icon "button" at bounding box center [278, 131] width 3 height 2
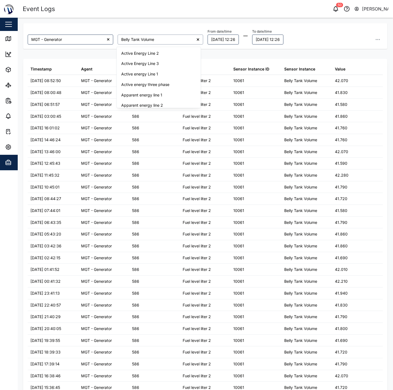
scroll to position [35, 0]
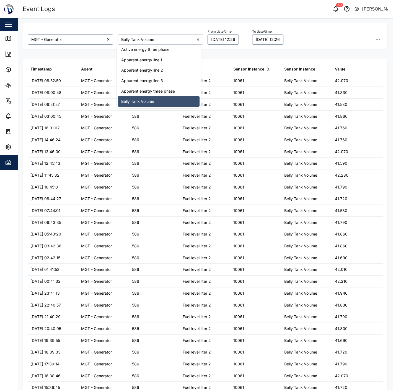
click at [150, 37] on input "Belly Tank Volume" at bounding box center [160, 40] width 85 height 10
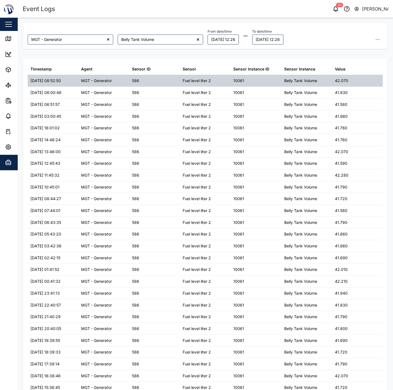
click at [111, 76] on div "MGT - Generator" at bounding box center [103, 81] width 51 height 12
drag, startPoint x: 174, startPoint y: 79, endPoint x: 189, endPoint y: 79, distance: 15.2
click at [176, 79] on div "586" at bounding box center [154, 81] width 51 height 12
drag, startPoint x: 189, startPoint y: 79, endPoint x: 200, endPoint y: 77, distance: 10.9
click at [196, 78] on div "Fuel level liter 2" at bounding box center [197, 81] width 28 height 6
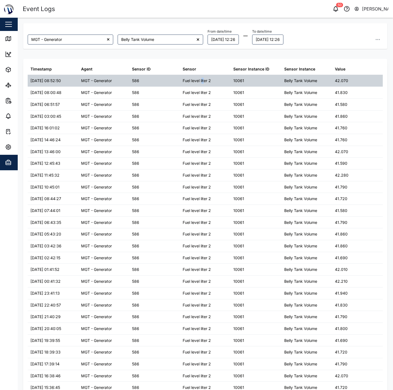
drag, startPoint x: 200, startPoint y: 77, endPoint x: 204, endPoint y: 76, distance: 4.0
click at [203, 76] on div "Fuel level liter 2" at bounding box center [205, 81] width 51 height 12
click at [204, 76] on div "Fuel level liter 2" at bounding box center [205, 81] width 51 height 12
click at [208, 77] on div "Fuel level liter 2" at bounding box center [205, 81] width 51 height 12
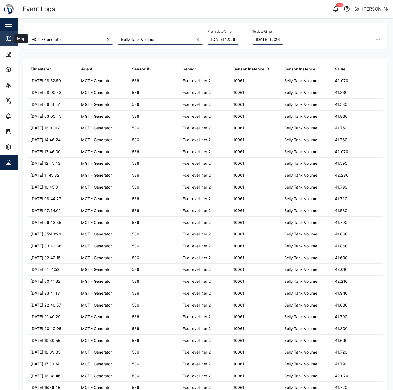
click at [15, 44] on link "Map" at bounding box center [36, 38] width 72 height 15
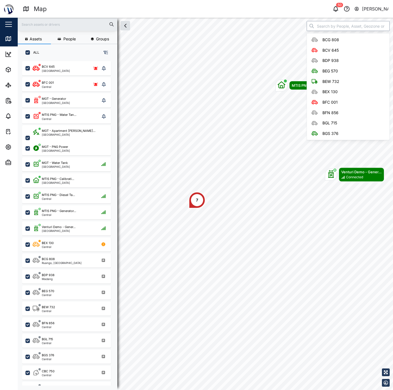
scroll to position [322, 86]
click at [361, 25] on input "search" at bounding box center [347, 26] width 83 height 10
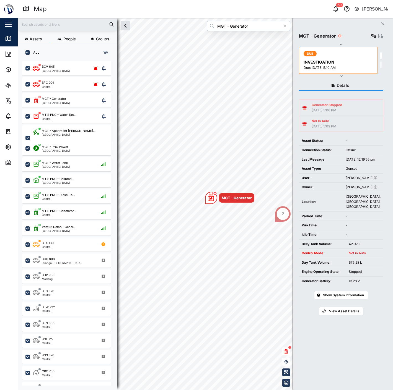
type input "MGT - Generator"
click at [370, 32] on div "Settings" at bounding box center [376, 36] width 14 height 8
click at [371, 32] on button "button" at bounding box center [373, 36] width 8 height 8
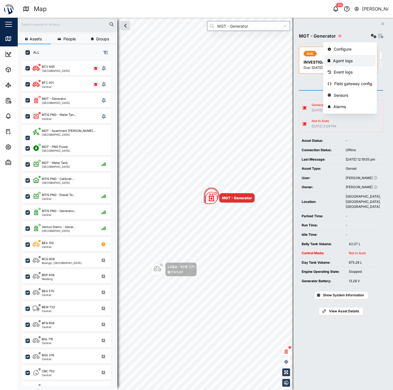
click at [345, 60] on div "Agent logs" at bounding box center [352, 61] width 39 height 6
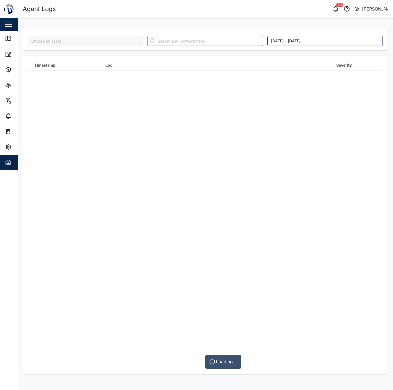
type input "MGT - Generator"
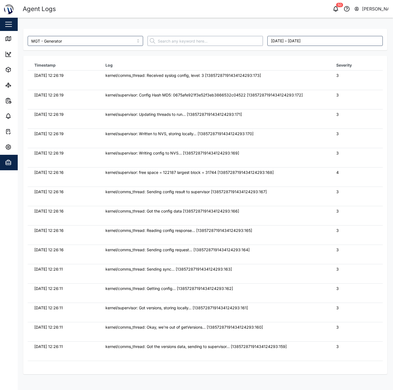
click at [173, 36] on input "text" at bounding box center [204, 41] width 115 height 10
type input "4-20"
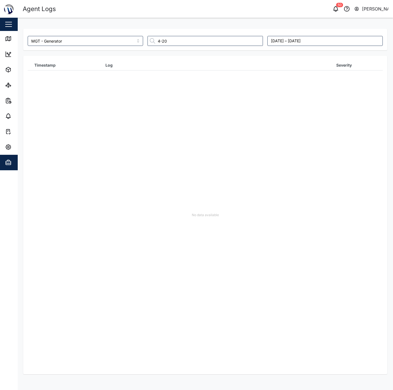
drag, startPoint x: 195, startPoint y: 46, endPoint x: 194, endPoint y: 40, distance: 6.6
click at [195, 45] on div "4-20" at bounding box center [205, 41] width 120 height 14
click at [193, 37] on input "4-20" at bounding box center [204, 41] width 115 height 10
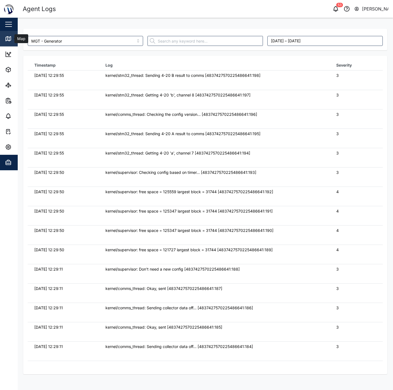
click at [10, 40] on icon at bounding box center [8, 38] width 7 height 7
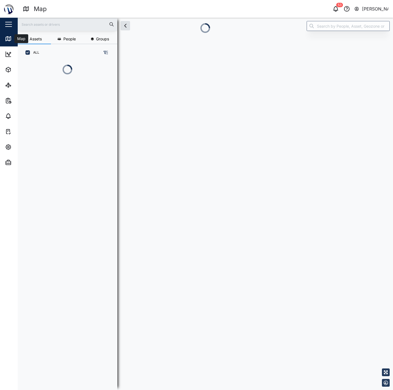
scroll to position [5, 5]
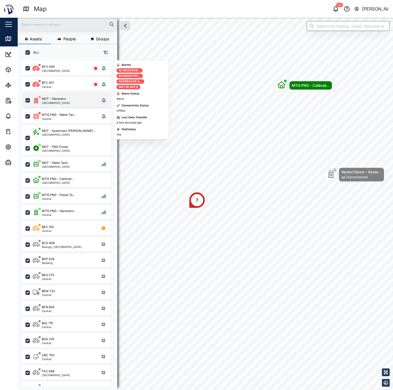
click at [60, 105] on div "MGT - Generator Port Moresby" at bounding box center [66, 100] width 89 height 14
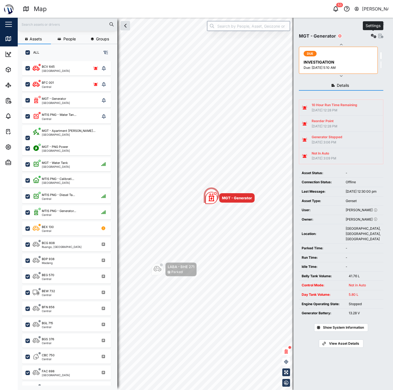
click at [371, 37] on icon "button" at bounding box center [374, 36] width 6 height 4
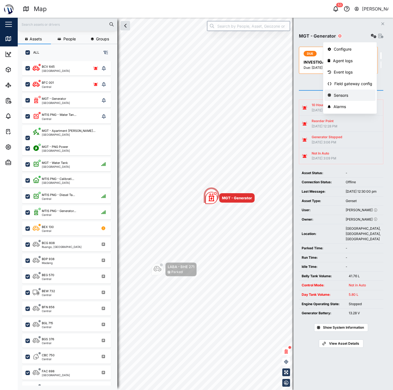
click at [342, 95] on div "Sensors" at bounding box center [353, 95] width 38 height 6
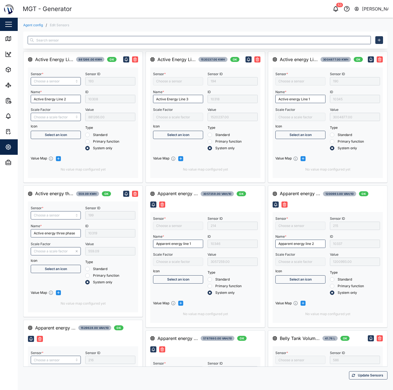
type input "Active Energy Line 2"
type input "Active energy three phase"
type input "/10000"
type input "Apparent energy line 3"
type input "Capacitive Reactive energy line 1"
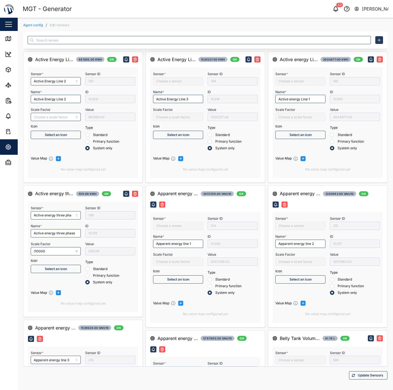
type input "Capacitive Reactive energy three phase"
type input "Active Energy Line 3"
type input "Apparent energy line 1"
type input "Control Mode"
type input "Capacitive Reactive energy line 3"
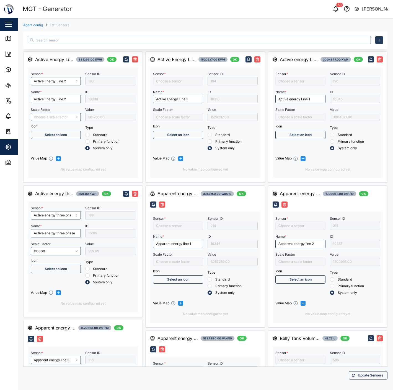
type input "Fuel Level Liter"
type input "Apparent energy three phase"
type input "Capacitive Reactive energy line 2"
type input "Active energy Line 1"
type input "Apparent energy line 2"
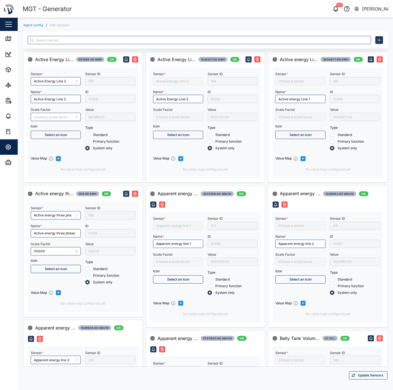
type input "Fuel level liter 2"
type input "MGT Gen Belly Tank"
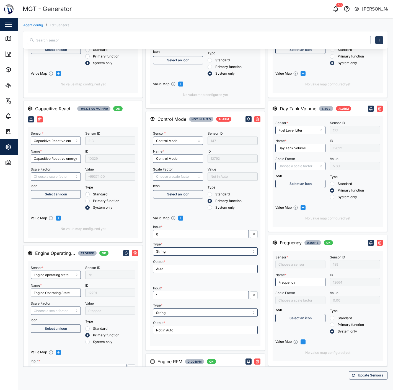
type input "Engine operating state"
type input "Engine Battery voltage"
type input "/1000"
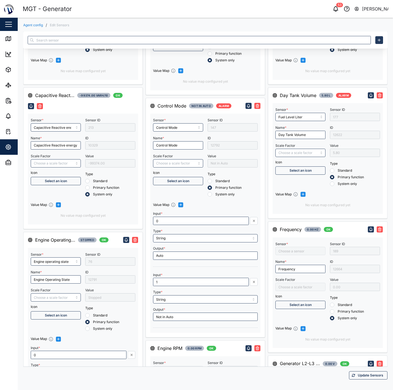
type input "RMS line voltage L3-L1"
type input "RMS star voltage L1-N"
type input "Engine speed"
type input "*30"
type input "RMS line voltage L1-L2"
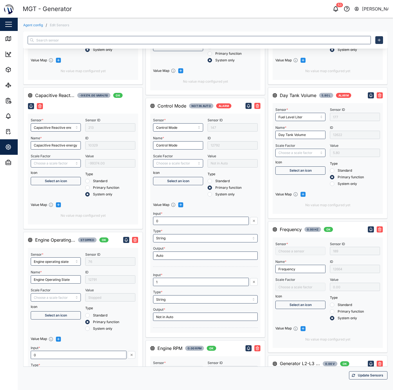
type input "Inductive Reactive energy line 1"
type input "Inductive Reactive energy three phase"
type input "RMS line current Line 2"
type input "Frequency"
type input "RMS line voltage L2-L3"
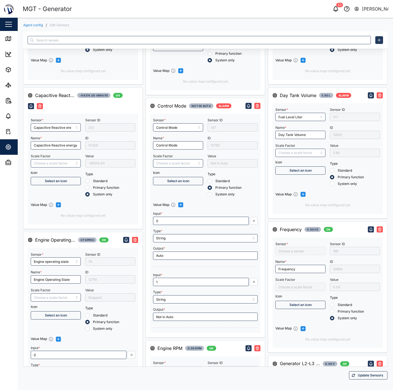
type input "Inductive Reactive energy line 2"
type input "RMS line current Line 1"
type input "Inductive Reactive energy line 3"
type input "RMS star voltage L2-N"
click at [294, 157] on input "Scale Factor" at bounding box center [300, 153] width 50 height 8
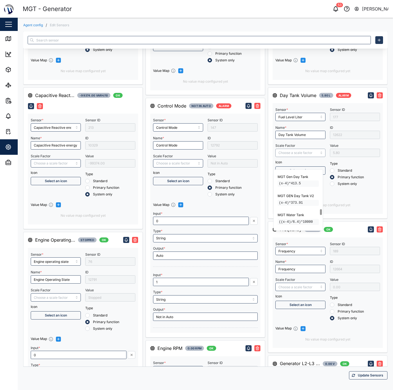
scroll to position [399, 0]
type input "MGT GEN Day Tank V2"
click at [369, 377] on span "Update Sensors" at bounding box center [370, 376] width 25 height 8
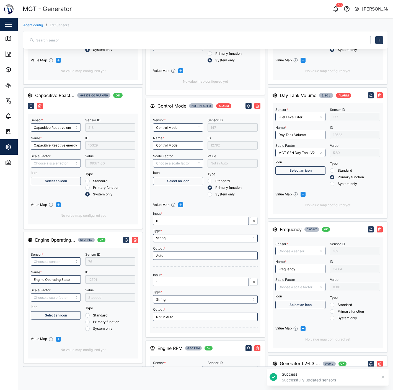
radio input "true"
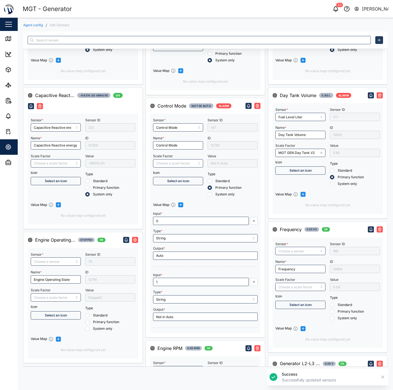
radio input "true"
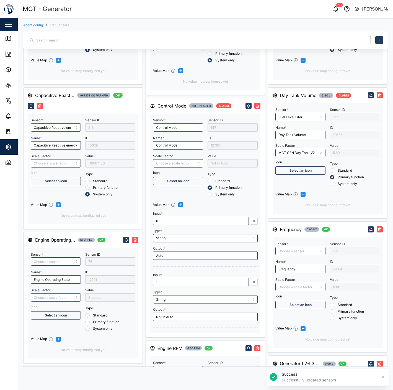
radio input "true"
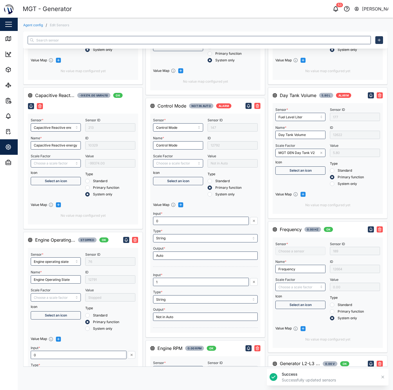
type input "Engine operating state"
type input "/1000"
type input "RMS line voltage L3-L1"
type input "Inductive Reactive energy three phase"
type input "Inductive Reactive energy line 3"
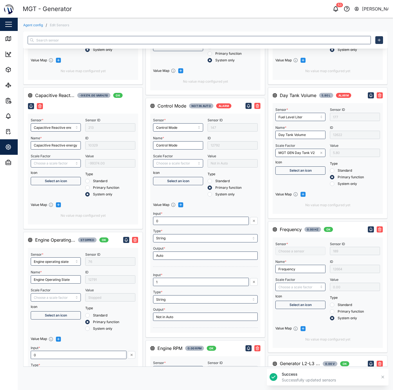
type input "RMS star voltage L1-N"
type input "Engine speed"
type input "RMS line voltage L2-L3"
type input "Inductive Reactive energy line 2"
type input "RMS line current Line 1"
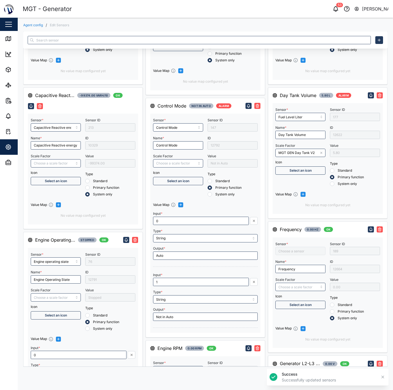
type input "Engine Battery voltage"
type input "*30"
type input "RMS line voltage L1-L2"
type input "Inductive Reactive energy line 1"
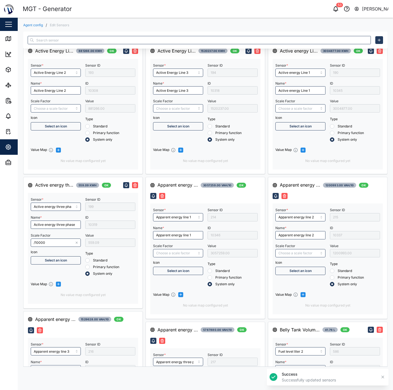
scroll to position [0, 0]
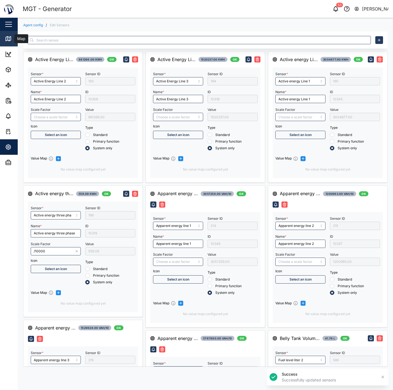
click at [9, 41] on icon at bounding box center [8, 38] width 7 height 7
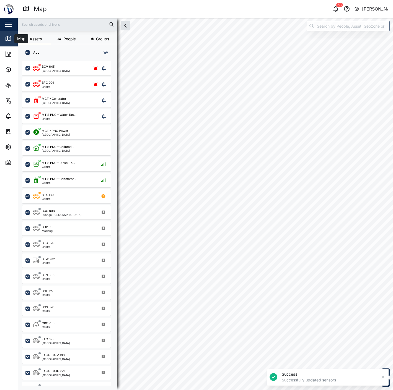
scroll to position [322, 86]
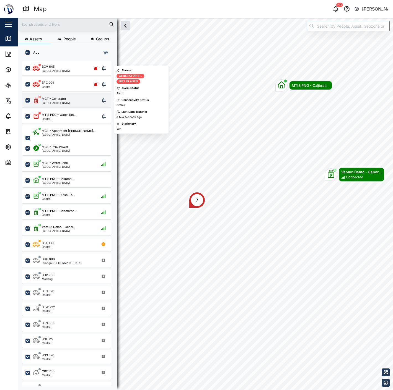
click at [64, 101] on div "[GEOGRAPHIC_DATA]" at bounding box center [56, 102] width 28 height 3
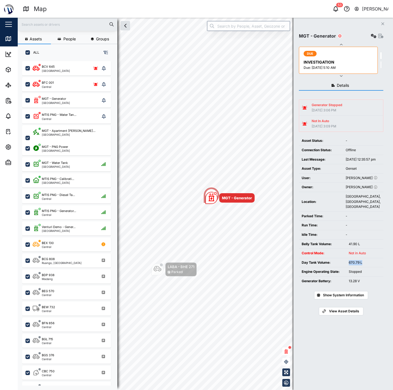
drag, startPoint x: 361, startPoint y: 275, endPoint x: 333, endPoint y: 272, distance: 28.1
click at [333, 267] on tr "Day Tank Volume: 670.79 L" at bounding box center [341, 262] width 84 height 9
click at [333, 265] on div "Day Tank Volume:" at bounding box center [321, 262] width 41 height 5
drag, startPoint x: 347, startPoint y: 253, endPoint x: 370, endPoint y: 255, distance: 22.5
click at [369, 249] on td "41.90 L" at bounding box center [364, 244] width 37 height 9
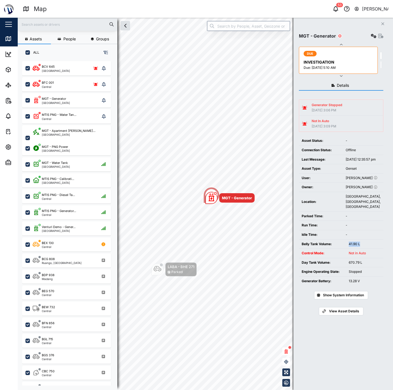
click at [370, 247] on div "41.90 L" at bounding box center [364, 244] width 32 height 5
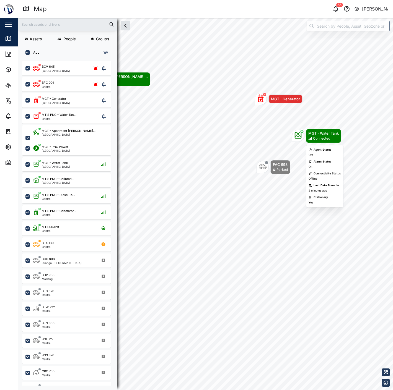
click at [294, 137] on icon "Map marker" at bounding box center [298, 135] width 8 height 8
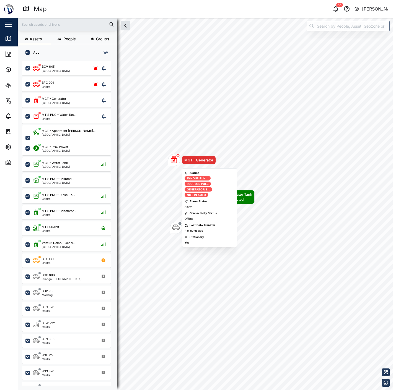
click at [174, 158] on icon "Map marker" at bounding box center [174, 160] width 6 height 8
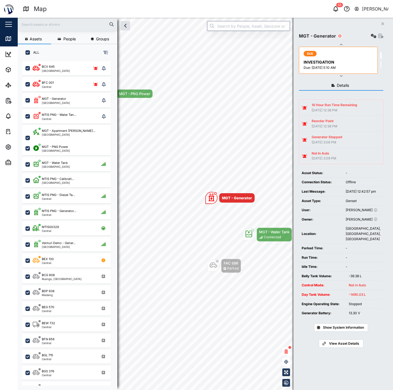
click at [339, 223] on td "Owner:" at bounding box center [321, 219] width 44 height 9
click at [342, 141] on div "29 Aug 2025 3:06 PM" at bounding box center [326, 142] width 31 height 5
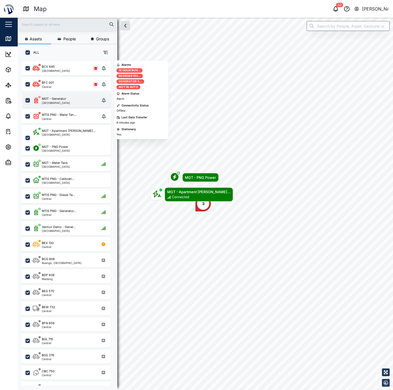
click at [73, 98] on div "MGT - Generator Port Moresby" at bounding box center [66, 101] width 67 height 8
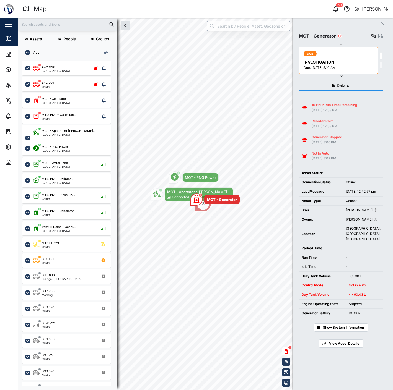
click at [371, 34] on icon "button" at bounding box center [374, 36] width 6 height 4
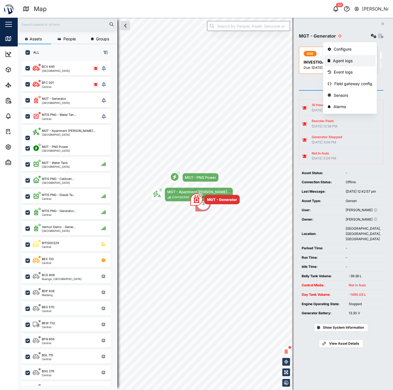
click at [338, 60] on div "Agent logs" at bounding box center [352, 61] width 39 height 6
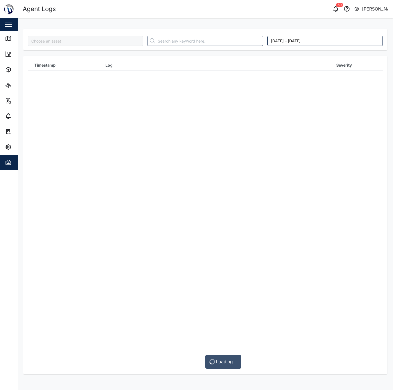
type input "MGT - Generator"
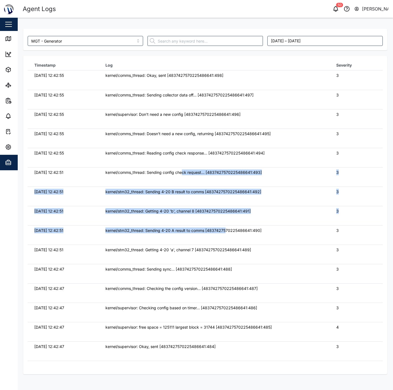
drag, startPoint x: 198, startPoint y: 205, endPoint x: 224, endPoint y: 232, distance: 37.6
click at [224, 71] on tbody "03/09/2025 12:42:55 kernel/comms_thread: Okay, sent [4837427570225486641:498] 3…" at bounding box center [205, 71] width 355 height 0
click at [224, 233] on div "kernel/stm32_thread: Sending 4-20 A result to comms [4837427570225486641:490]" at bounding box center [213, 231] width 217 height 6
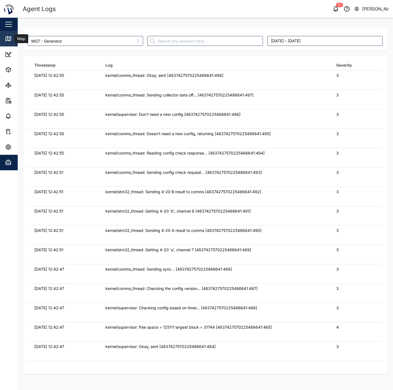
click at [10, 43] on link "Map" at bounding box center [36, 38] width 72 height 15
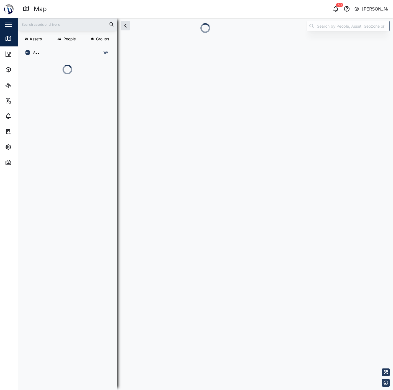
scroll to position [5, 5]
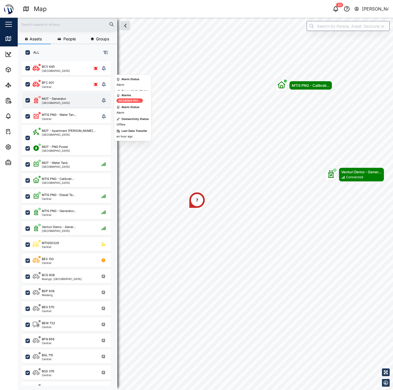
click at [59, 104] on div "MGT - Generator Port Moresby" at bounding box center [66, 100] width 89 height 14
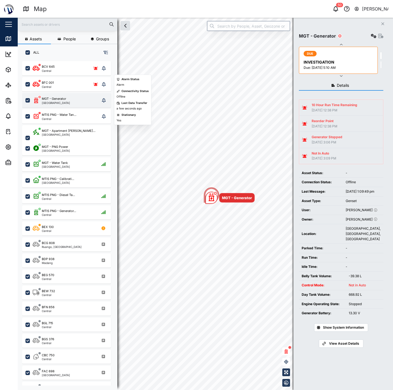
click at [57, 99] on div "MGT - Generator" at bounding box center [54, 99] width 24 height 5
click at [363, 298] on div "668.92 L" at bounding box center [364, 294] width 32 height 5
drag, startPoint x: 355, startPoint y: 306, endPoint x: 345, endPoint y: 306, distance: 10.5
click at [345, 300] on tr "Day Tank Volume: 668.92 L" at bounding box center [341, 294] width 84 height 9
click at [361, 298] on div "668.92 L" at bounding box center [364, 294] width 32 height 5
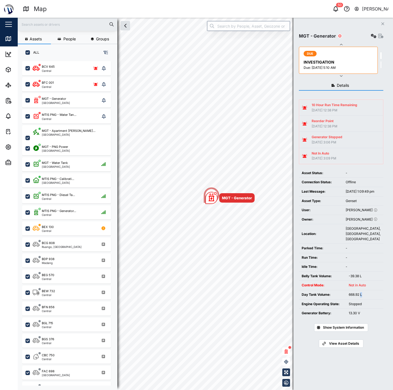
click at [361, 298] on div "668.92 L" at bounding box center [364, 294] width 32 height 5
click at [368, 298] on div "668.92 L" at bounding box center [364, 294] width 32 height 5
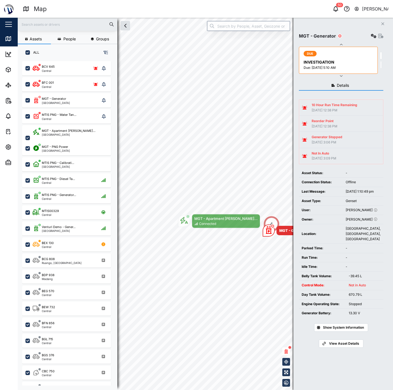
click at [242, 18] on div "MGT - Generator 4 MGT - Apartment [PERSON_NAME]... Connected" at bounding box center [205, 18] width 375 height 0
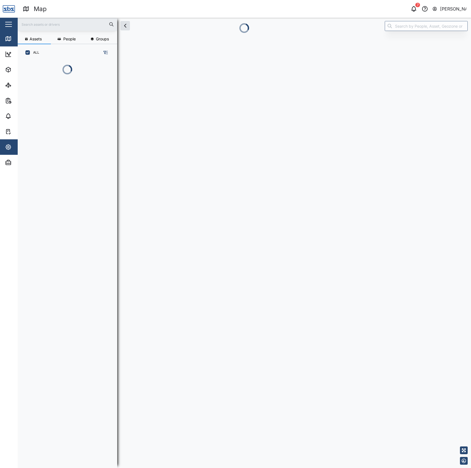
scroll to position [6, 6]
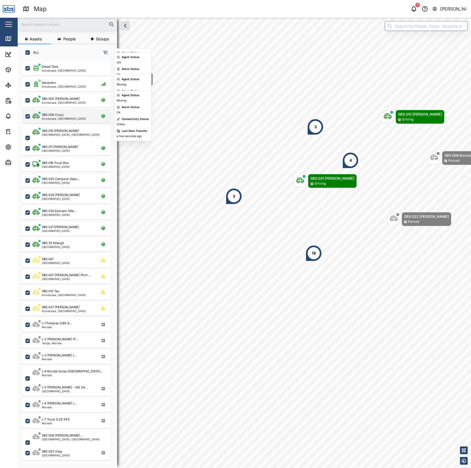
click at [57, 113] on div "SBS 006 Crocs" at bounding box center [53, 115] width 22 height 5
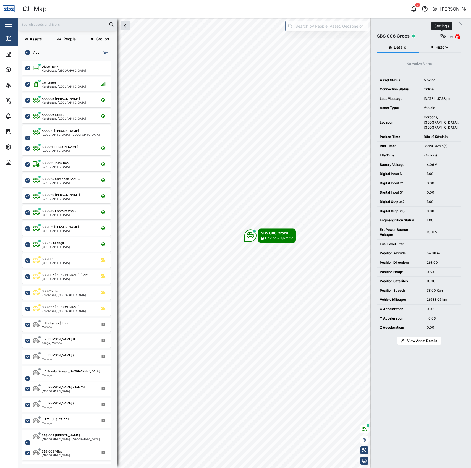
click at [443, 35] on icon "button" at bounding box center [444, 36] width 6 height 4
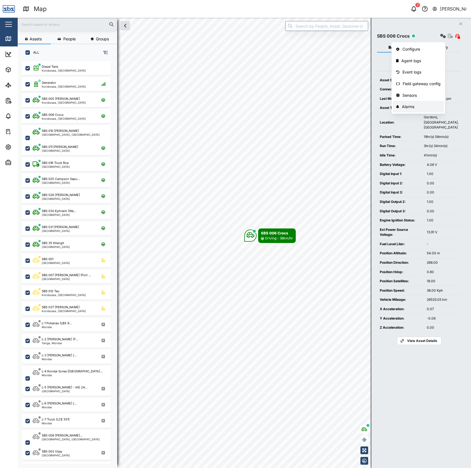
click at [414, 103] on link "Alarms" at bounding box center [418, 107] width 51 height 12
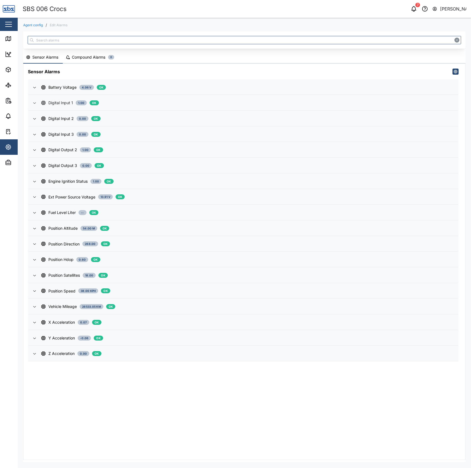
click at [130, 95] on span "Digital Input 1 1.00 OK" at bounding box center [247, 102] width 413 height 15
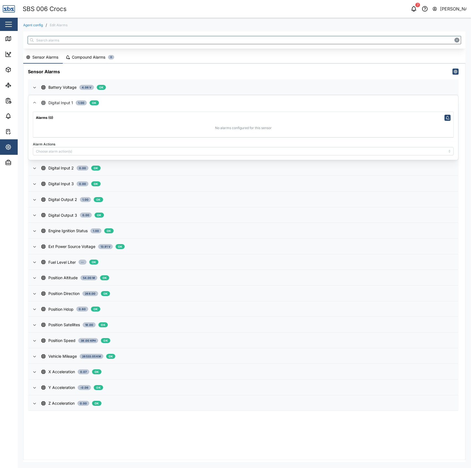
click at [130, 103] on div "Digital Input 1 1.00 OK" at bounding box center [247, 103] width 413 height 6
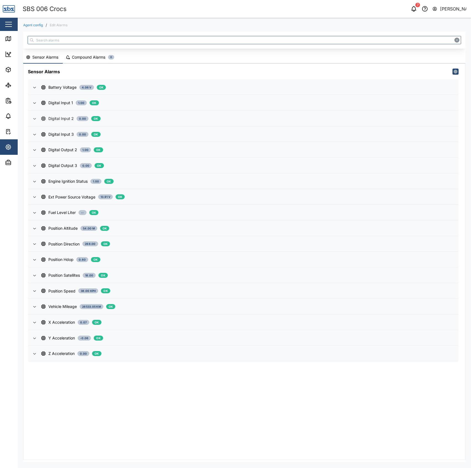
click at [117, 118] on div "Digital Input 2 0.00 OK" at bounding box center [247, 119] width 413 height 6
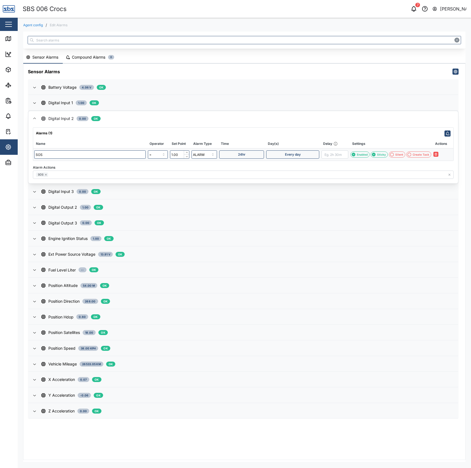
click at [118, 117] on div "Digital Input 2 0.00 OK" at bounding box center [247, 119] width 413 height 6
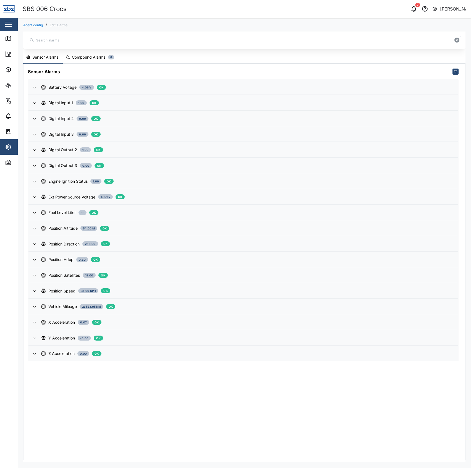
click at [50, 120] on div "Digital Input 2" at bounding box center [60, 119] width 25 height 6
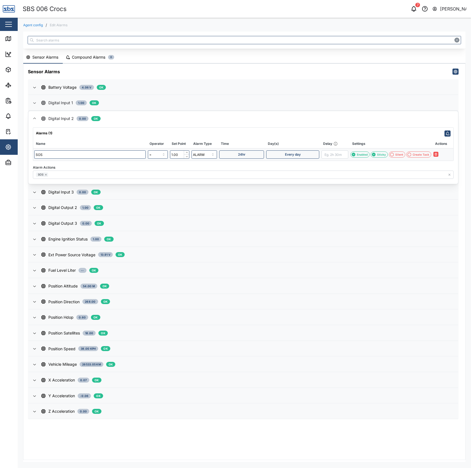
click at [53, 101] on div "Digital Input 1" at bounding box center [60, 103] width 25 height 6
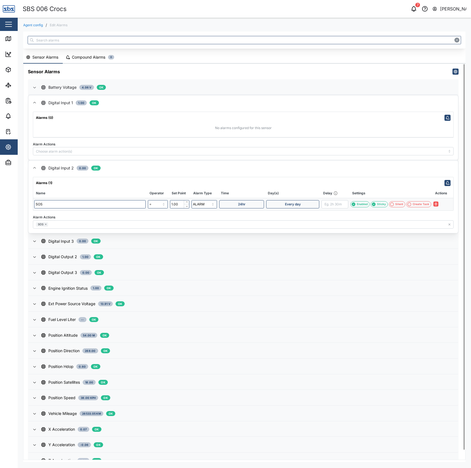
click at [54, 87] on div "Battery Voltage" at bounding box center [62, 87] width 28 height 6
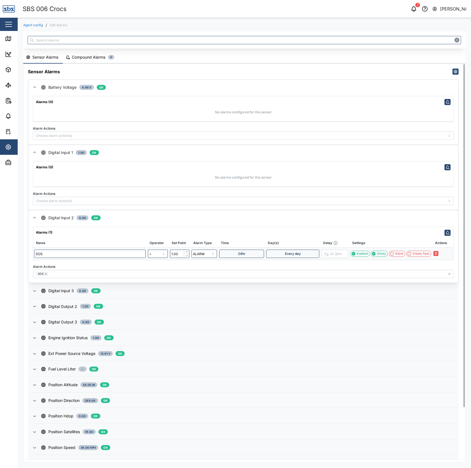
click at [54, 86] on div "Battery Voltage" at bounding box center [62, 87] width 28 height 6
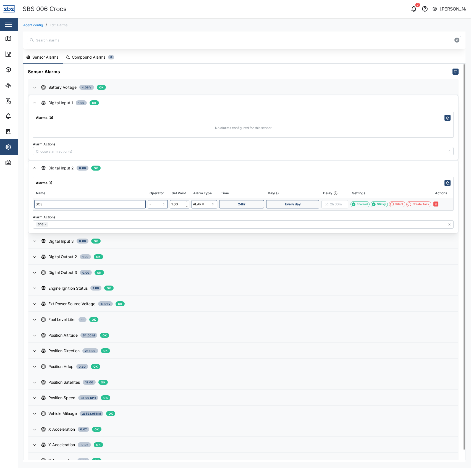
click at [53, 102] on div "Digital Input 1" at bounding box center [60, 103] width 25 height 6
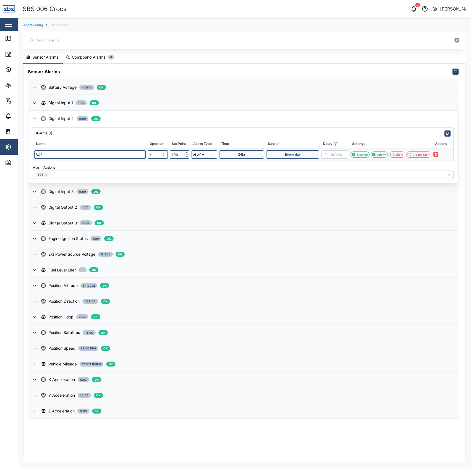
click at [60, 193] on div "Digital Input 3" at bounding box center [60, 192] width 25 height 6
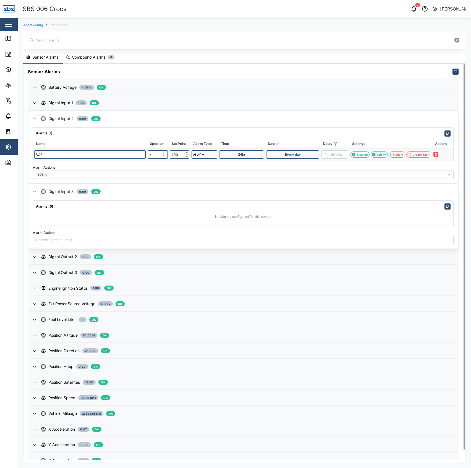
click at [60, 196] on span "Digital Input 3 0.00 OK" at bounding box center [247, 191] width 413 height 15
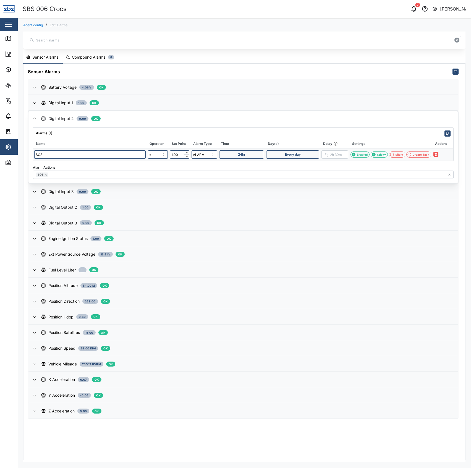
click at [57, 210] on span "Digital Output 2 1.00 OK" at bounding box center [247, 207] width 413 height 15
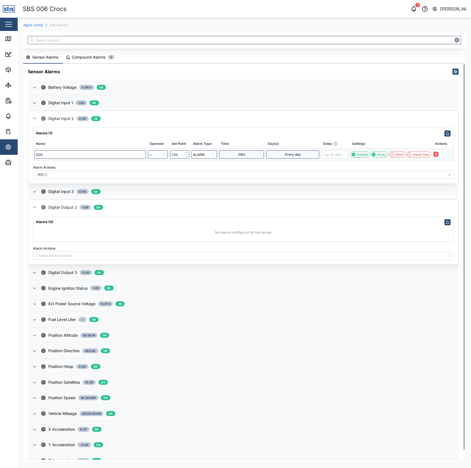
click at [58, 209] on div "Digital Output 2" at bounding box center [62, 207] width 29 height 6
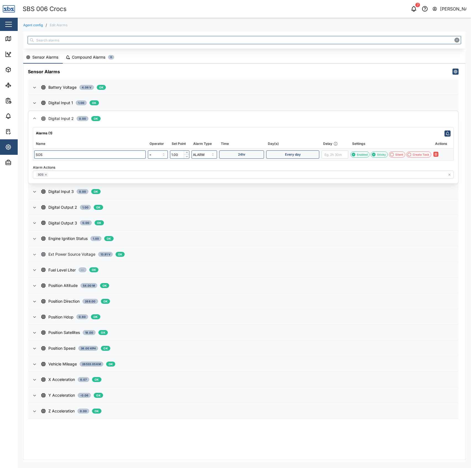
click at [65, 257] on span "Ext Power Source Voltage 13.91 V OK" at bounding box center [247, 254] width 413 height 15
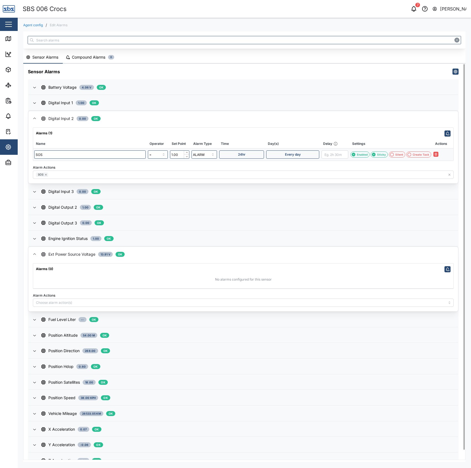
click at [66, 254] on div "Ext Power Source Voltage" at bounding box center [71, 254] width 47 height 6
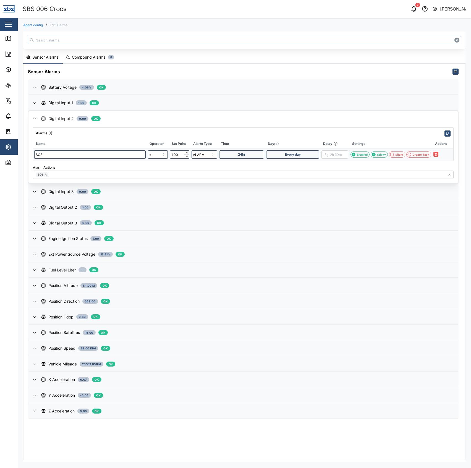
click at [167, 265] on span "Fuel Level Liter -- OK" at bounding box center [247, 270] width 413 height 15
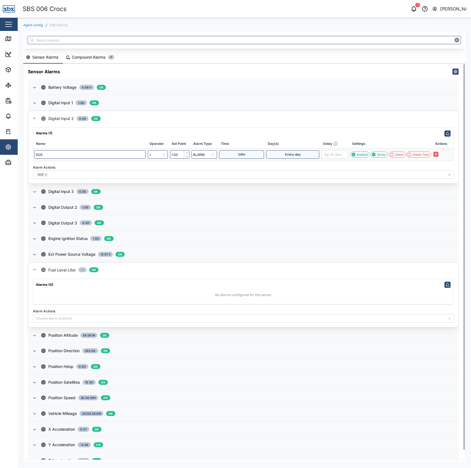
click at [174, 265] on span "Fuel Level Liter -- OK" at bounding box center [247, 270] width 413 height 15
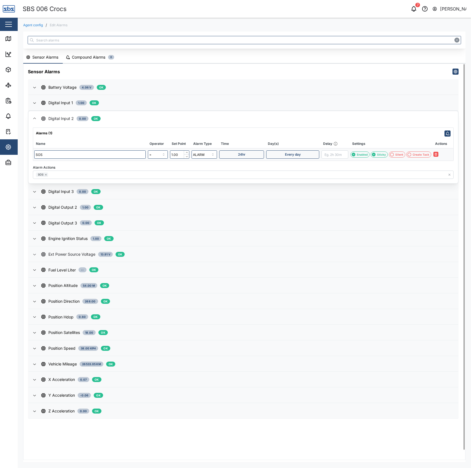
click at [177, 256] on div "Ext Power Source Voltage 13.91 V OK" at bounding box center [247, 254] width 413 height 6
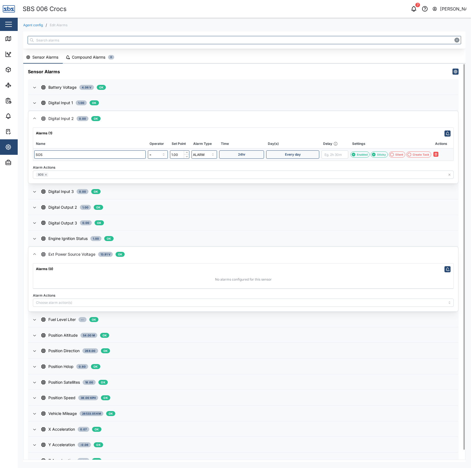
click at [177, 256] on div "Ext Power Source Voltage 13.91 V OK" at bounding box center [247, 254] width 413 height 6
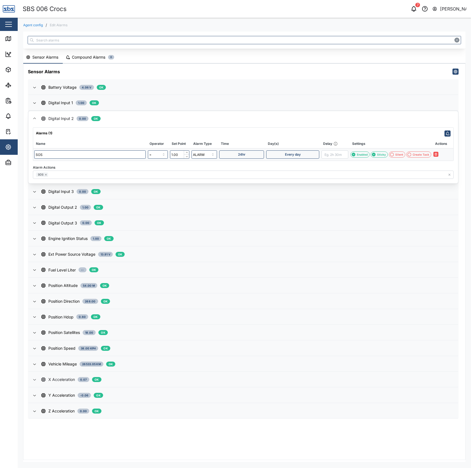
click at [167, 378] on div "X Acceleration 0.07 OK" at bounding box center [247, 380] width 413 height 6
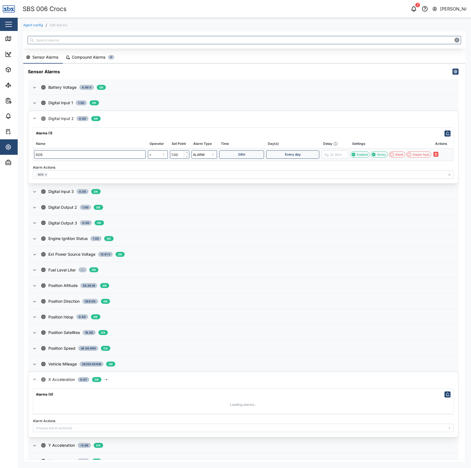
click at [167, 378] on div "X Acceleration 0.07 OK" at bounding box center [247, 380] width 413 height 6
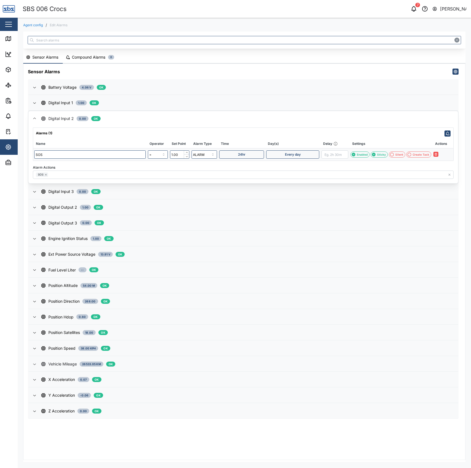
click at [166, 365] on div "Vehicle Mileage 26533.05 km OK" at bounding box center [247, 364] width 413 height 6
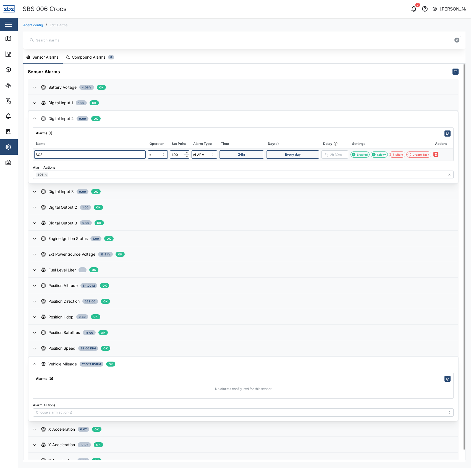
click at [170, 361] on div "Vehicle Mileage 26533.05 km OK" at bounding box center [247, 364] width 413 height 6
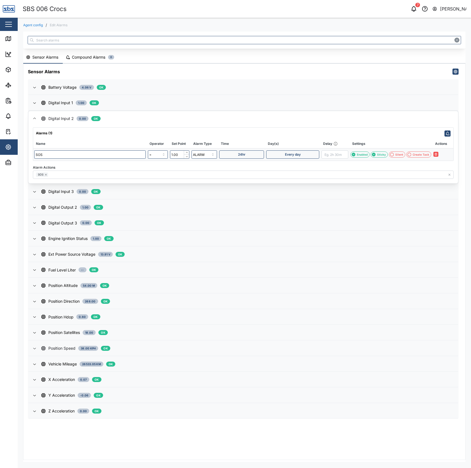
click at [173, 347] on div "Position Speed 38.00 Kph OK" at bounding box center [247, 348] width 413 height 6
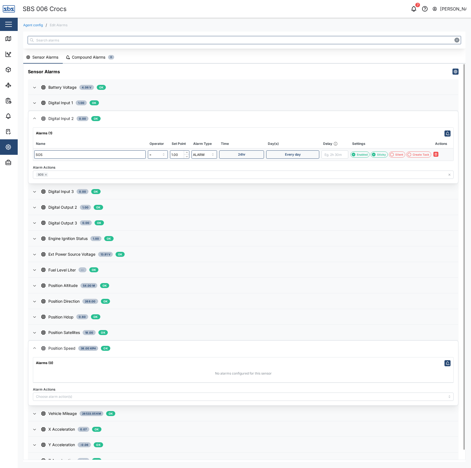
click at [173, 347] on div "Position Speed 38.00 Kph OK" at bounding box center [247, 348] width 413 height 6
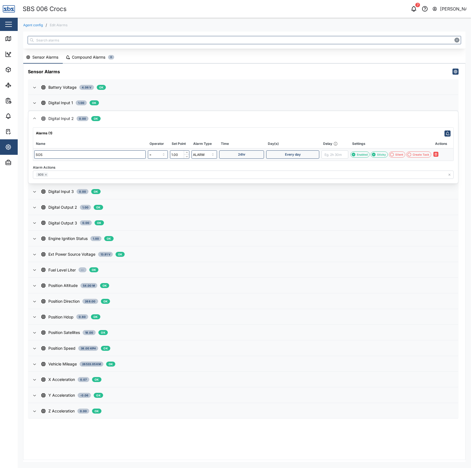
click at [85, 128] on div "Alarms (1)" at bounding box center [243, 132] width 420 height 9
click at [81, 111] on span "Digital Input 2 0.00 OK" at bounding box center [247, 118] width 413 height 15
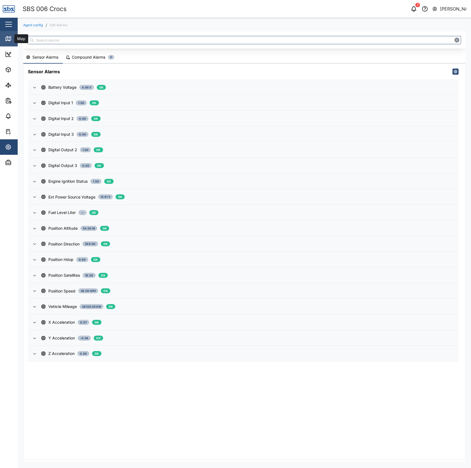
click at [14, 33] on link "Map" at bounding box center [36, 38] width 72 height 15
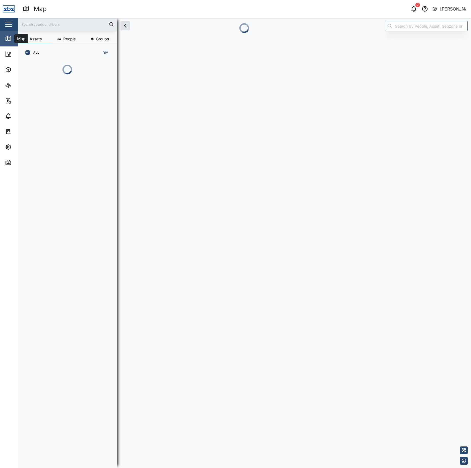
scroll to position [375, 85]
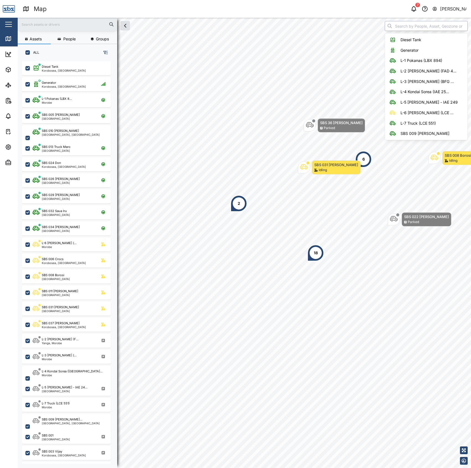
click at [408, 24] on input "search" at bounding box center [426, 26] width 83 height 10
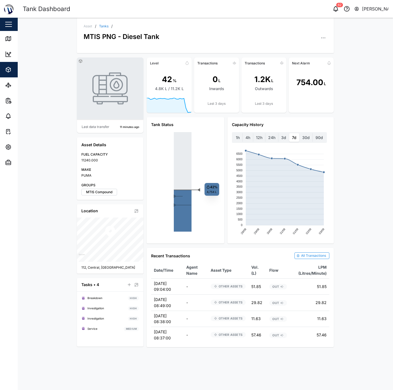
click at [114, 179] on div "FUEL CAPACITY 11240.000 MAKE PUMA GROUPS MTIS Compound" at bounding box center [110, 173] width 58 height 43
click at [12, 40] on div "Map" at bounding box center [16, 38] width 22 height 7
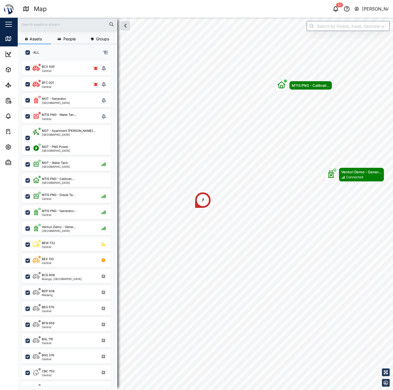
scroll to position [322, 86]
click at [358, 30] on input "search" at bounding box center [347, 26] width 83 height 10
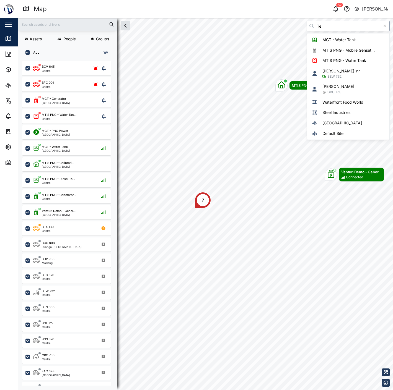
type input "T"
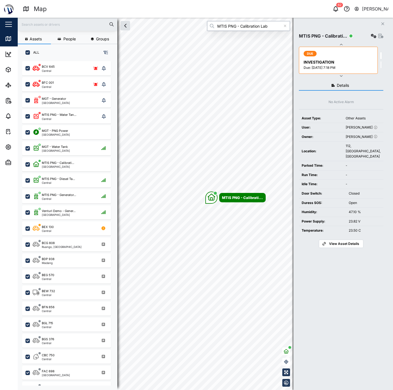
type input "MTIS PNG - Calibration Lab"
click at [371, 37] on icon "button" at bounding box center [374, 36] width 6 height 4
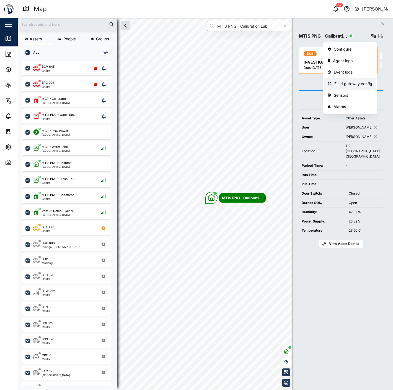
click at [350, 82] on div "Field gateway config" at bounding box center [353, 84] width 38 height 6
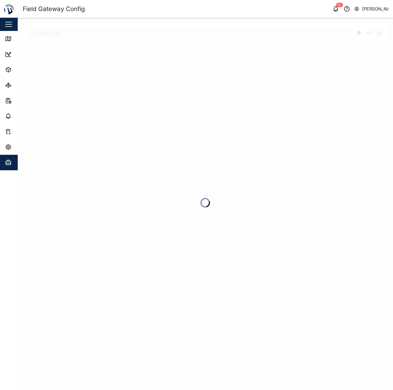
type input "MTIS PNG - Calibration Lab"
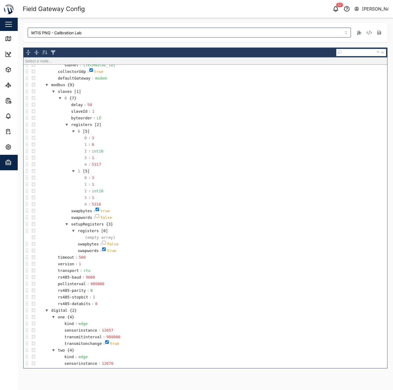
scroll to position [197, 0]
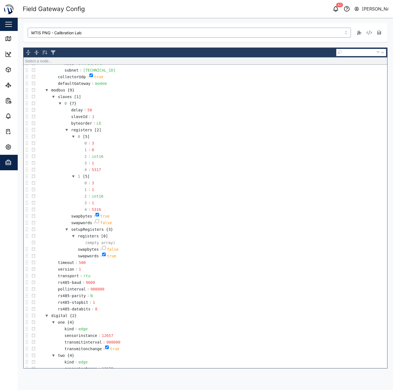
click at [126, 31] on input "MTIS PNG - Calibration Lab" at bounding box center [189, 33] width 323 height 10
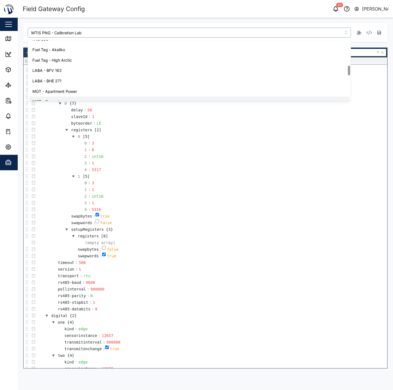
scroll to position [130, 0]
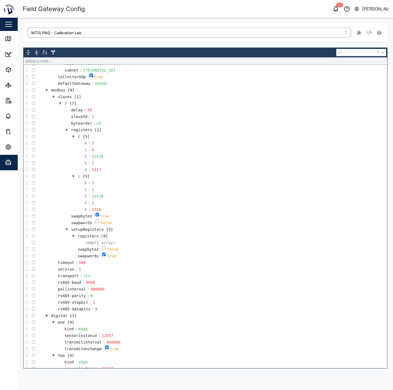
click at [131, 28] on input "MTIS PNG - Calibration Lab" at bounding box center [189, 33] width 323 height 10
click at [7, 167] on span "Admin" at bounding box center [30, 162] width 50 height 15
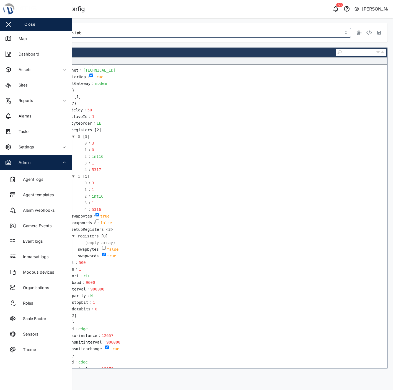
click at [9, 162] on icon "button" at bounding box center [8, 162] width 7 height 7
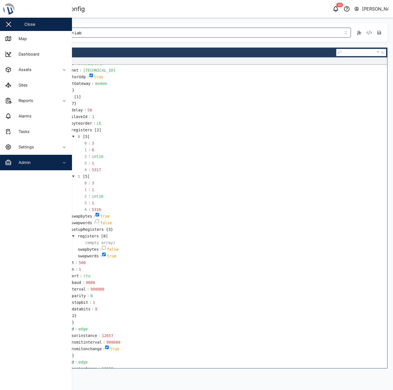
click at [9, 161] on icon "button" at bounding box center [8, 160] width 2 height 1
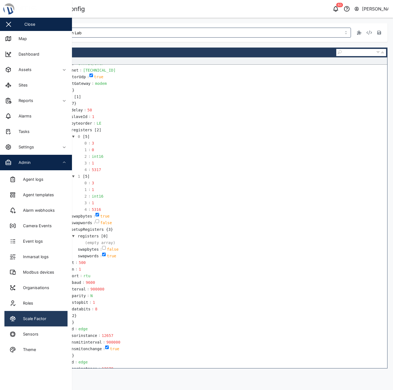
click at [46, 319] on div "Scale Factor" at bounding box center [32, 319] width 27 height 6
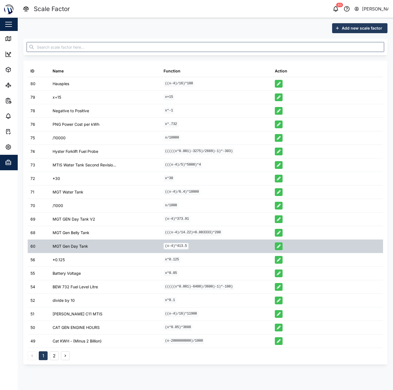
click at [253, 248] on div "(x-4)*413.5" at bounding box center [216, 246] width 111 height 13
click at [244, 244] on div "(x-4)*413.5" at bounding box center [216, 246] width 111 height 13
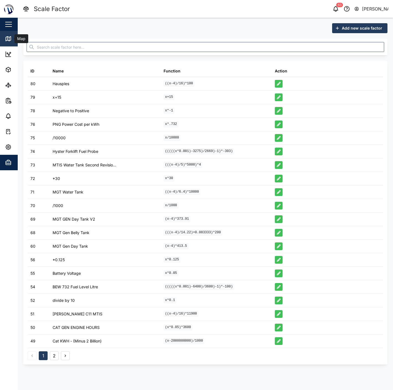
drag, startPoint x: 8, startPoint y: 38, endPoint x: 13, endPoint y: 37, distance: 4.5
click at [8, 38] on icon at bounding box center [8, 38] width 7 height 7
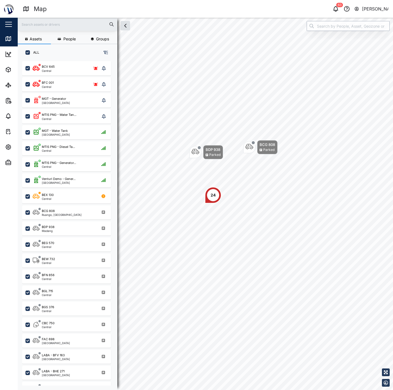
scroll to position [322, 86]
click at [339, 23] on input "search" at bounding box center [347, 26] width 83 height 10
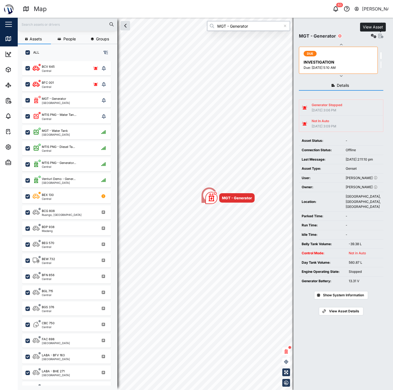
type input "MGT - Generator"
click at [379, 36] on icon "button" at bounding box center [380, 36] width 5 height 4
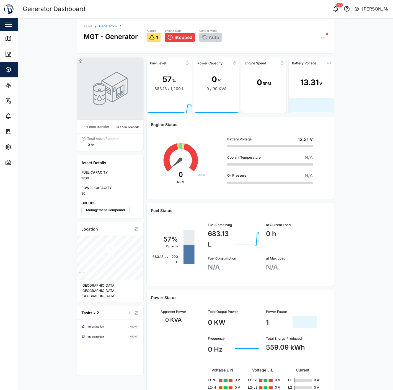
click at [342, 138] on div "Asset / Generators / MGT - Generator Alarms 1 Engine State Stopped Control Mode…" at bounding box center [205, 204] width 375 height 373
click at [320, 38] on icon "button" at bounding box center [323, 38] width 6 height 6
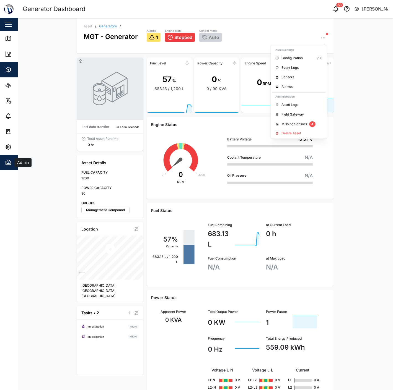
click at [11, 158] on span "Admin" at bounding box center [30, 162] width 50 height 15
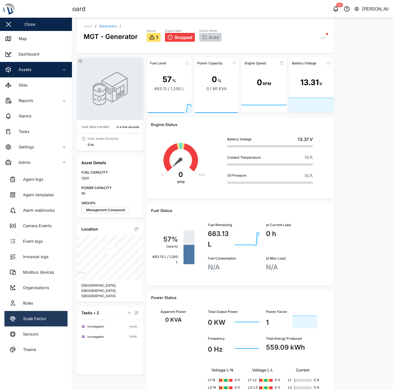
click at [47, 314] on link "Scale Factor" at bounding box center [35, 318] width 63 height 15
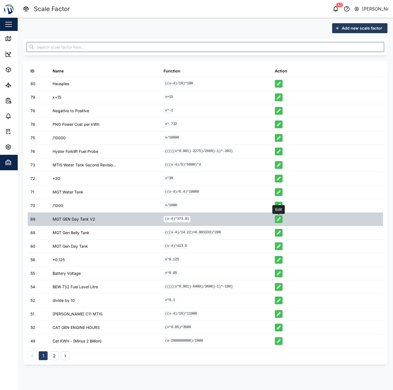
click at [277, 220] on icon "button" at bounding box center [279, 219] width 4 height 4
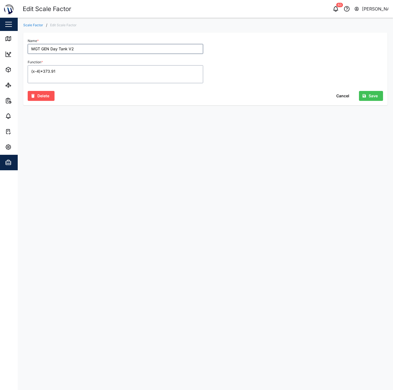
drag, startPoint x: 105, startPoint y: 66, endPoint x: -1, endPoint y: 67, distance: 105.1
click at [0, 67] on html "Edit Scale Factor 63 [PERSON_NAME] Close Map Dashboard Assets ATS Camera Genera…" at bounding box center [196, 195] width 393 height 390
paste textarea "(x-4)/16)*6000"
type textarea "((x-4)/16)*6000"
click at [90, 115] on div "Scale Factor / Edit Scale Factor Name * MGT GEN Day Tank V2 Function * ((x-4)/1…" at bounding box center [205, 67] width 375 height 99
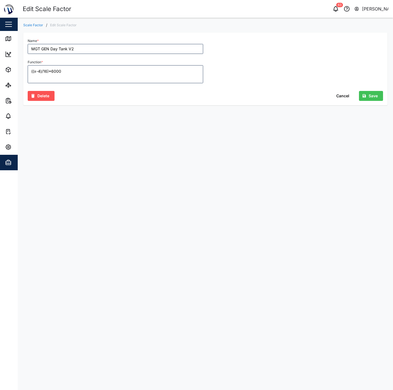
click at [379, 95] on button "Save" at bounding box center [371, 96] width 24 height 10
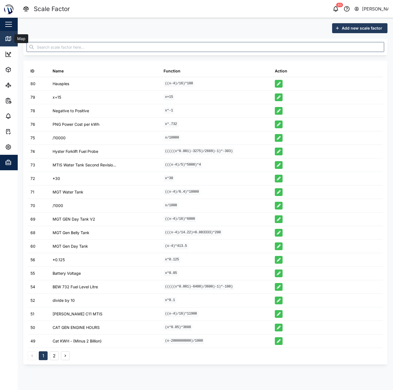
click at [3, 39] on link "Map" at bounding box center [36, 38] width 72 height 15
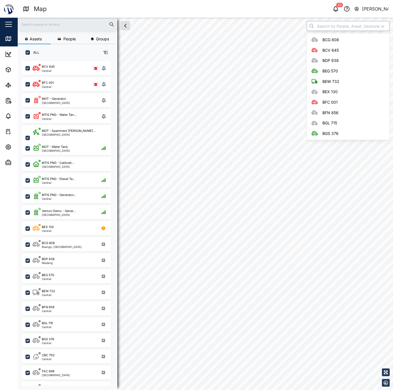
click at [346, 22] on input "search" at bounding box center [347, 26] width 83 height 10
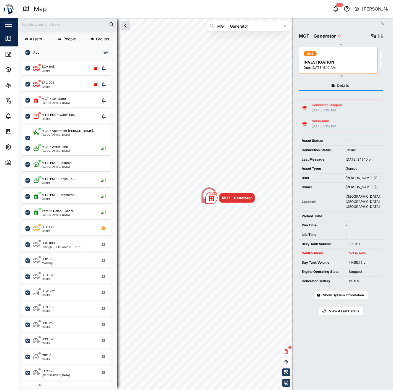
type input "MGT - Generator"
click at [373, 34] on icon "button" at bounding box center [374, 36] width 6 height 4
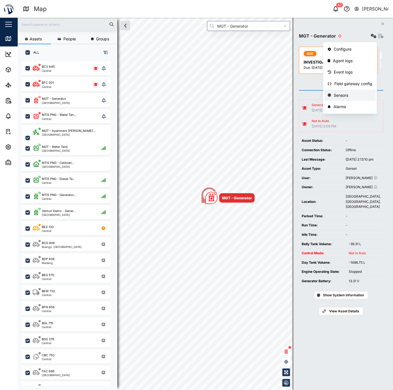
click at [348, 93] on div "Sensors" at bounding box center [353, 95] width 38 height 6
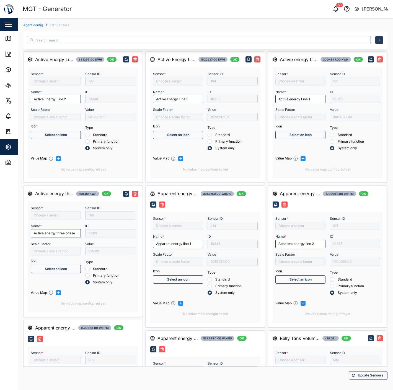
type input "Active Energy Line 2"
type input "Active energy three phase"
type input "/10000"
type input "Capacitive Reactive energy line 1"
type input "Apparent energy line 3"
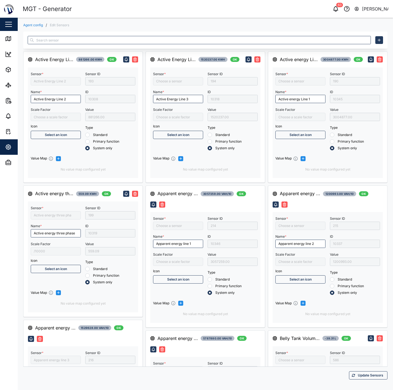
type input "Capacitive Reactive energy three phase"
type input "Apparent energy line 1"
type input "Active energy Line 1"
type input "Apparent energy line 2"
type input "MGT GEN Day Tank V2"
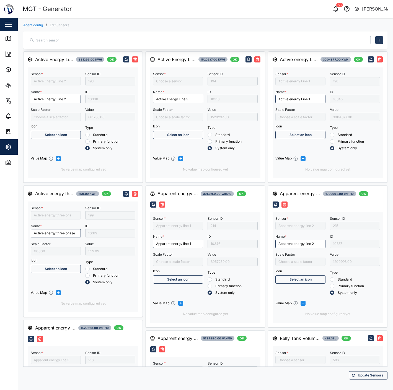
type input "Active Energy Line 3"
type input "Apparent energy three phase"
type input "Capacitive Reactive energy line 2"
type input "Control Mode"
type input "Fuel level liter 2"
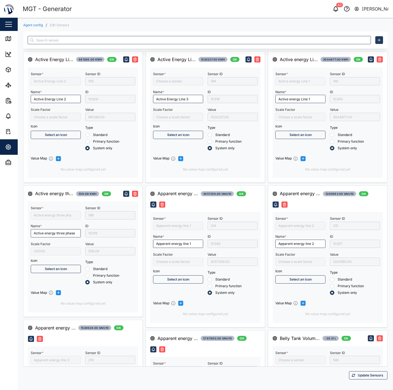
type input "MGT Gen Belly Tank"
type input "Capacitive Reactive energy line 3"
type input "Fuel Level Liter"
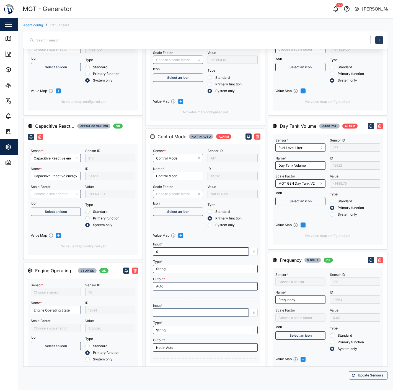
type input "Engine operating state"
type input "Engine Battery voltage"
type input "Inductive Reactive energy line 3"
type input "RMS star voltage L1-N"
type input "RMS line voltage L2-L3"
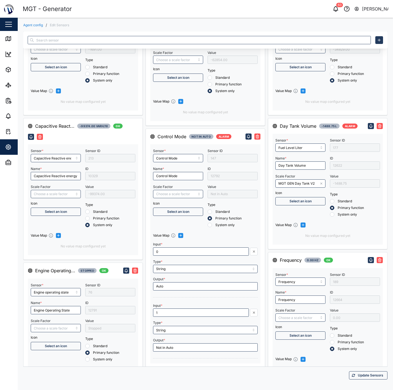
type input "/1000"
type input "RMS line voltage L3-L1"
type input "Engine speed"
type input "*30"
type input "RMS line voltage L1-L2"
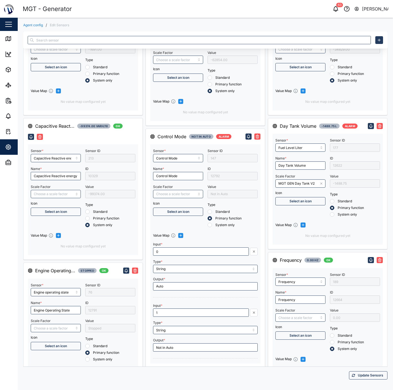
type input "Inductive Reactive energy line 1"
type input "Inductive Reactive energy three phase"
type input "RMS line current Line 2"
type input "Frequency"
type input "Inductive Reactive energy line 2"
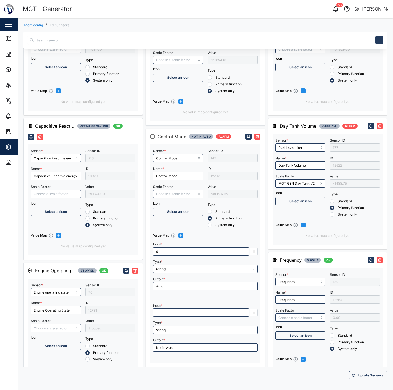
type input "RMS line current Line 1"
type input "RMS star voltage L2-N"
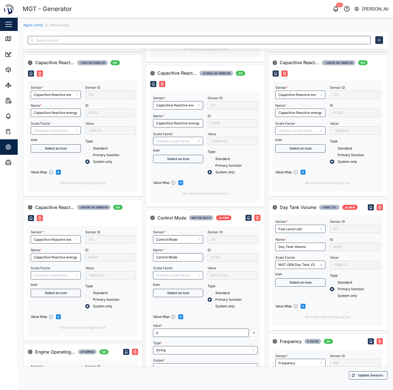
scroll to position [399, 0]
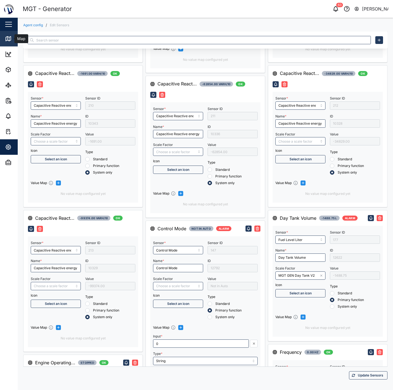
click at [8, 34] on link "Map" at bounding box center [36, 38] width 72 height 15
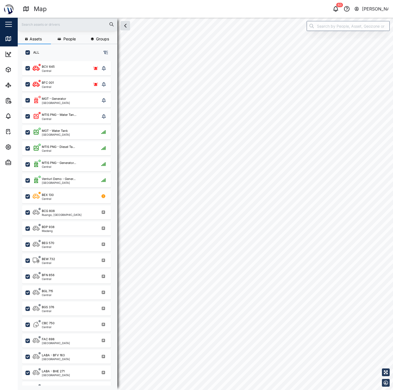
checkbox input "true"
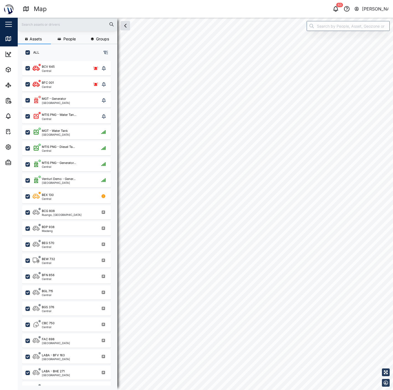
checkbox input "true"
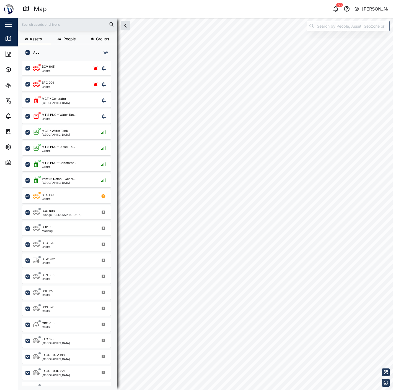
checkbox input "true"
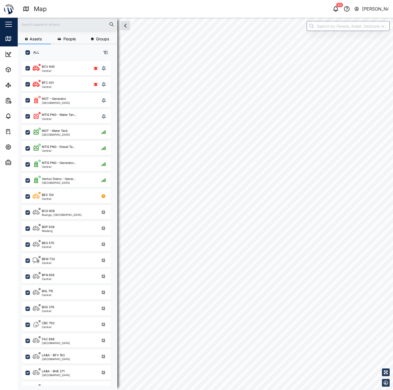
checkbox input "true"
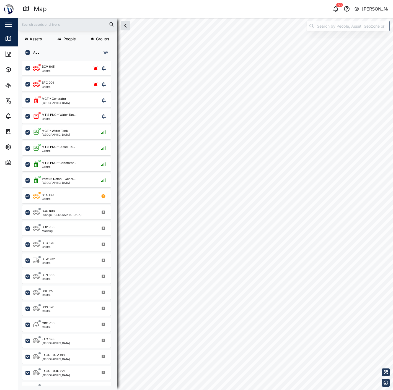
checkbox input "true"
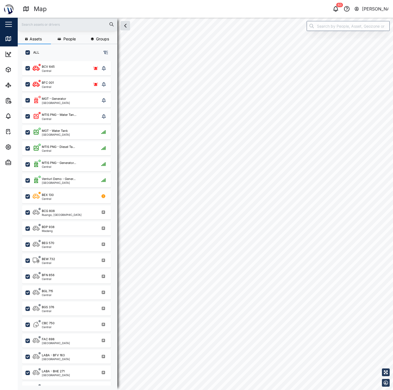
checkbox input "true"
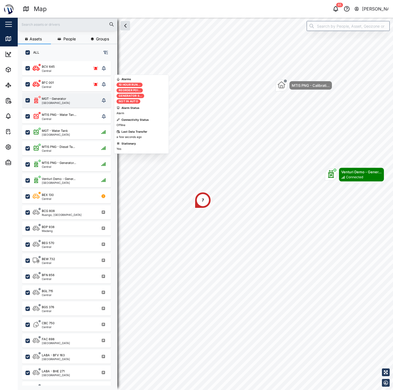
click at [80, 102] on div "MGT - Generator Port Moresby" at bounding box center [66, 101] width 67 height 8
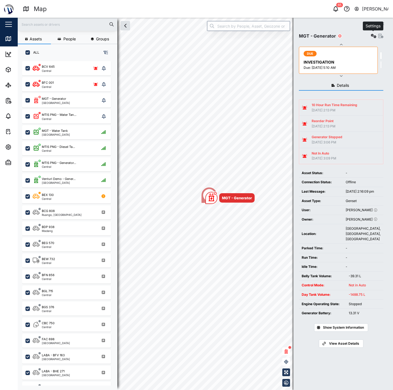
click at [374, 34] on icon "button" at bounding box center [374, 36] width 6 height 4
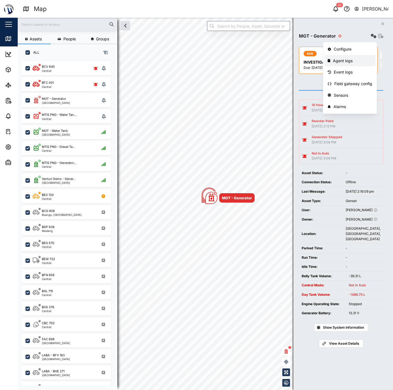
click at [360, 59] on div "Agent logs" at bounding box center [352, 61] width 39 height 6
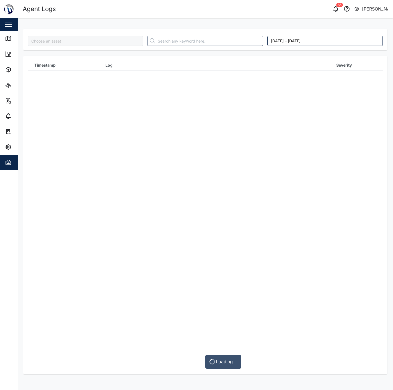
type input "MGT - Generator"
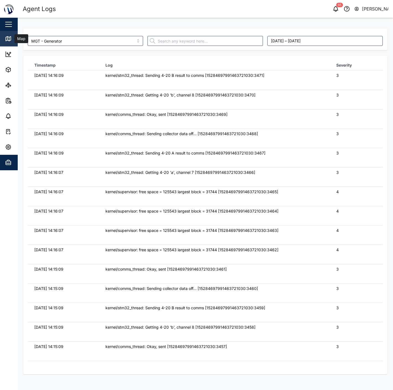
click at [10, 37] on icon at bounding box center [8, 38] width 7 height 7
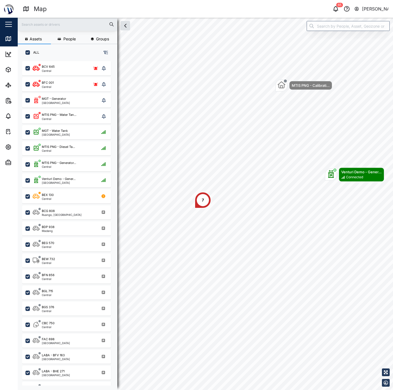
scroll to position [322, 86]
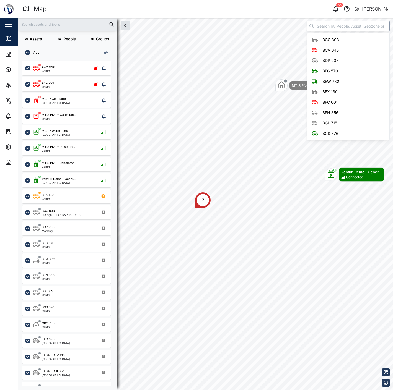
click at [348, 29] on input "search" at bounding box center [347, 26] width 83 height 10
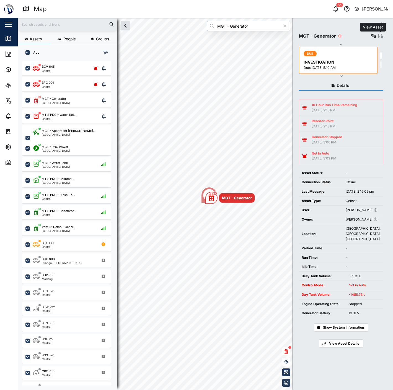
type input "MGT - Generator"
click at [378, 35] on icon "button" at bounding box center [380, 36] width 5 height 4
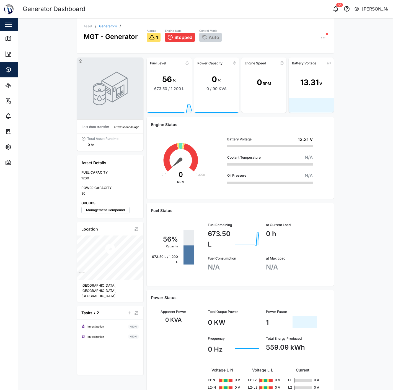
click at [317, 144] on div "Battery Voltage 13.31 V Coolant Temperature N/A Oil Pressure N/A" at bounding box center [269, 161] width 119 height 67
click at [322, 40] on icon "button" at bounding box center [323, 38] width 6 height 6
click at [3, 157] on button "Admin" at bounding box center [36, 162] width 72 height 15
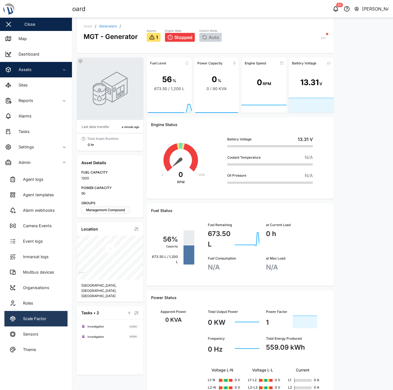
click at [37, 316] on div "Scale Factor" at bounding box center [32, 319] width 27 height 6
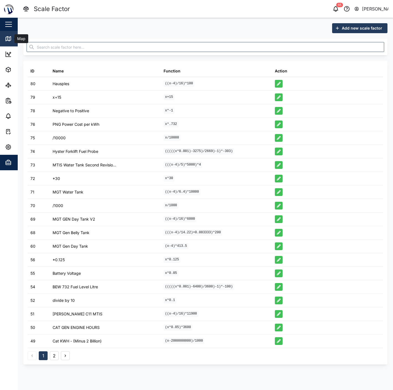
click at [5, 40] on icon at bounding box center [8, 38] width 7 height 7
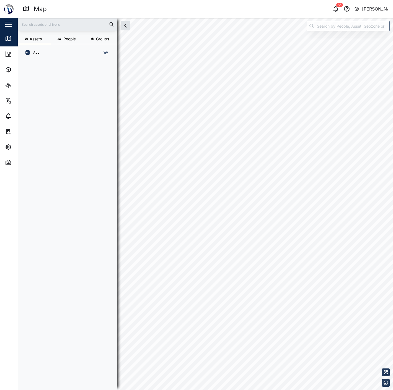
scroll to position [322, 86]
click at [335, 24] on input "search" at bounding box center [347, 26] width 83 height 10
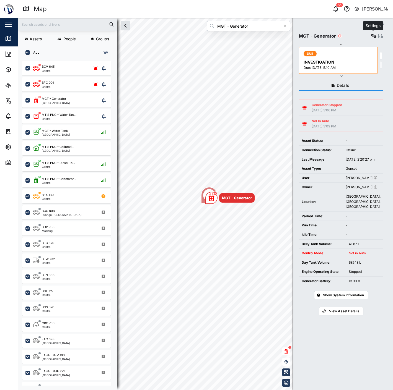
type input "MGT - Generator"
click at [373, 34] on icon "button" at bounding box center [374, 36] width 6 height 4
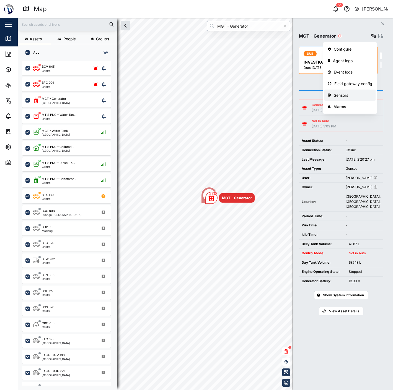
click at [347, 94] on div "Sensors" at bounding box center [353, 95] width 38 height 6
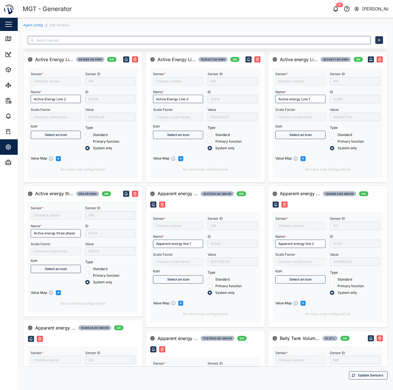
type input "Active Energy Line 2"
type input "Active energy three phase"
type input "/10000"
type input "Apparent energy line 3"
type input "Capacitive Reactive energy line 1"
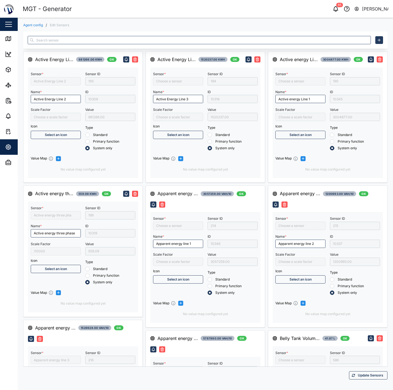
type input "Capacitive Reactive energy three phase"
type input "Apparent energy line 1"
type input "Capacitive Reactive energy line 2"
type input "Active Energy Line 3"
type input "Apparent energy three phase"
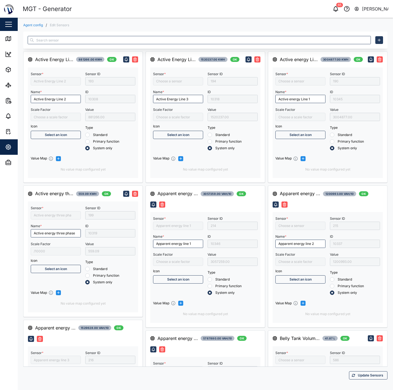
type input "Control Mode"
type input "Active energy Line 1"
type input "Apparent energy line 2"
type input "Fuel level liter 2"
type input "MGT Gen Belly Tank"
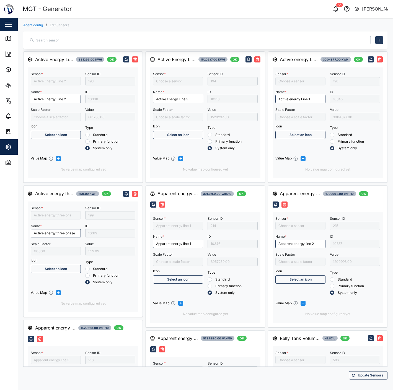
type input "Capacitive Reactive energy line 3"
type input "Fuel Level Liter"
type input "MGT GEN Day Tank V2"
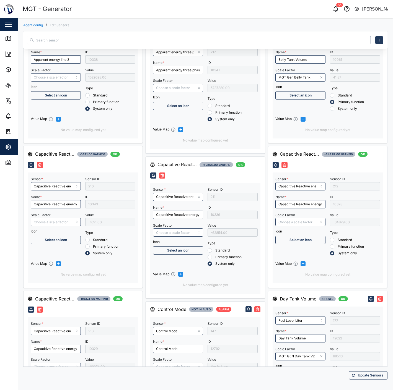
type input "Engine Battery voltage"
type input "RMS line voltage L3-L1"
type input "Inductive Reactive energy line 3"
type input "RMS star voltage L1-N"
type input "Frequency"
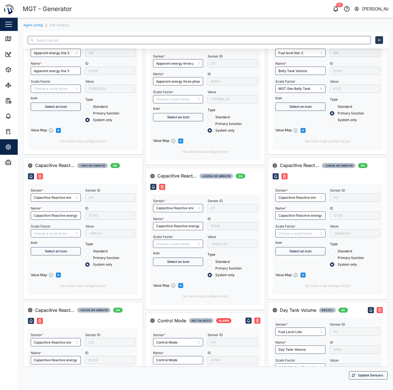
type input "/1000"
type input "Engine speed"
type input "*30"
type input "RMS line voltage L1-L2"
type input "Inductive Reactive energy line 1"
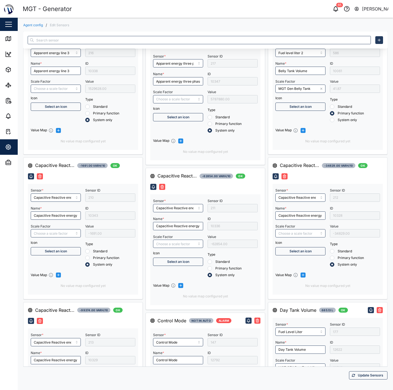
type input "RMS line current Line 2"
type input "Inductive Reactive energy line 2"
type input "RMS line current Line 1"
type input "RMS star voltage L2-N"
type input "Engine operating state"
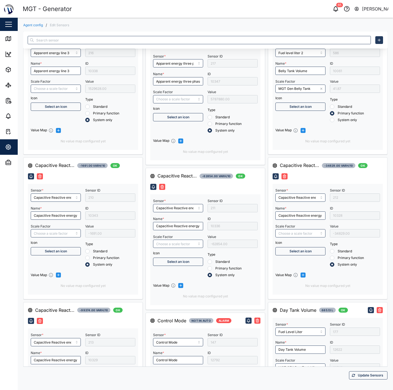
type input "Inductive Reactive energy three phase"
type input "RMS line voltage L2-L3"
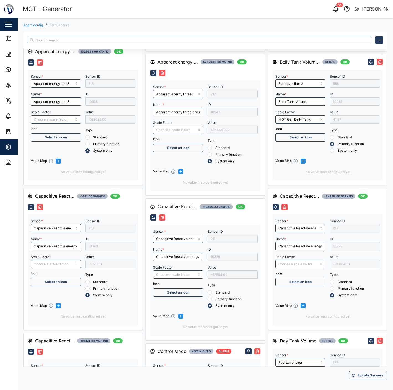
scroll to position [461, 0]
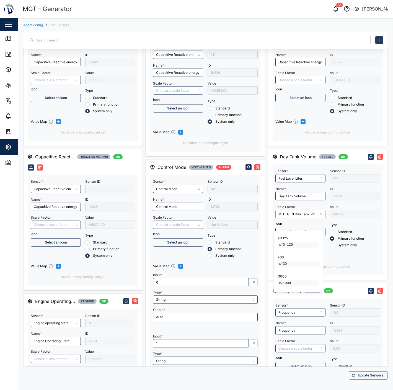
click at [306, 218] on input "MGT GEN Day Tank V2" at bounding box center [300, 214] width 50 height 8
click at [319, 216] on icon "button" at bounding box center [320, 214] width 3 height 3
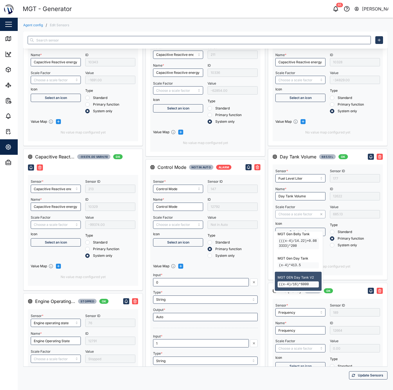
scroll to position [0, 0]
click at [378, 241] on div "Sensor ID 177 ID 12622 Value 685.13 Type Standard Primary function System only" at bounding box center [354, 207] width 54 height 85
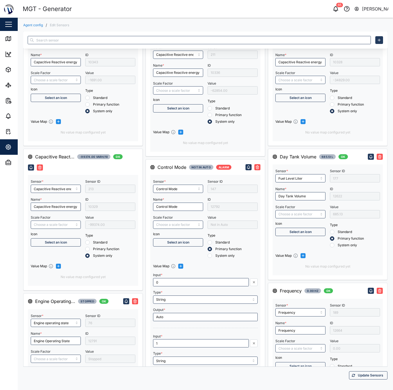
click at [369, 377] on span "Update Sensors" at bounding box center [370, 376] width 25 height 8
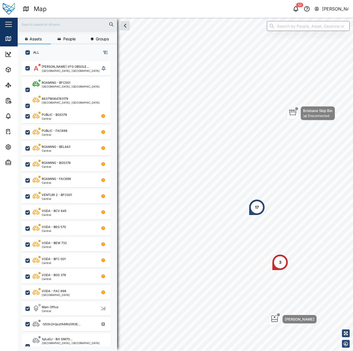
scroll to position [283, 87]
click at [311, 27] on input "search" at bounding box center [308, 26] width 83 height 10
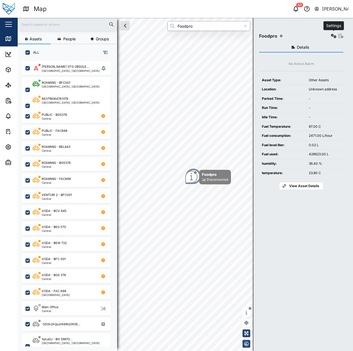
type input "Foodpro"
click at [334, 37] on icon "button" at bounding box center [334, 36] width 6 height 4
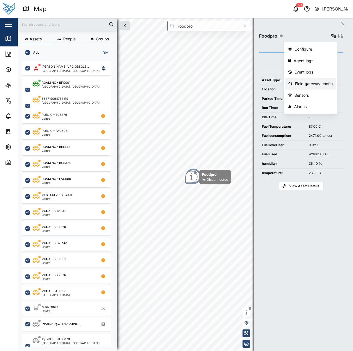
click at [324, 83] on div "Field gateway config" at bounding box center [314, 84] width 38 height 6
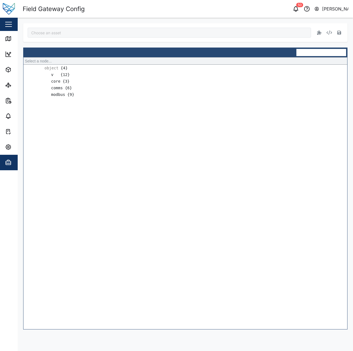
type input "Foodpro"
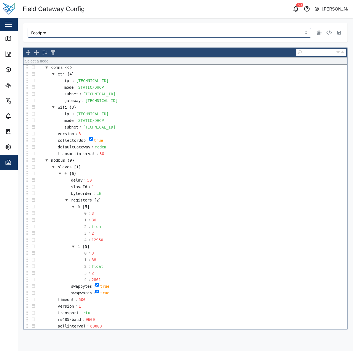
scroll to position [160, 0]
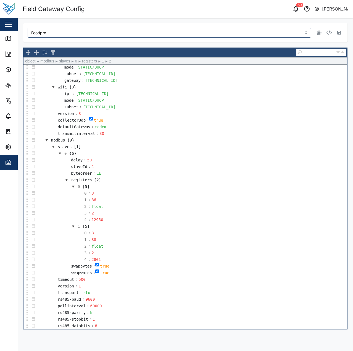
click at [43, 249] on td "2 : float" at bounding box center [192, 246] width 311 height 7
click at [278, 259] on td "4 : 2801" at bounding box center [192, 259] width 311 height 7
click at [291, 230] on td "0 : 3" at bounding box center [192, 233] width 311 height 7
click at [302, 246] on td "2 : float" at bounding box center [192, 246] width 311 height 7
click at [294, 272] on td "swapwords : true" at bounding box center [192, 273] width 311 height 7
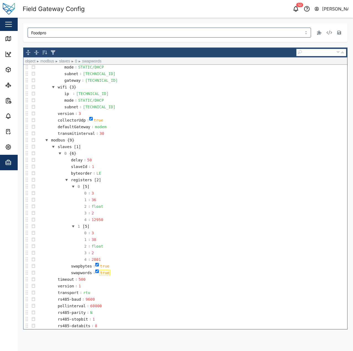
click at [303, 297] on td "rs485-baud : 9600" at bounding box center [192, 299] width 311 height 7
click at [168, 143] on td "modbus {9}" at bounding box center [192, 140] width 311 height 7
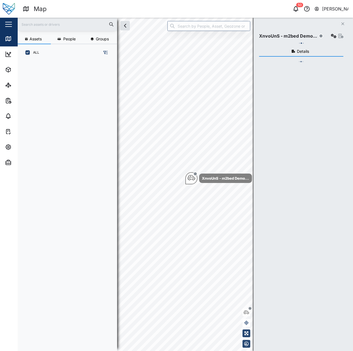
scroll to position [283, 87]
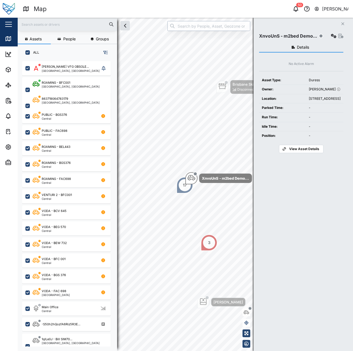
click at [195, 22] on input "search" at bounding box center [209, 26] width 83 height 10
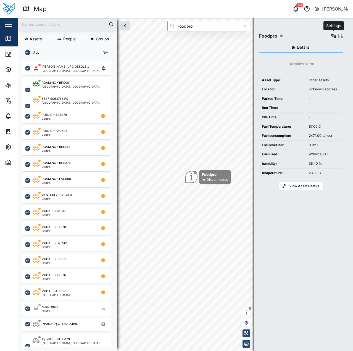
type input "Foodpro"
click at [336, 36] on icon "button" at bounding box center [334, 36] width 6 height 4
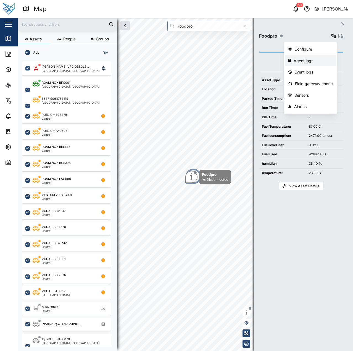
click at [319, 63] on div "Agent logs" at bounding box center [313, 61] width 39 height 6
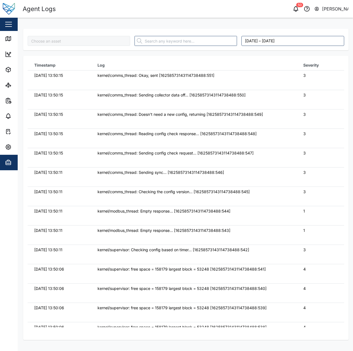
type input "Foodpro"
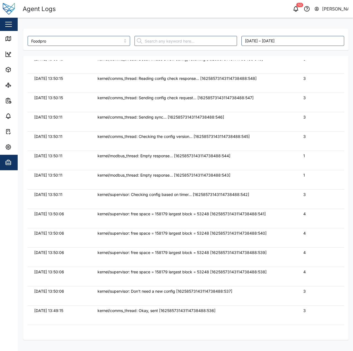
scroll to position [0, 0]
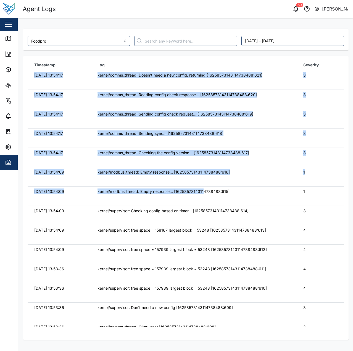
click at [203, 192] on div "kernel/modbus_thread: Empty response... [16258573143114738488:615]" at bounding box center [194, 192] width 193 height 6
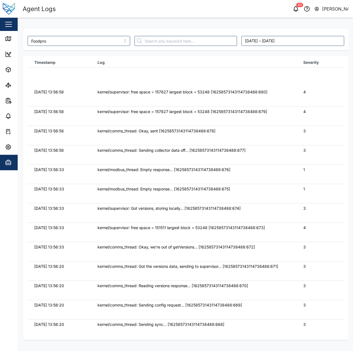
scroll to position [0, 0]
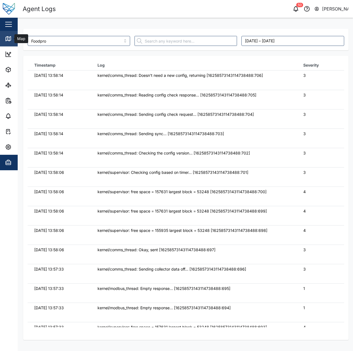
click at [12, 40] on div "Map" at bounding box center [16, 38] width 22 height 7
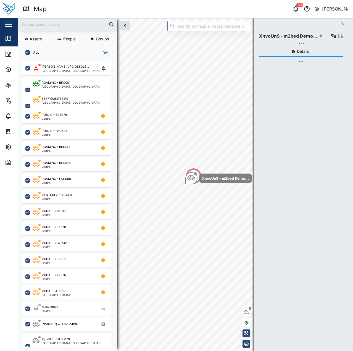
scroll to position [283, 87]
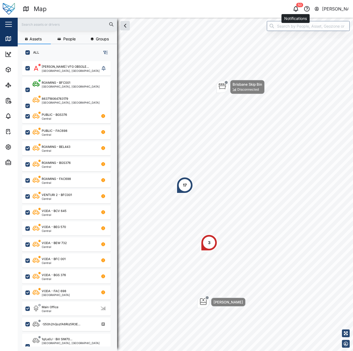
click at [296, 7] on icon "button" at bounding box center [296, 8] width 4 height 4
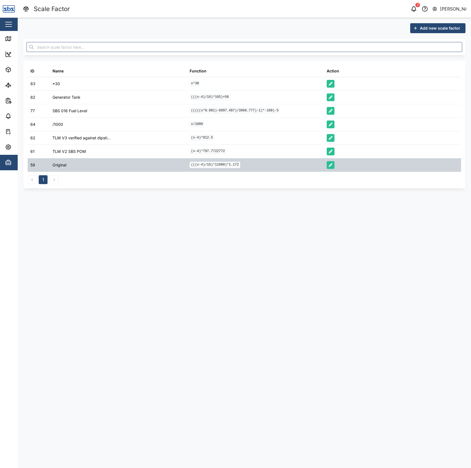
click at [225, 166] on code "(((x-4)/16)*11000)*1.172" at bounding box center [215, 165] width 51 height 6
click at [228, 165] on code "(((x-4)/16)*11000)*1.172" at bounding box center [215, 165] width 51 height 6
drag, startPoint x: 228, startPoint y: 165, endPoint x: 248, endPoint y: 165, distance: 19.6
click at [248, 165] on div "(((x-4)/16)*11000)*1.172" at bounding box center [255, 164] width 137 height 13
click at [238, 163] on code "(((x-4)/16)*11000)*1.172" at bounding box center [215, 165] width 51 height 6
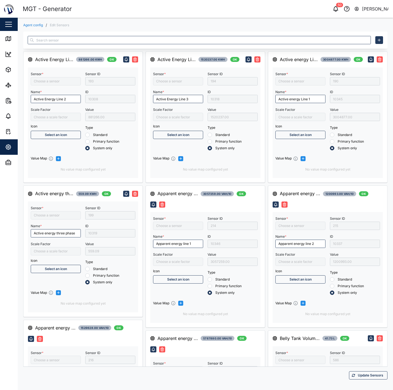
type input "Active Energy Line 2"
type input "/10000"
type input "Capacitive Reactive energy line 1"
type input "MGT Gen Belly Tank"
type input "Active energy three phase"
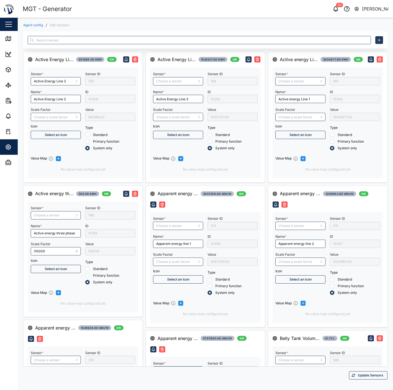
type input "Apparent energy line 3"
type input "Capacitive Reactive energy three phase"
type input "Active Energy Line 3"
type input "Apparent energy line 1"
type input "Apparent energy three phase"
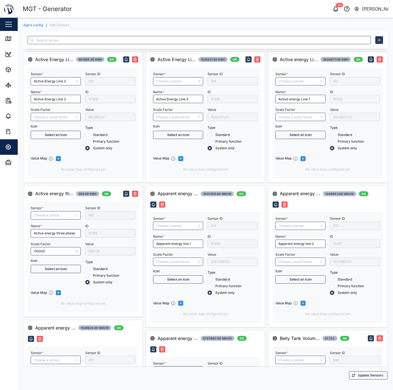
type input "Capacitive Reactive energy line 2"
type input "Control Mode"
type input "Active energy Line 1"
type input "Apparent energy line 2"
type input "Fuel level liter 2"
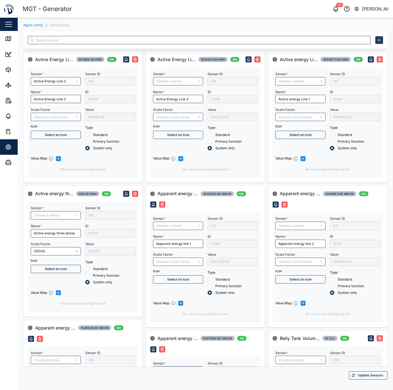
type input "Capacitive Reactive energy line 3"
type input "Fuel Level Liter"
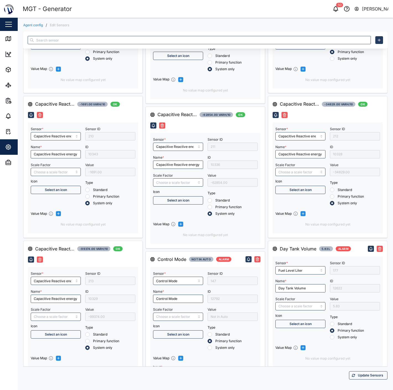
type input "Engine operating state"
type input "Engine Battery voltage"
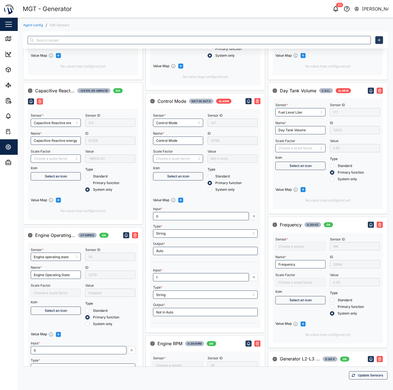
type input "RMS star voltage L1-N"
type input "Frequency"
type input "Inductive Reactive energy line 2"
type input "RMS line current Line 1"
type input "/1000"
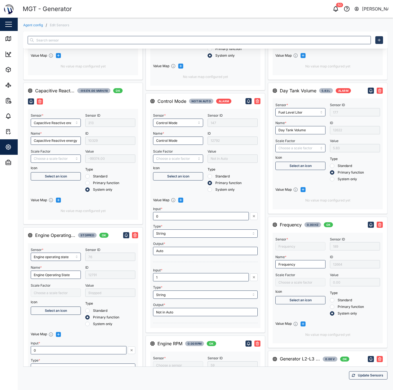
type input "Inductive Reactive energy line 3"
type input "Engine speed"
type input "*30"
type input "RMS line voltage L1-L2"
type input "Inductive Reactive energy line 1"
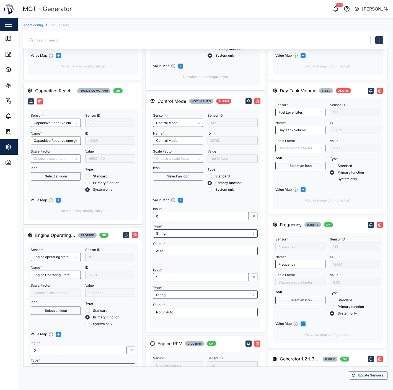
type input "Inductive Reactive energy three phase"
type input "RMS line current Line 2"
type input "RMS line voltage L2-L3"
type input "RMS star voltage L2-N"
type input "RMS line voltage L3-L1"
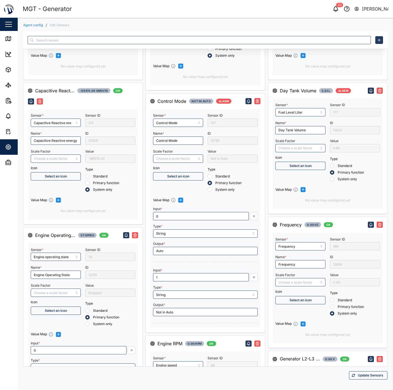
click at [333, 152] on div "5.83" at bounding box center [355, 148] width 50 height 8
click at [309, 150] on div "Scale Factor" at bounding box center [300, 144] width 50 height 15
click at [12, 145] on div "Settings" at bounding box center [30, 147] width 50 height 7
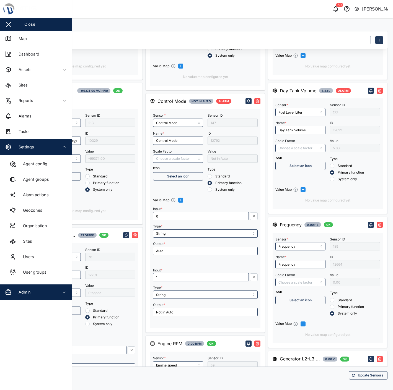
click at [43, 292] on div "Admin" at bounding box center [30, 292] width 50 height 7
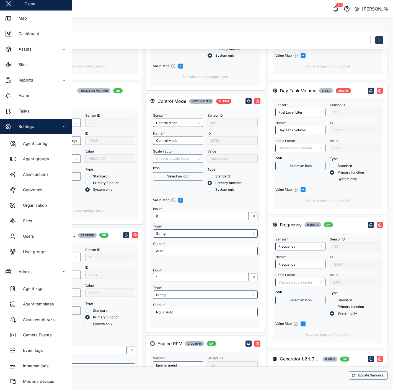
scroll to position [101, 0]
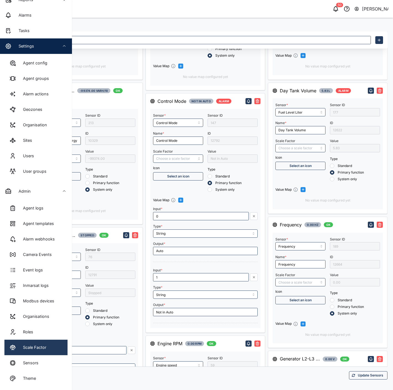
click at [51, 350] on link "Scale Factor" at bounding box center [35, 347] width 63 height 15
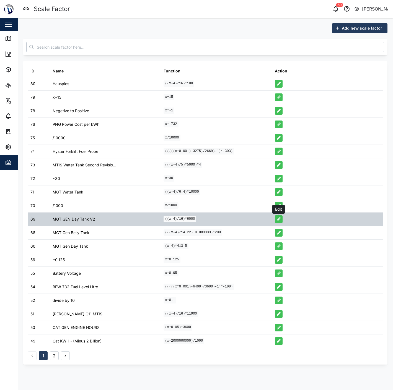
click at [279, 219] on icon "button" at bounding box center [279, 219] width 4 height 4
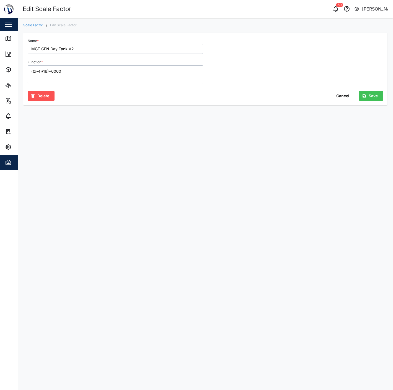
click at [89, 74] on textarea "((x-4)/16)*6000" at bounding box center [115, 74] width 175 height 18
type textarea "((x-4)/7.35)*1200"
click at [143, 152] on main "Scale Factor / Edit Scale Factor Name * MGT GEN Day Tank V2 Function * ((x-4)/7…" at bounding box center [205, 204] width 375 height 373
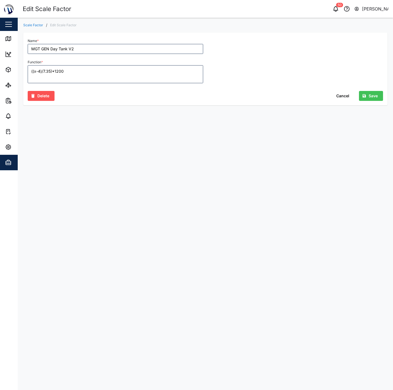
click at [374, 94] on span "Save" at bounding box center [372, 95] width 9 height 9
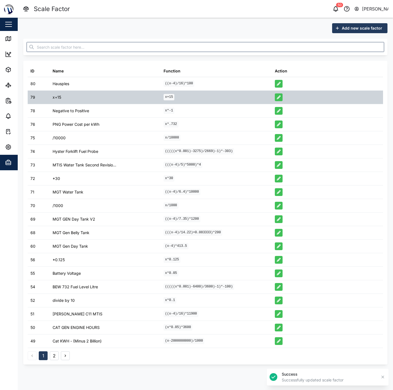
click at [198, 91] on div "x+15" at bounding box center [216, 97] width 111 height 13
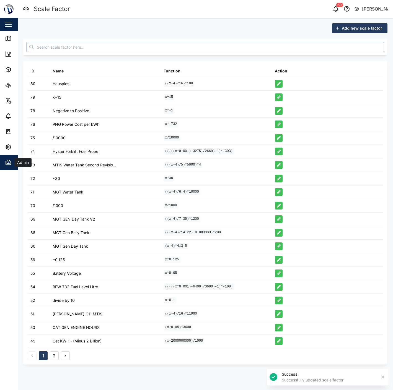
click at [11, 163] on icon "button" at bounding box center [8, 162] width 7 height 7
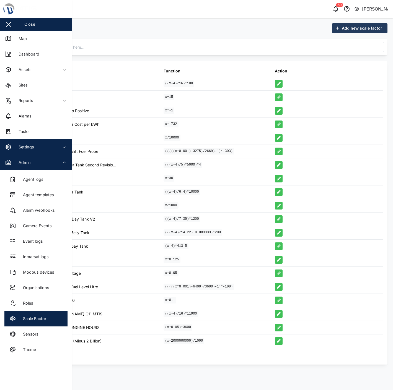
click at [29, 142] on span "Settings" at bounding box center [30, 146] width 50 height 15
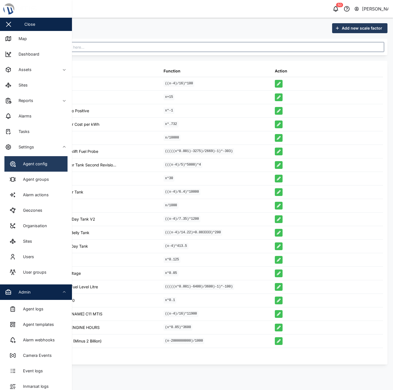
click at [32, 163] on div "Agent config" at bounding box center [33, 164] width 28 height 6
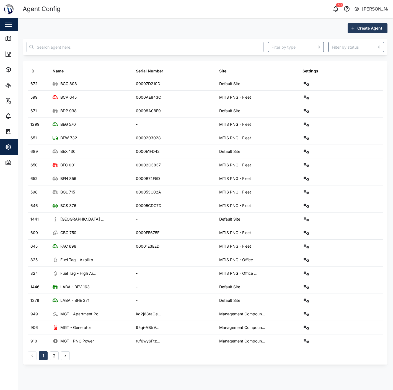
click at [137, 46] on input "text" at bounding box center [145, 47] width 237 height 10
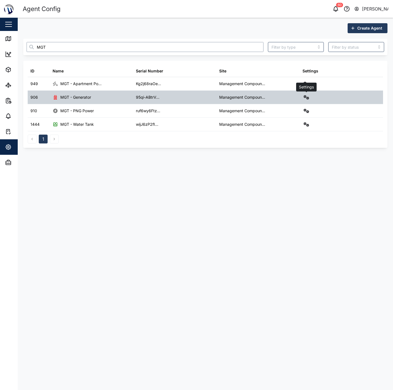
type input "MGT"
click at [302, 97] on button "button" at bounding box center [306, 97] width 8 height 8
click at [295, 158] on div "Sensors" at bounding box center [286, 157] width 38 height 6
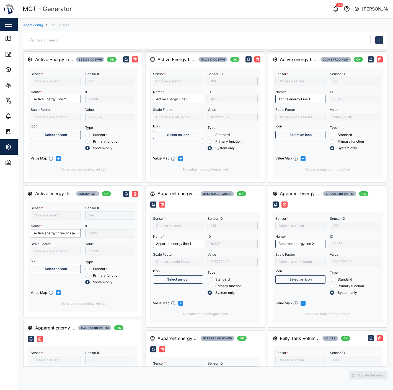
type input "Active Energy Line 2"
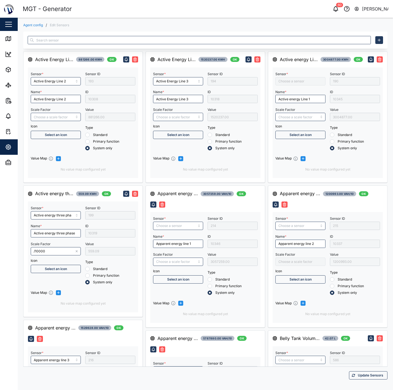
type input "Active energy three phase"
type input "/10000"
type input "Apparent energy line 3"
type input "Capacitive Reactive energy line 1"
type input "Capacitive Reactive energy three phase"
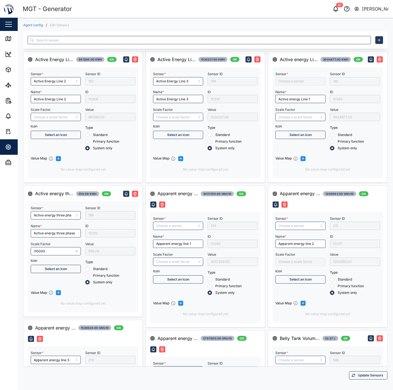
type input "Active Energy Line 3"
type input "Apparent energy line 1"
type input "Apparent energy three phase"
type input "Control Mode"
type input "Apparent energy line 2"
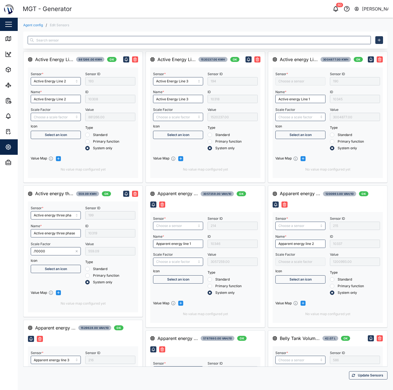
type input "Fuel level liter 2"
type input "MGT Gen Belly Tank"
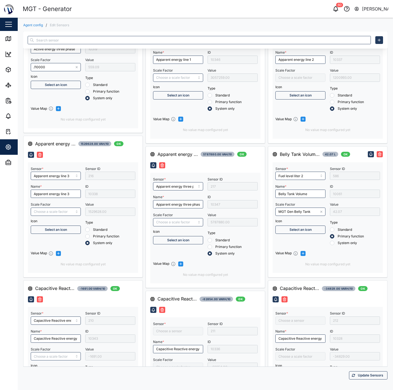
type input "Capacitive Reactive energy line 2"
type input "Active energy Line 1"
type input "Capacitive Reactive energy line 3"
type input "Fuel Level Liter"
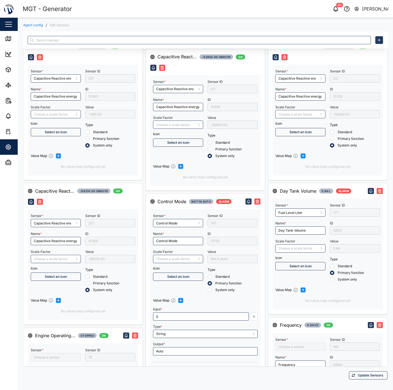
scroll to position [496, 0]
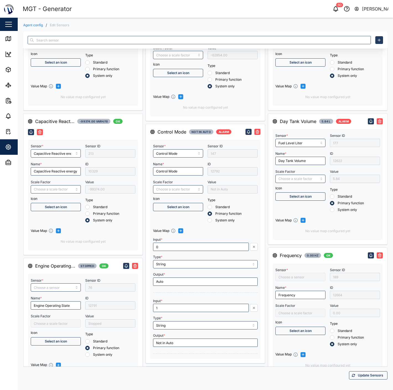
type input "Engine operating state"
type input "/1000"
type input "RMS line voltage L3-L1"
type input "Inductive Reactive energy line 3"
type input "RMS star voltage L1-N"
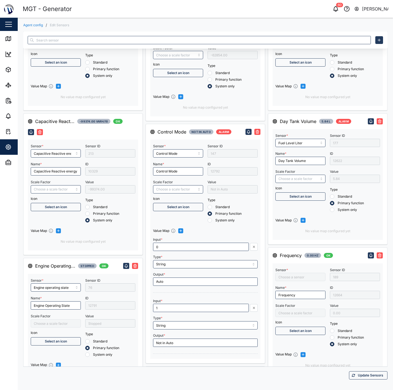
type input "Engine speed"
type input "RMS line voltage L1-L2"
type input "Inductive Reactive energy line 1"
type input "Frequency"
type input "RMS line current Line 1"
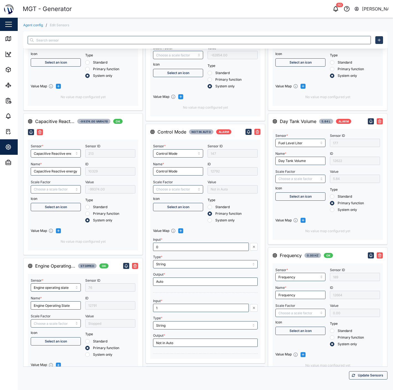
type input "Engine Battery voltage"
type input "*30"
type input "Inductive Reactive energy three phase"
type input "RMS line current Line 2"
type input "RMS line voltage L2-L3"
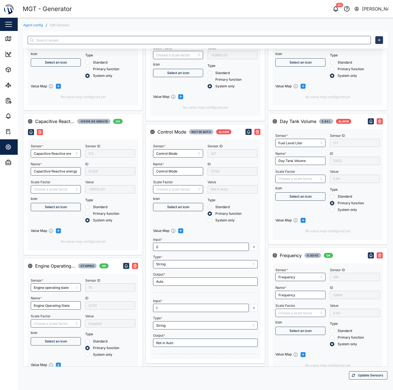
type input "Inductive Reactive energy line 2"
type input "RMS star voltage L2-N"
click at [297, 183] on input "Scale Factor" at bounding box center [300, 179] width 50 height 8
type input "MGT GEN Day Tank V2"
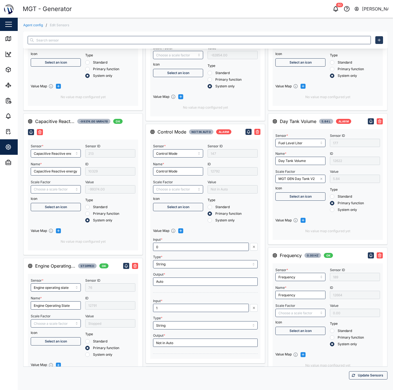
click at [358, 376] on span "Update Sensors" at bounding box center [370, 376] width 25 height 8
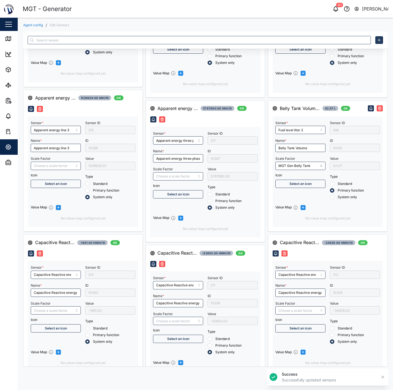
type input "Engine operating state"
type input "Engine Battery voltage"
type input "Inductive Reactive energy line 3"
type input "RMS star voltage L1-N"
type input "RMS line voltage L1-L2"
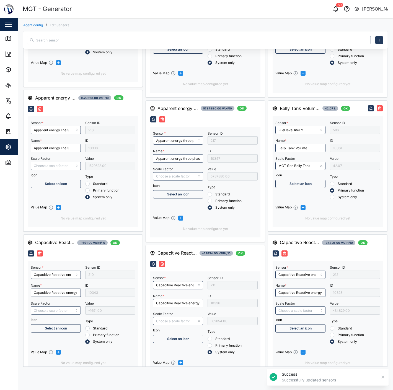
type input "Inductive Reactive energy three phase"
type input "RMS line voltage L3-L1"
type input "Engine speed"
type input "*30"
type input "Inductive Reactive energy line 1"
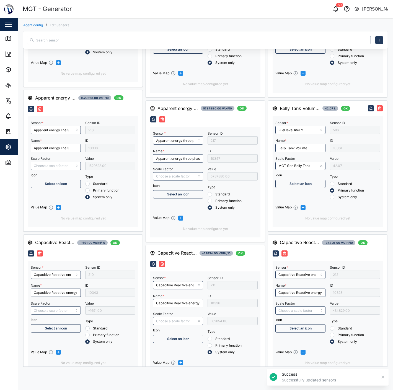
type input "RMS line current Line 2"
type input "Frequency"
type input "RMS line voltage L2-L3"
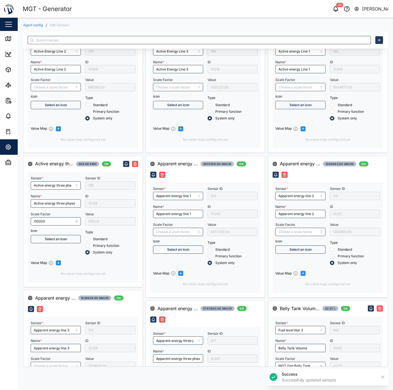
type input "/1000"
type input "RMS line current Line 1"
type input "Inductive Reactive energy line 2"
type input "RMS star voltage L2-N"
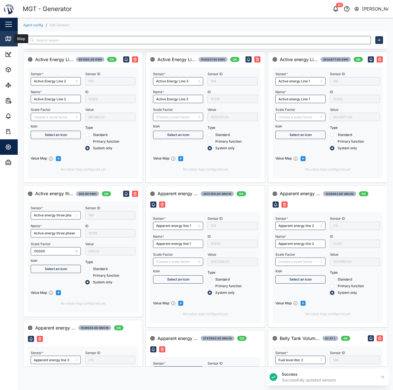
click at [4, 37] on link "Map" at bounding box center [36, 38] width 72 height 15
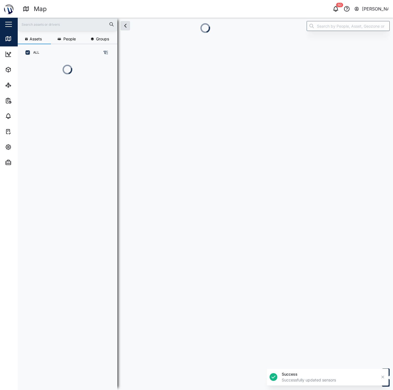
scroll to position [0, 0]
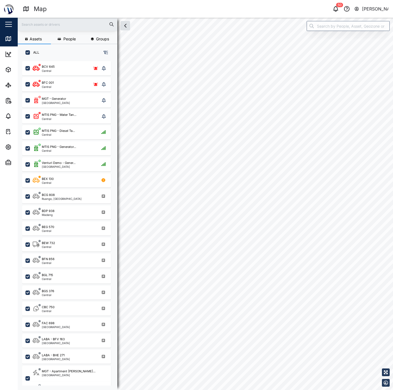
scroll to position [322, 86]
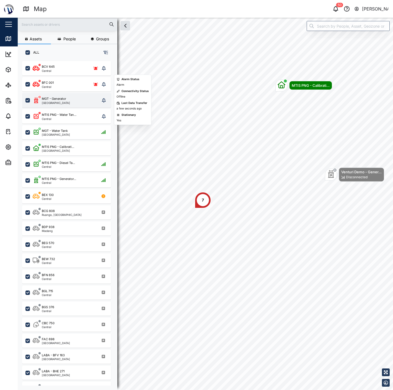
click at [71, 102] on div "MGT - Generator [GEOGRAPHIC_DATA]" at bounding box center [66, 101] width 67 height 8
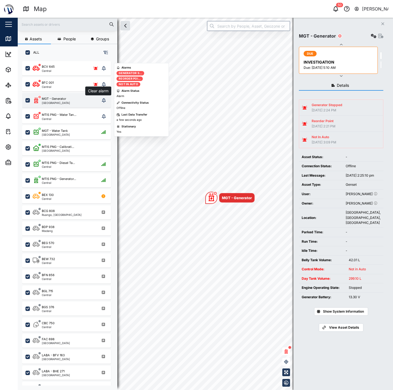
click at [100, 100] on button "grid" at bounding box center [104, 101] width 8 height 8
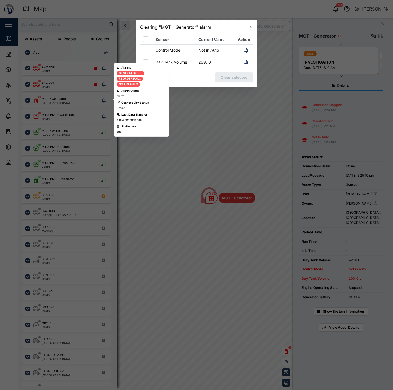
click at [145, 59] on input "checkbox" at bounding box center [146, 62] width 6 height 6
click at [147, 60] on input "checkbox" at bounding box center [146, 62] width 6 height 6
checkbox input "false"
drag, startPoint x: 186, startPoint y: 72, endPoint x: 188, endPoint y: 84, distance: 11.8
click at [187, 72] on div "Cancel Clear selected" at bounding box center [196, 77] width 113 height 10
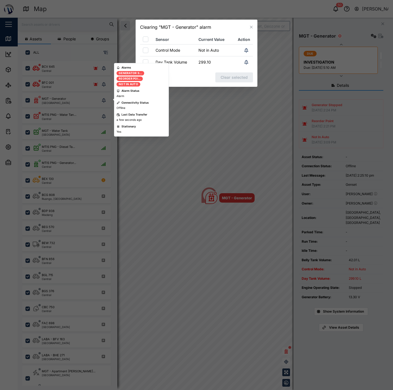
click at [252, 26] on icon "button" at bounding box center [251, 27] width 4 height 4
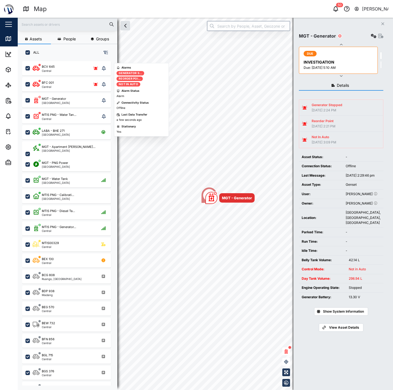
click at [322, 139] on div "Not In Auto" at bounding box center [323, 137] width 25 height 5
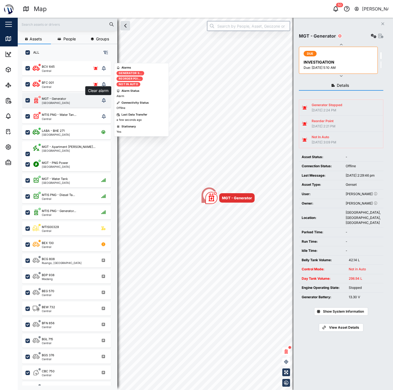
click at [107, 101] on div "MGT - Generator [GEOGRAPHIC_DATA] Clear alarm" at bounding box center [70, 101] width 75 height 8
click at [103, 101] on icon "grid" at bounding box center [104, 100] width 4 height 4
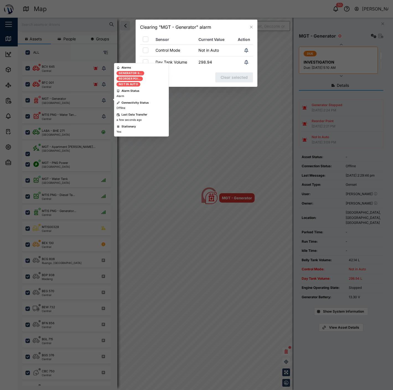
click at [161, 49] on td "Control Mode" at bounding box center [174, 51] width 43 height 12
click at [145, 51] on input "checkbox" at bounding box center [146, 51] width 6 height 6
checkbox input "true"
click at [228, 76] on span "Clear selected" at bounding box center [233, 77] width 27 height 9
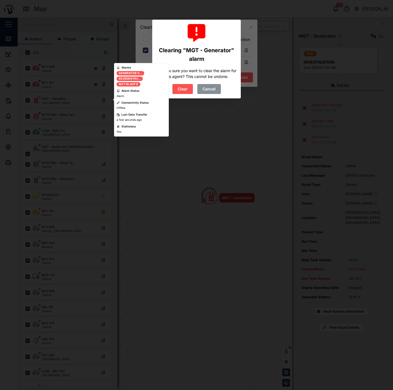
click at [186, 85] on span "Clear" at bounding box center [183, 88] width 10 height 9
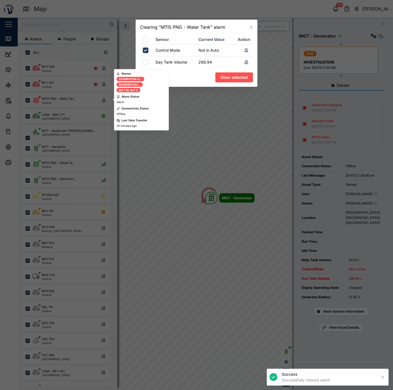
click at [182, 99] on div at bounding box center [196, 195] width 393 height 390
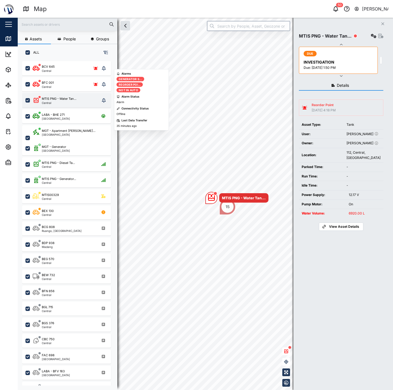
click at [82, 98] on div "MTIS PNG - Water Tan... Central" at bounding box center [66, 101] width 67 height 8
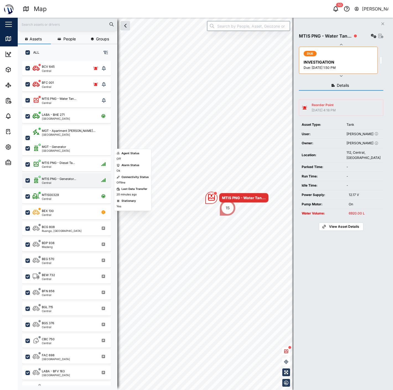
click at [67, 182] on div "Central" at bounding box center [59, 182] width 34 height 3
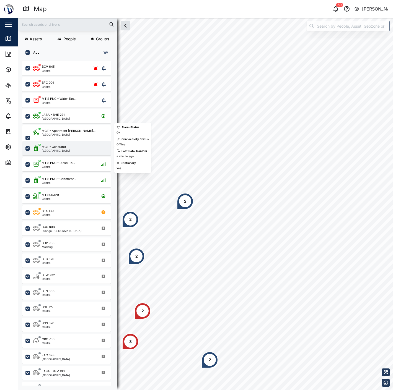
click at [81, 143] on div "MGT - Generator Port Moresby" at bounding box center [66, 148] width 89 height 14
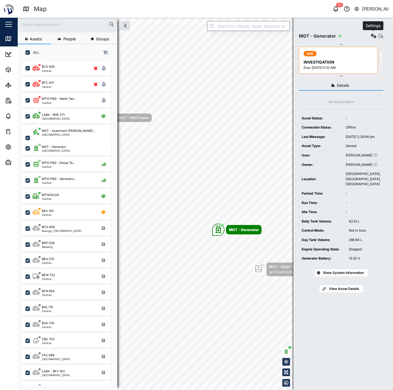
click at [374, 37] on icon "button" at bounding box center [374, 36] width 6 height 4
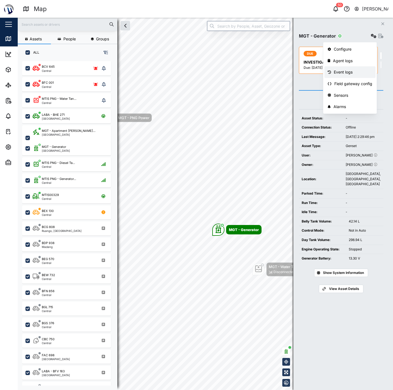
click at [355, 69] on div "Event logs" at bounding box center [353, 72] width 38 height 6
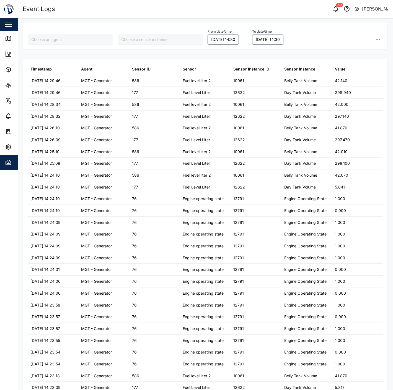
type input "MGT - Generator"
click at [165, 41] on input "search" at bounding box center [160, 40] width 85 height 10
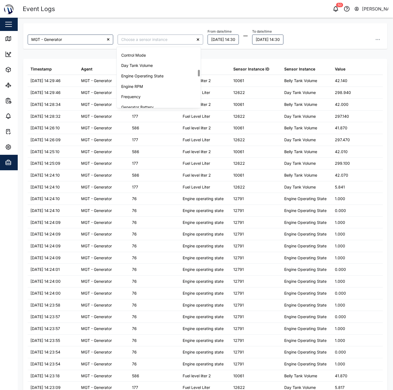
scroll to position [123, 0]
type input "Control Mode"
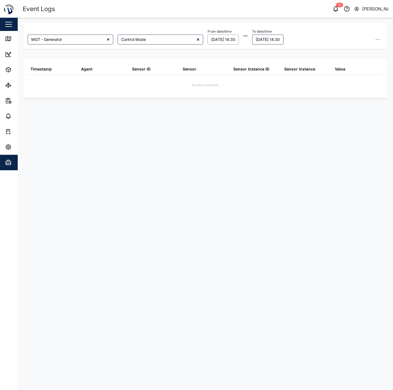
click at [227, 35] on button "02/09/2025 14:30" at bounding box center [222, 40] width 31 height 10
click at [217, 77] on button "1" at bounding box center [217, 76] width 10 height 10
click at [285, 132] on div "MGT - Generator Control Mode From date/time 01/09/2025 14:30 September 2025 Mo …" at bounding box center [205, 200] width 364 height 354
click at [9, 43] on link "Map" at bounding box center [36, 38] width 72 height 15
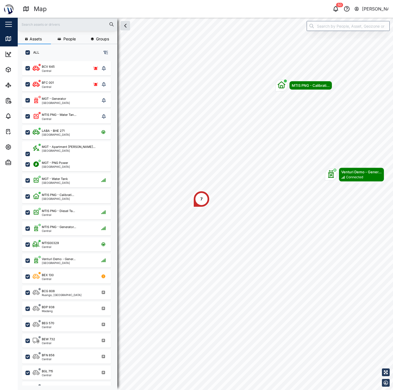
scroll to position [322, 86]
click at [328, 22] on input "search" at bounding box center [347, 26] width 83 height 10
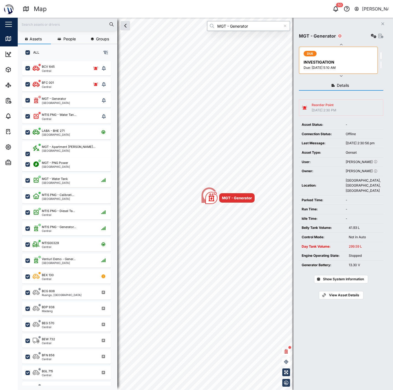
type input "MGT - Generator"
click at [372, 35] on icon "button" at bounding box center [374, 36] width 6 height 4
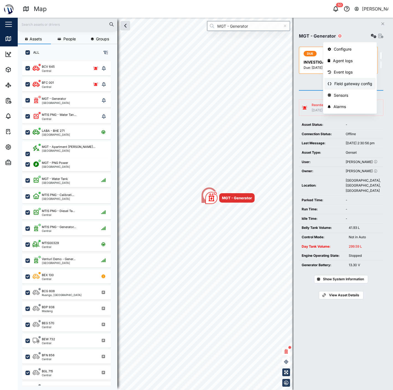
click at [358, 84] on div "Field gateway config" at bounding box center [353, 84] width 38 height 6
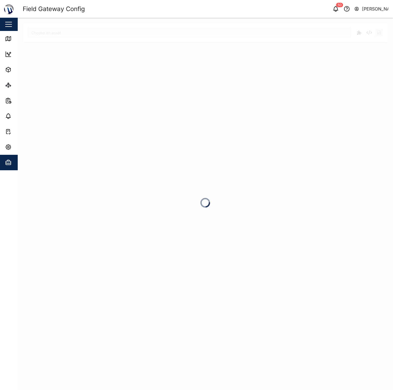
type input "MGT - Generator"
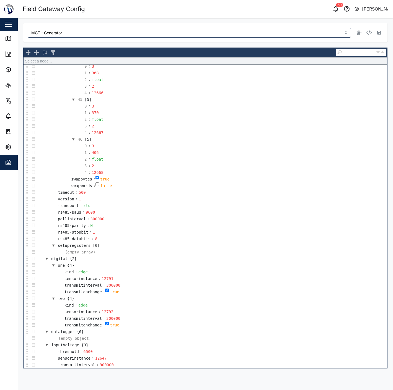
scroll to position [2092, 0]
click at [114, 286] on div "300000" at bounding box center [113, 285] width 16 height 6
click at [110, 287] on div "300000" at bounding box center [113, 285] width 16 height 6
drag, startPoint x: 109, startPoint y: 285, endPoint x: 118, endPoint y: 283, distance: 9.1
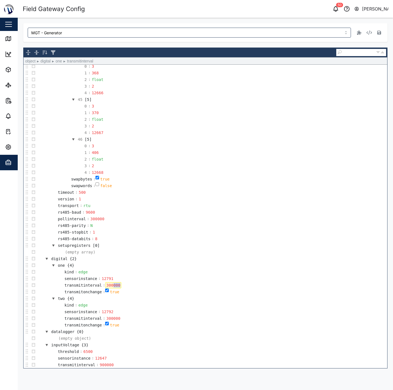
click at [118, 283] on td "transmitinterval : 300000" at bounding box center [212, 285] width 350 height 7
click at [162, 278] on td "sensorinstance : 12791" at bounding box center [212, 278] width 350 height 7
click at [383, 33] on div "MGT - Generator Save" at bounding box center [205, 32] width 364 height 19
click at [379, 34] on icon "button" at bounding box center [379, 32] width 4 height 4
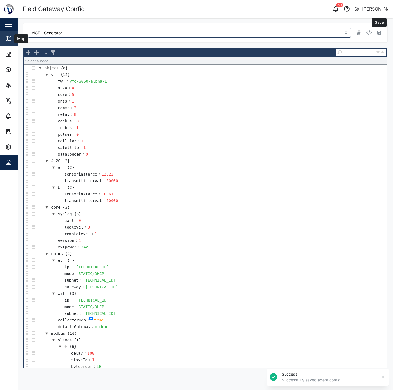
click at [8, 37] on icon at bounding box center [8, 38] width 7 height 7
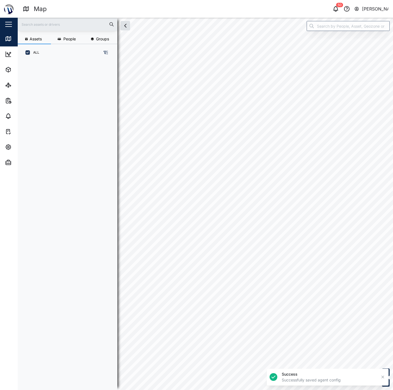
scroll to position [322, 86]
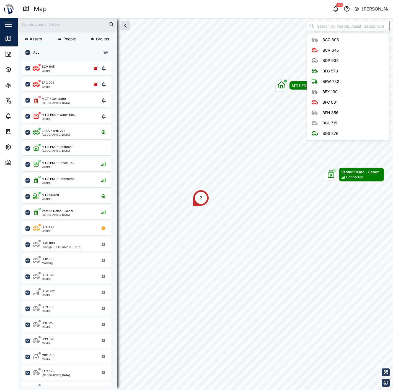
click at [363, 25] on input "search" at bounding box center [347, 26] width 83 height 10
